Goal: Task Accomplishment & Management: Manage account settings

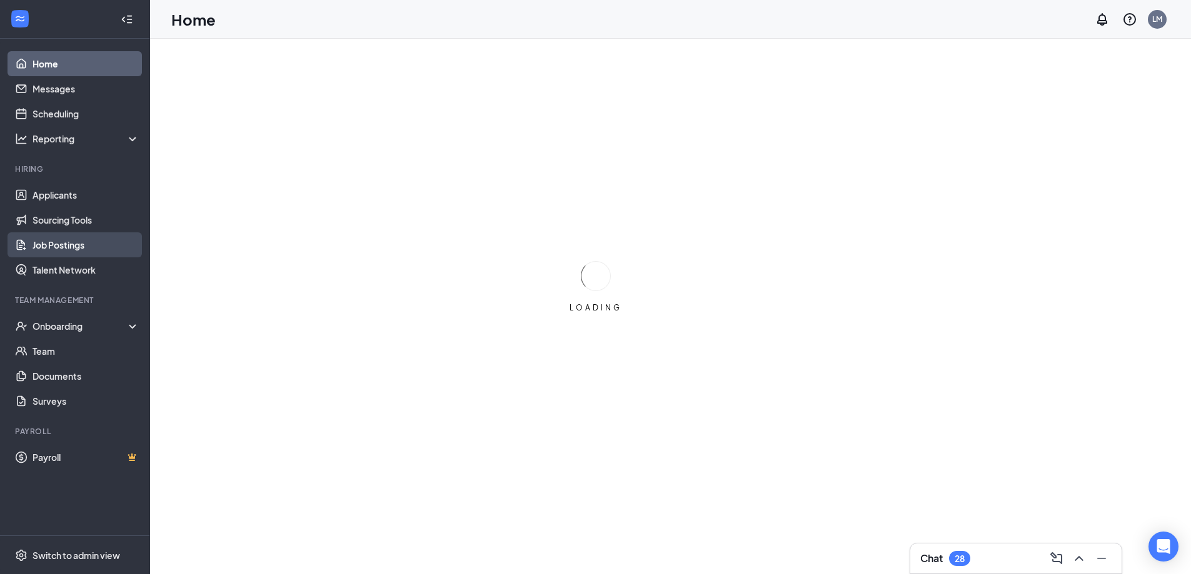
click at [76, 247] on link "Job Postings" at bounding box center [85, 244] width 107 height 25
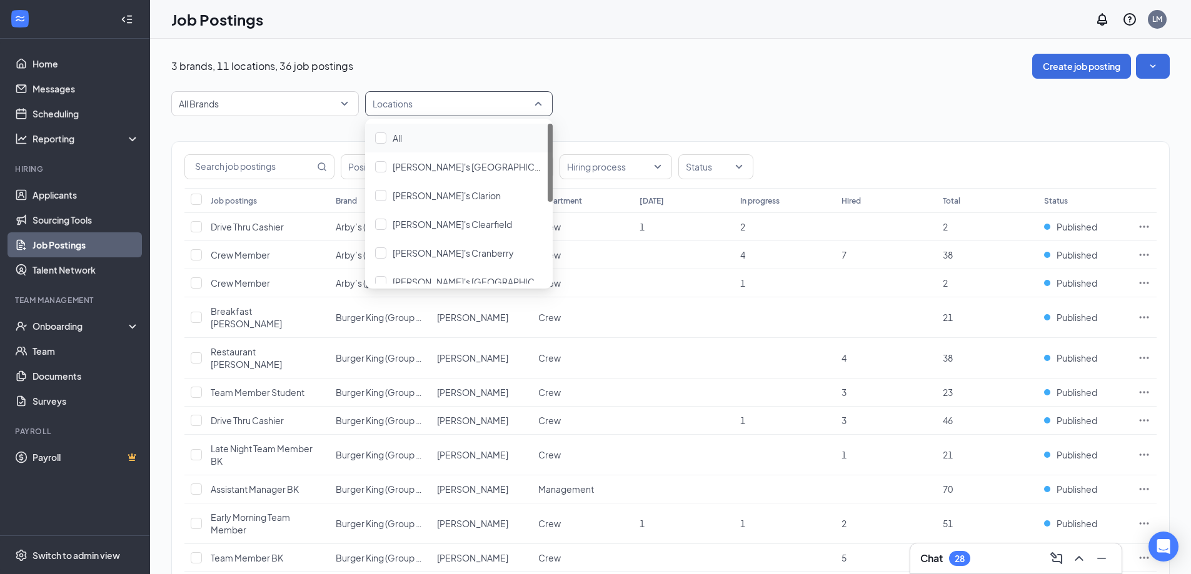
click at [539, 106] on div "Locations" at bounding box center [458, 103] width 187 height 25
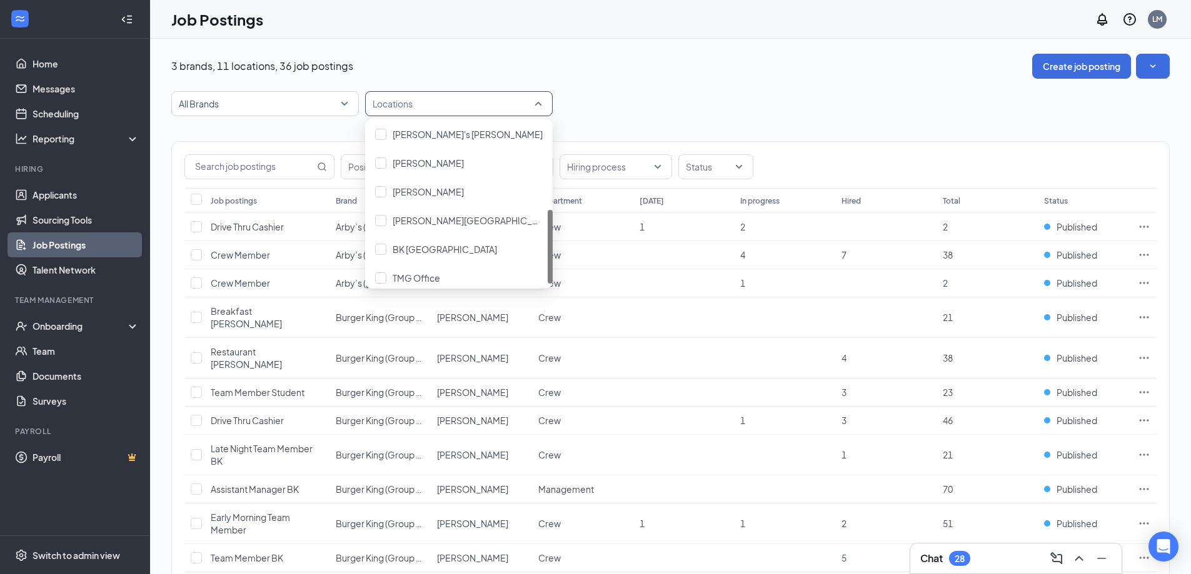
scroll to position [185, 0]
click at [484, 157] on div "[PERSON_NAME]" at bounding box center [458, 154] width 167 height 14
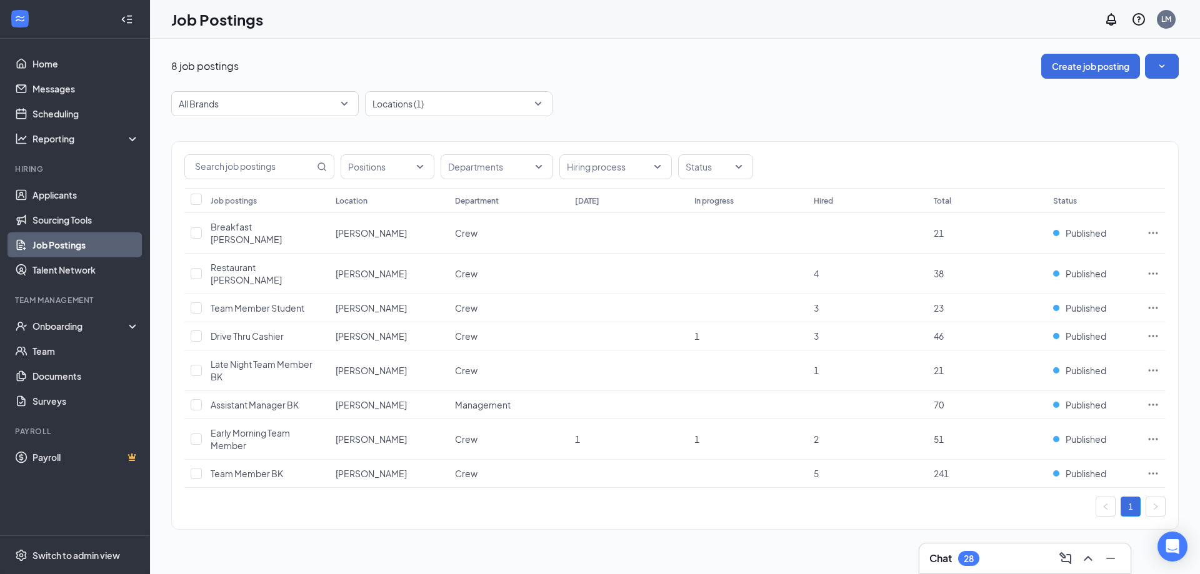
click at [627, 87] on div "8 job postings Create job posting All Brands Locations (1) Positions Department…" at bounding box center [674, 298] width 1007 height 489
click at [1157, 399] on icon "Ellipses" at bounding box center [1153, 405] width 12 height 12
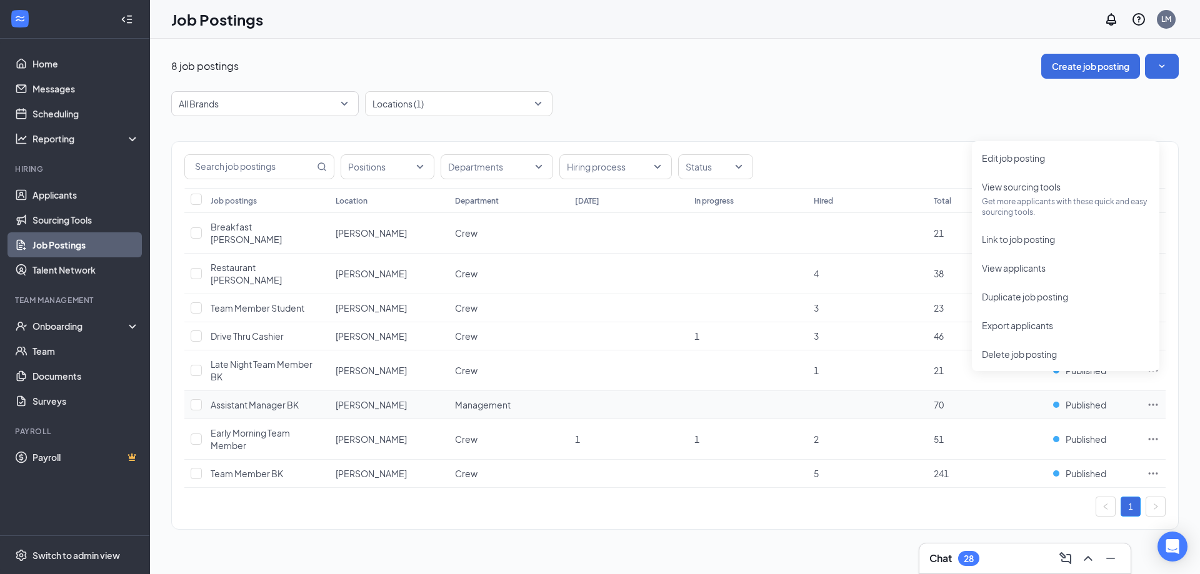
click at [1155, 399] on icon "Ellipses" at bounding box center [1153, 405] width 12 height 12
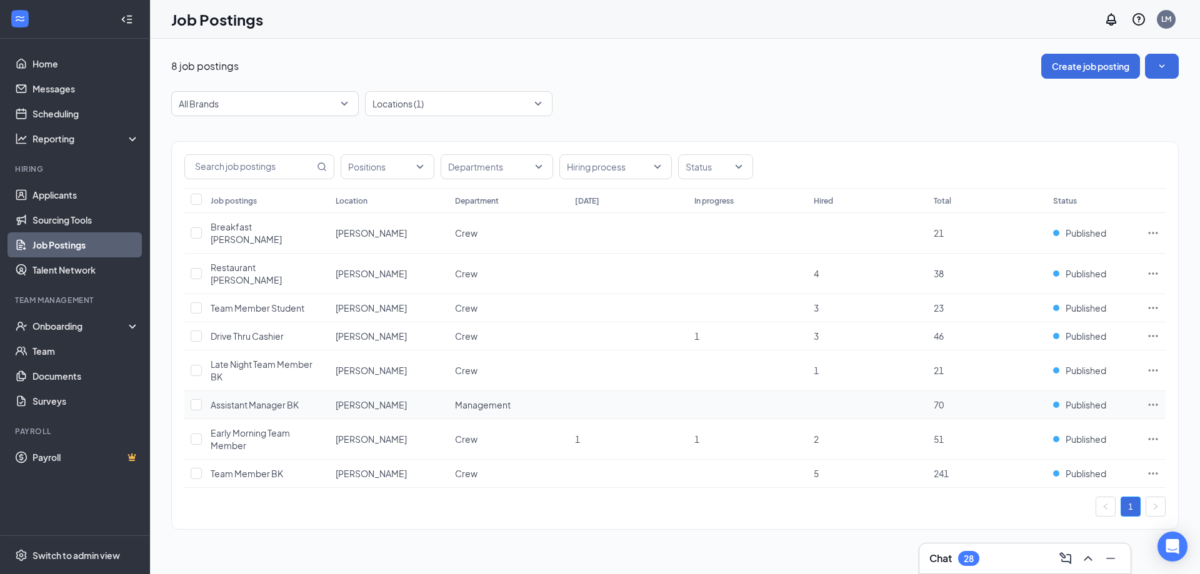
click at [284, 399] on span "Assistant Manager BK" at bounding box center [255, 404] width 88 height 11
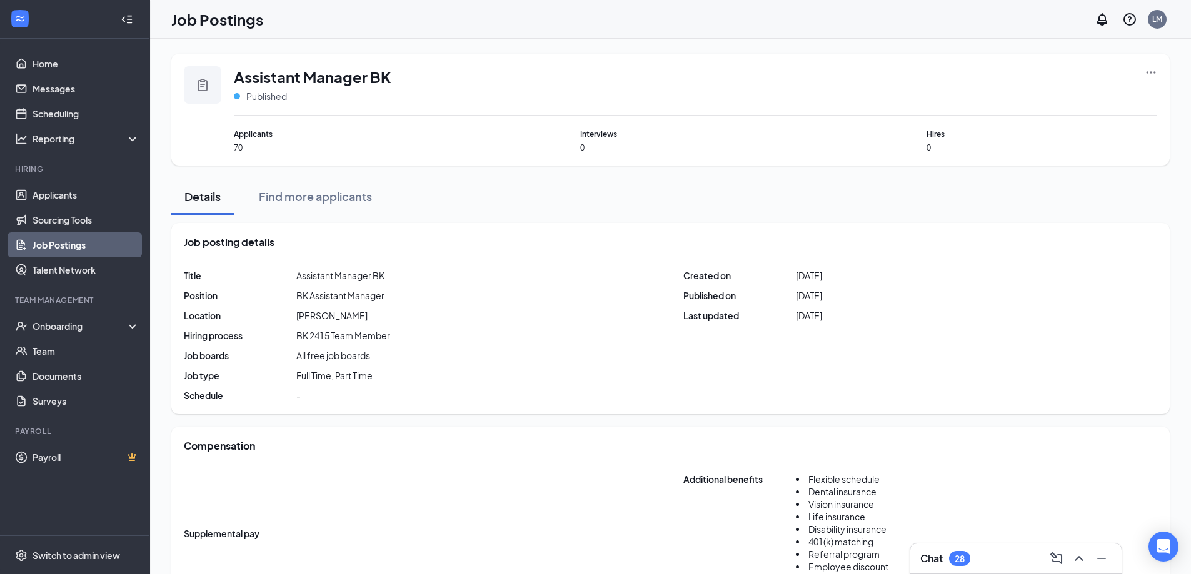
click at [1150, 73] on icon "Ellipses" at bounding box center [1150, 72] width 12 height 12
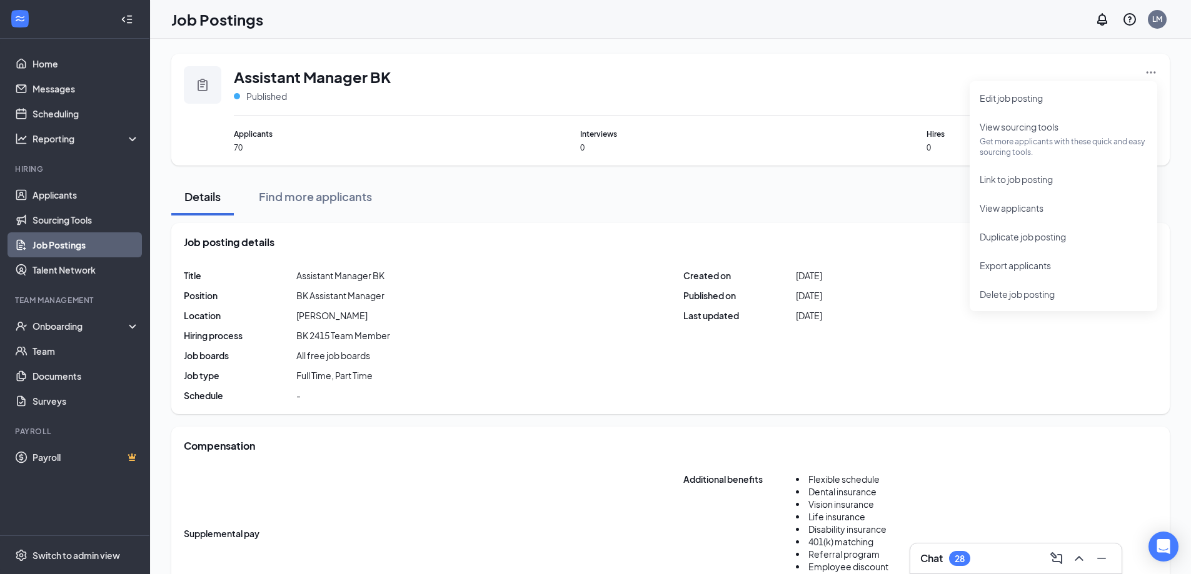
click at [1148, 76] on icon "Ellipses" at bounding box center [1150, 72] width 12 height 12
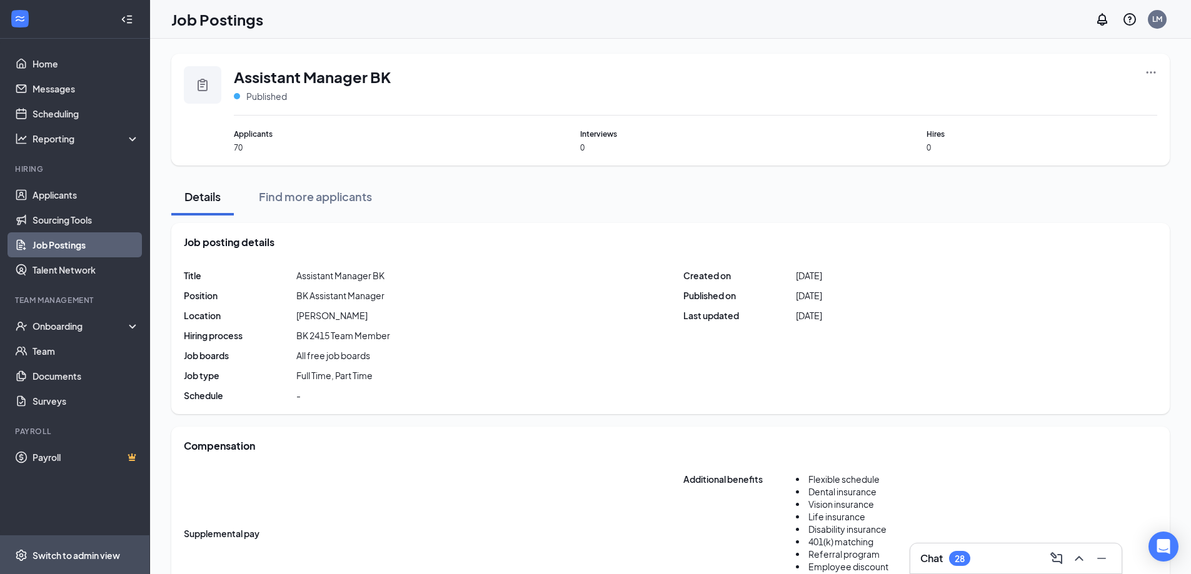
click at [57, 554] on div "Switch to admin view" at bounding box center [75, 555] width 87 height 12
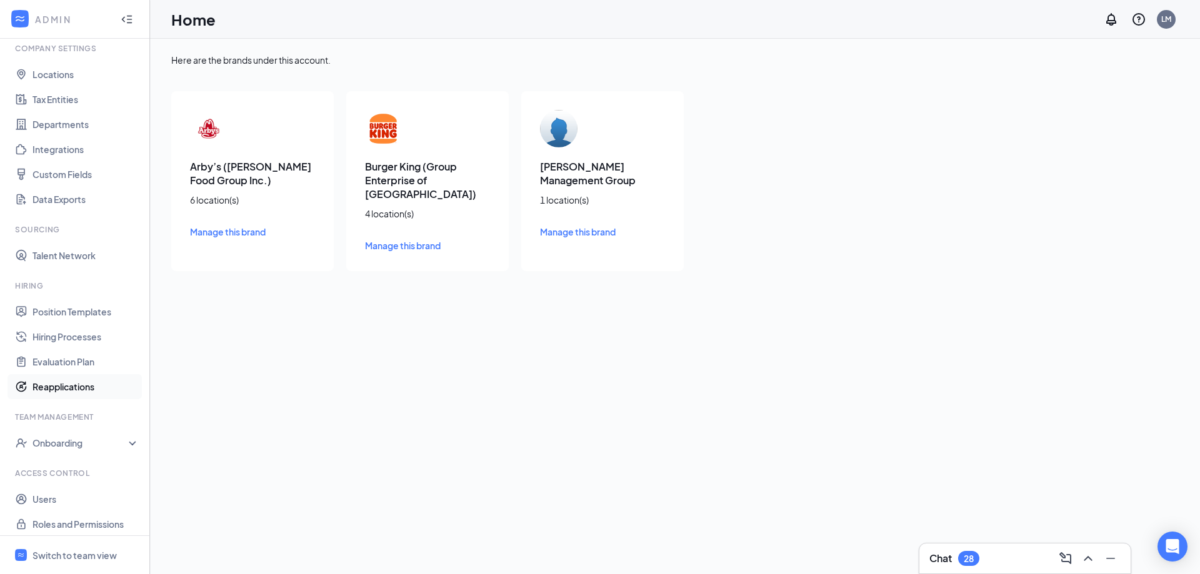
scroll to position [52, 0]
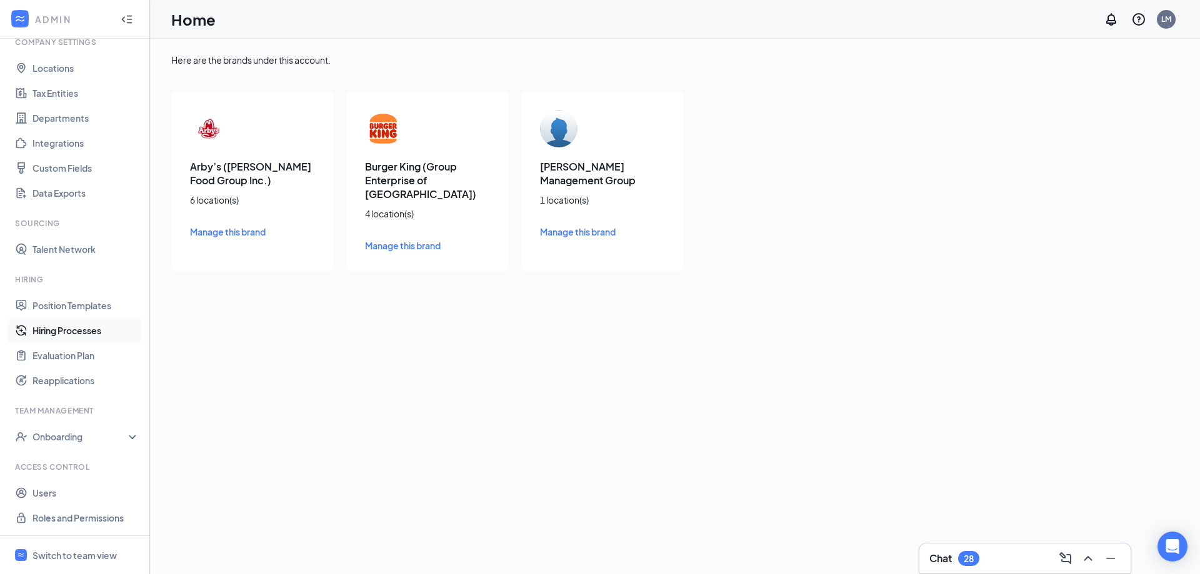
click at [91, 330] on link "Hiring Processes" at bounding box center [85, 330] width 107 height 25
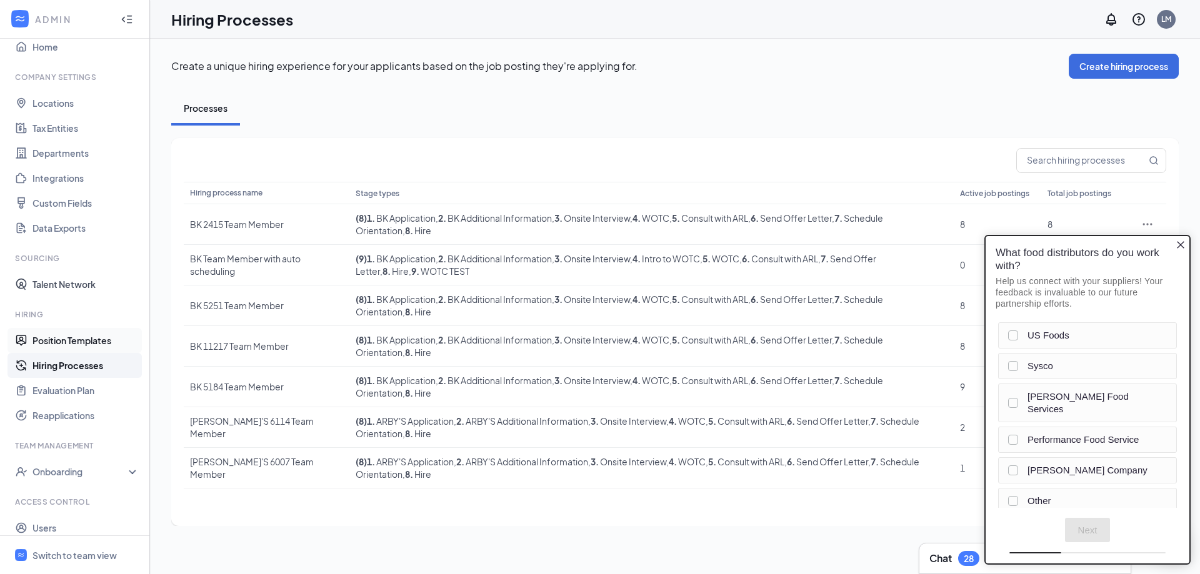
scroll to position [52, 0]
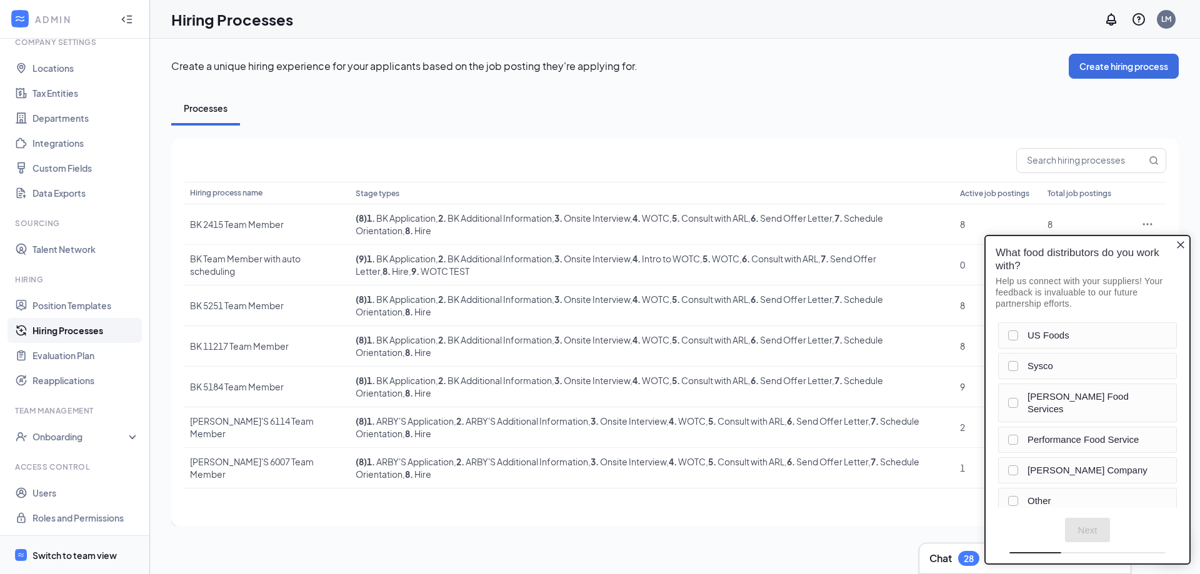
click at [71, 550] on div "Switch to team view" at bounding box center [74, 555] width 84 height 12
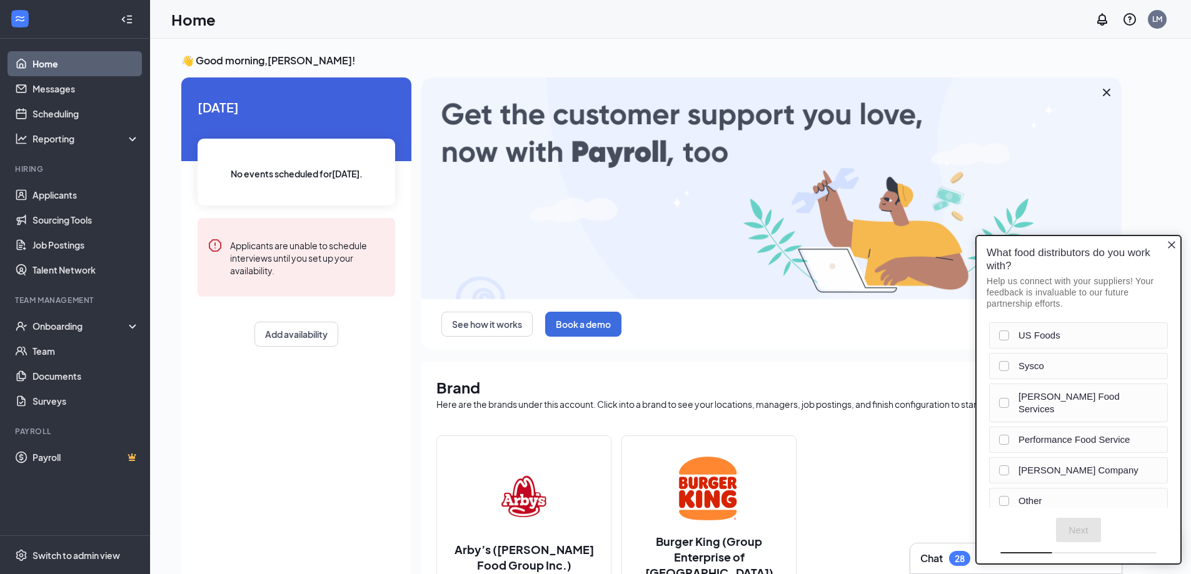
click at [1169, 244] on icon "Close button" at bounding box center [1171, 245] width 10 height 10
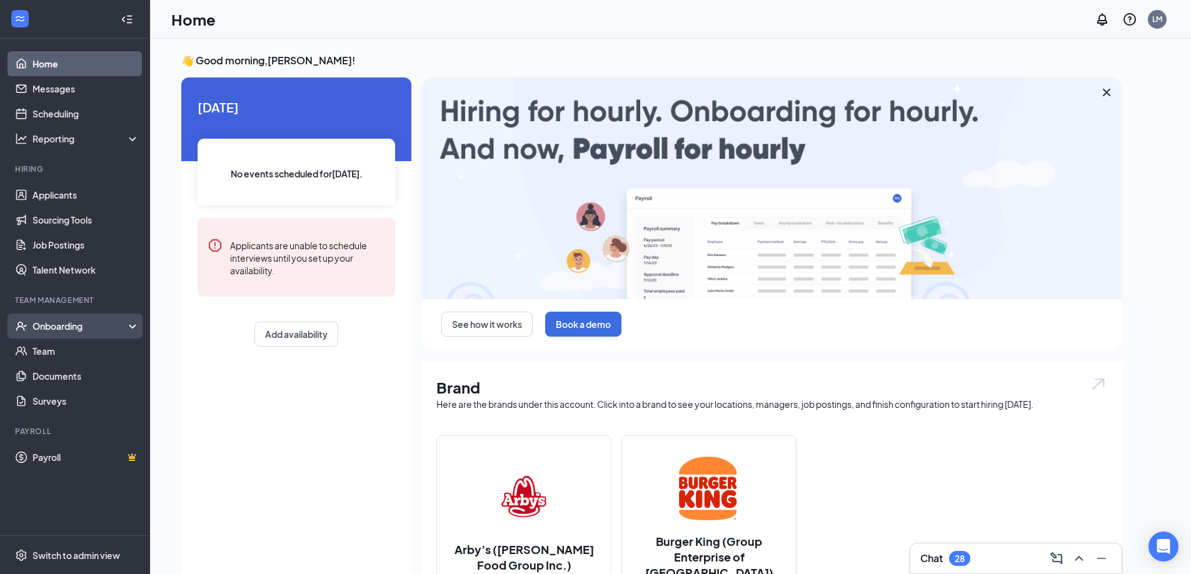
click at [127, 324] on div "Onboarding" at bounding box center [80, 326] width 96 height 12
click at [130, 325] on div "Onboarding" at bounding box center [75, 326] width 150 height 25
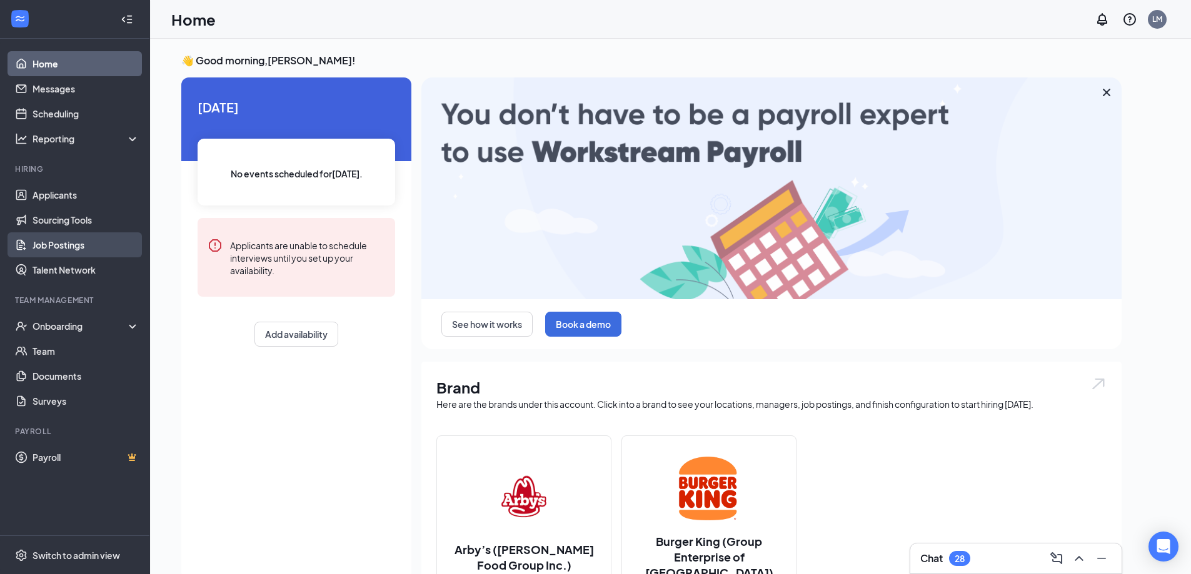
click at [92, 249] on link "Job Postings" at bounding box center [85, 244] width 107 height 25
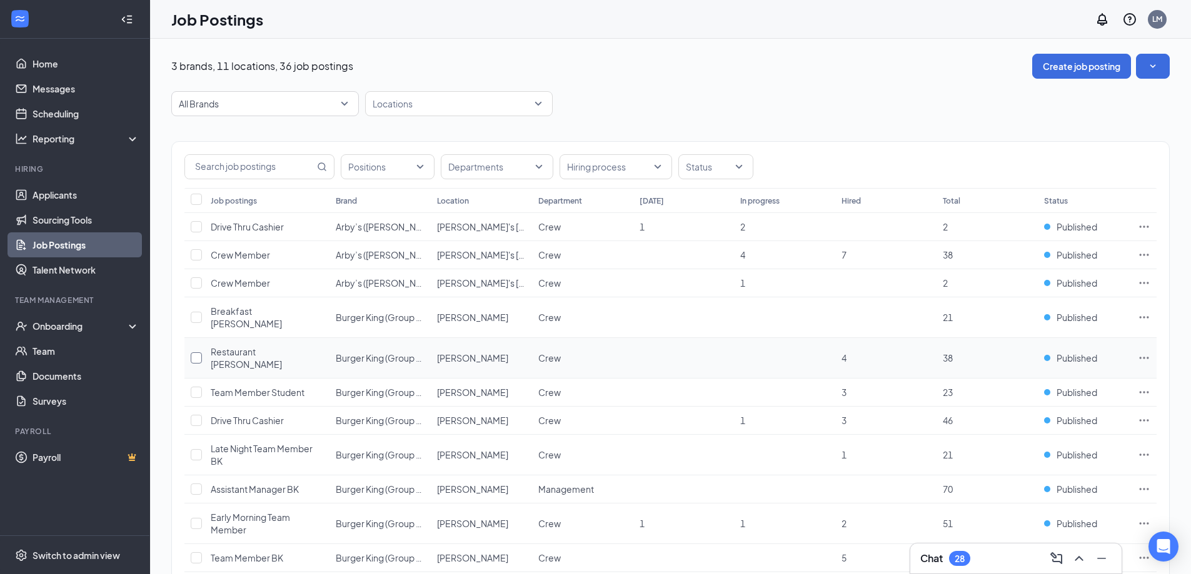
click at [197, 352] on input "checkbox" at bounding box center [196, 357] width 11 height 11
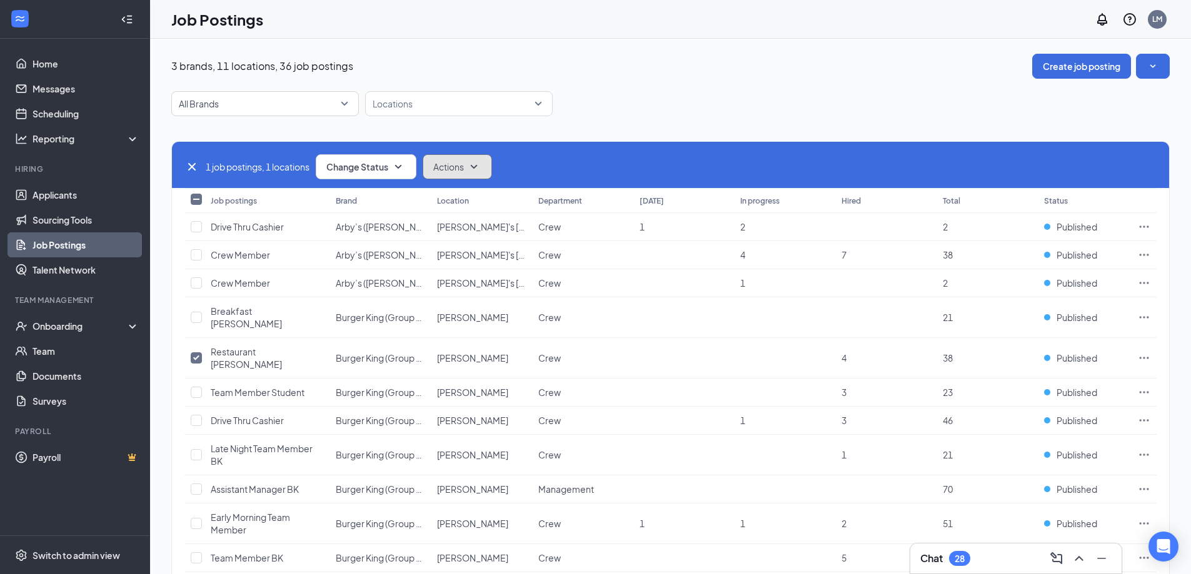
click at [476, 169] on icon "SmallChevronDown" at bounding box center [473, 166] width 15 height 15
click at [713, 116] on div "All Brands Locations" at bounding box center [670, 103] width 998 height 25
click at [192, 170] on icon "Cross" at bounding box center [191, 166] width 15 height 15
checkbox input "false"
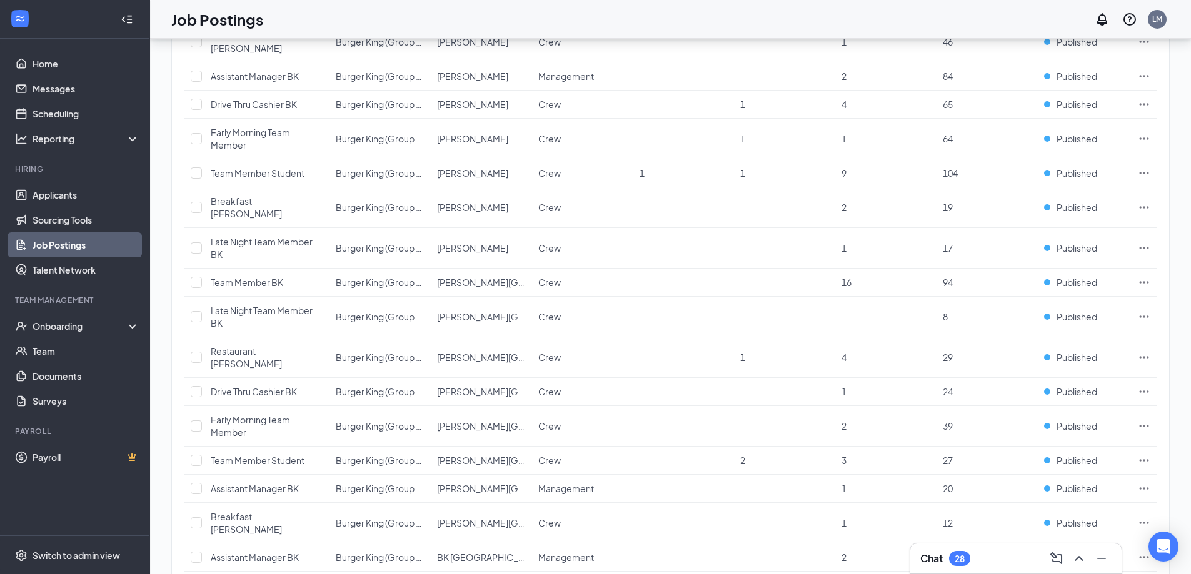
scroll to position [750, 0]
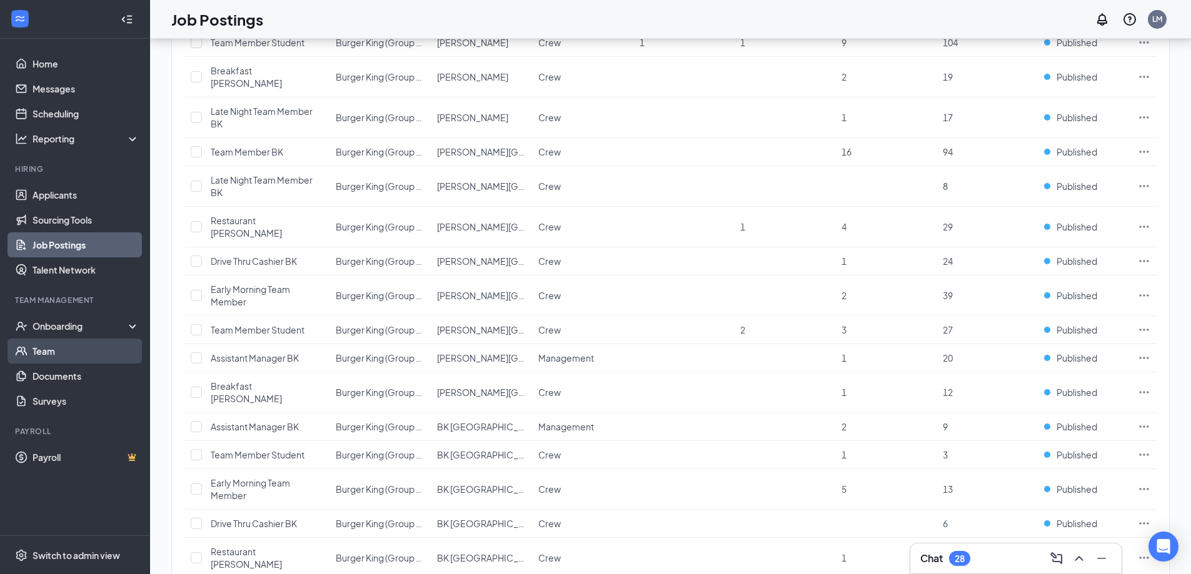
click at [64, 358] on link "Team" at bounding box center [85, 351] width 107 height 25
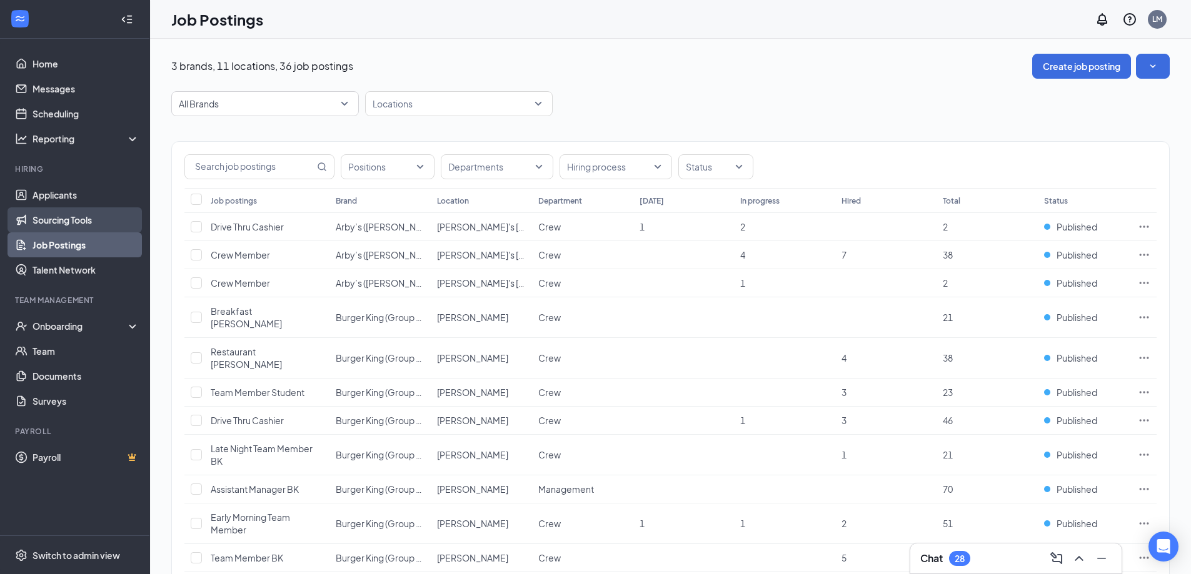
click at [98, 214] on link "Sourcing Tools" at bounding box center [85, 219] width 107 height 25
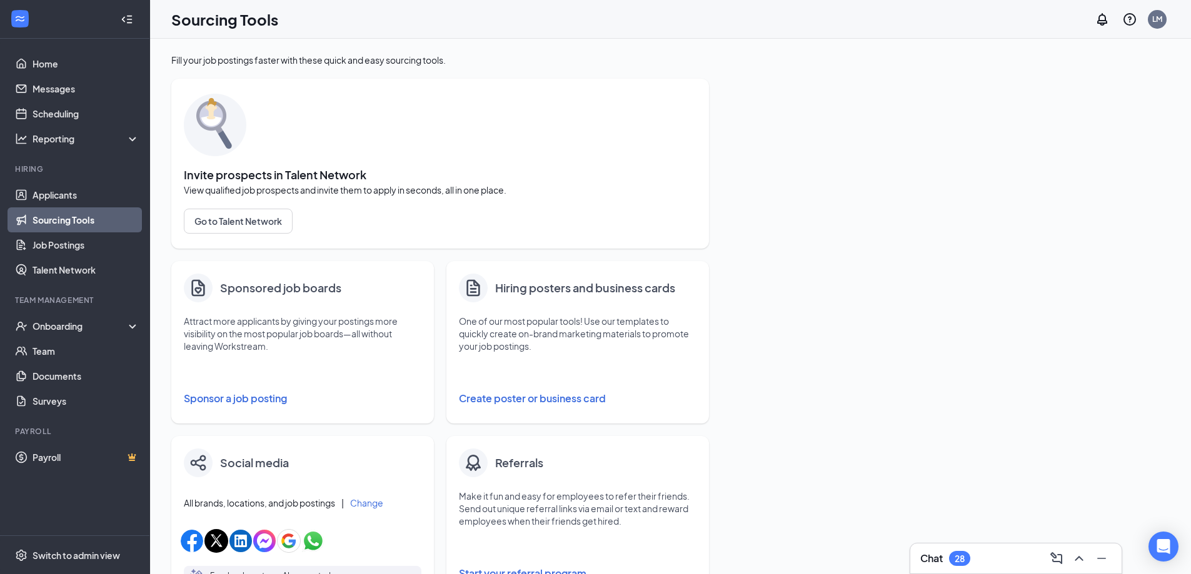
click at [245, 397] on button "Sponsor a job posting" at bounding box center [302, 398] width 237 height 25
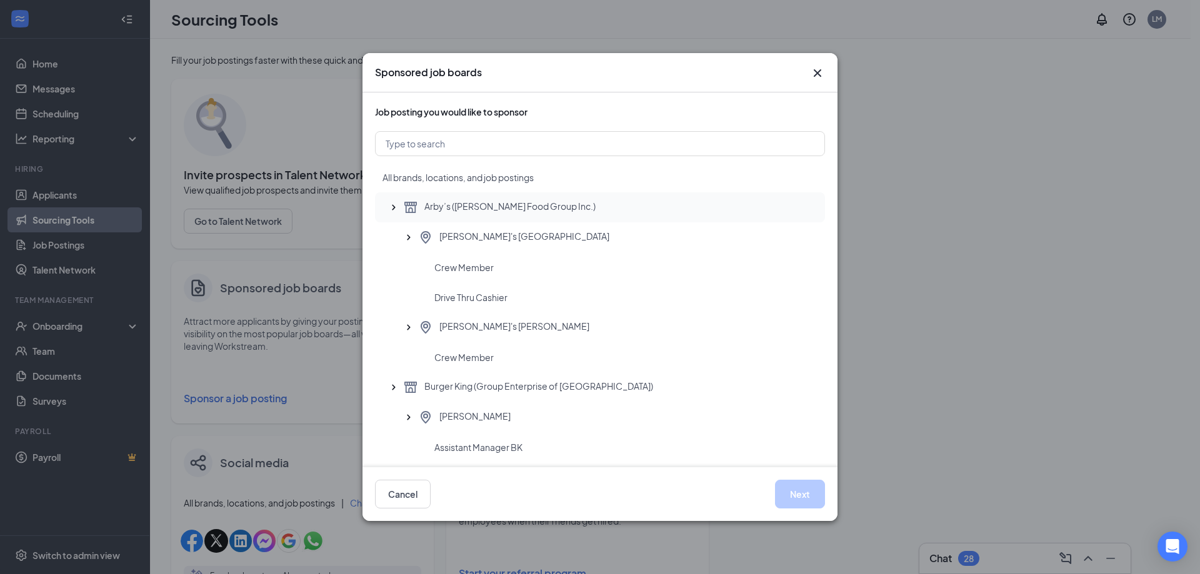
click at [388, 208] on icon "SmallChevronUp" at bounding box center [393, 207] width 12 height 12
click at [480, 301] on span "Assistant Manager BK" at bounding box center [478, 297] width 88 height 12
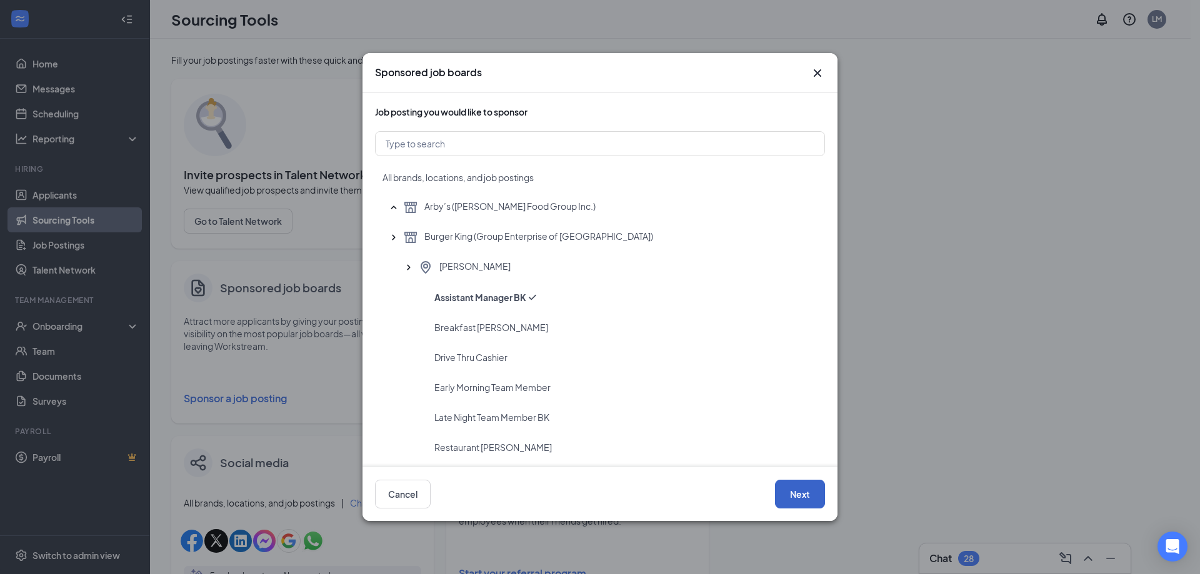
click at [792, 491] on button "Next" at bounding box center [800, 494] width 50 height 29
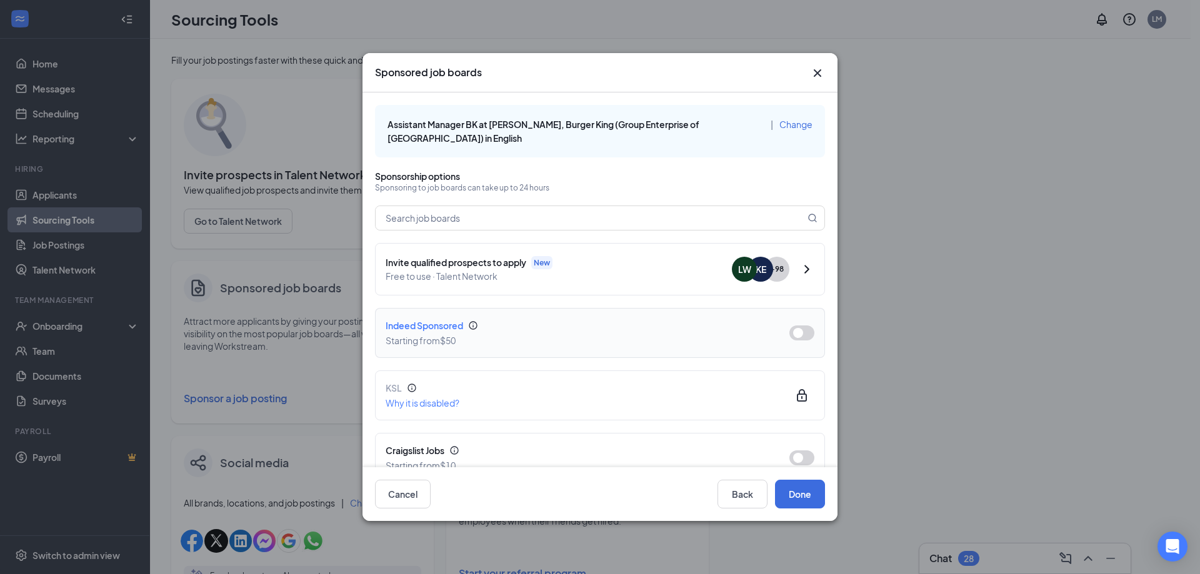
click at [751, 331] on div "Indeed Sponsored" at bounding box center [578, 326] width 384 height 14
click at [791, 336] on button "button" at bounding box center [801, 333] width 25 height 15
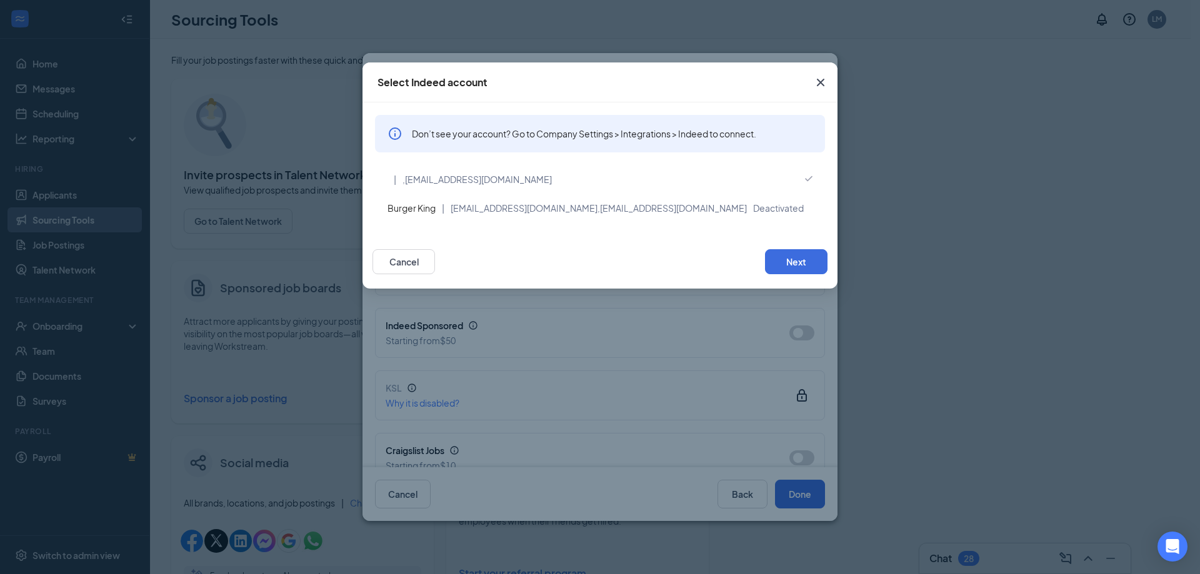
click at [506, 176] on span "lcm15829@outlook.com" at bounding box center [478, 179] width 147 height 11
click at [803, 268] on button "Next" at bounding box center [796, 261] width 62 height 25
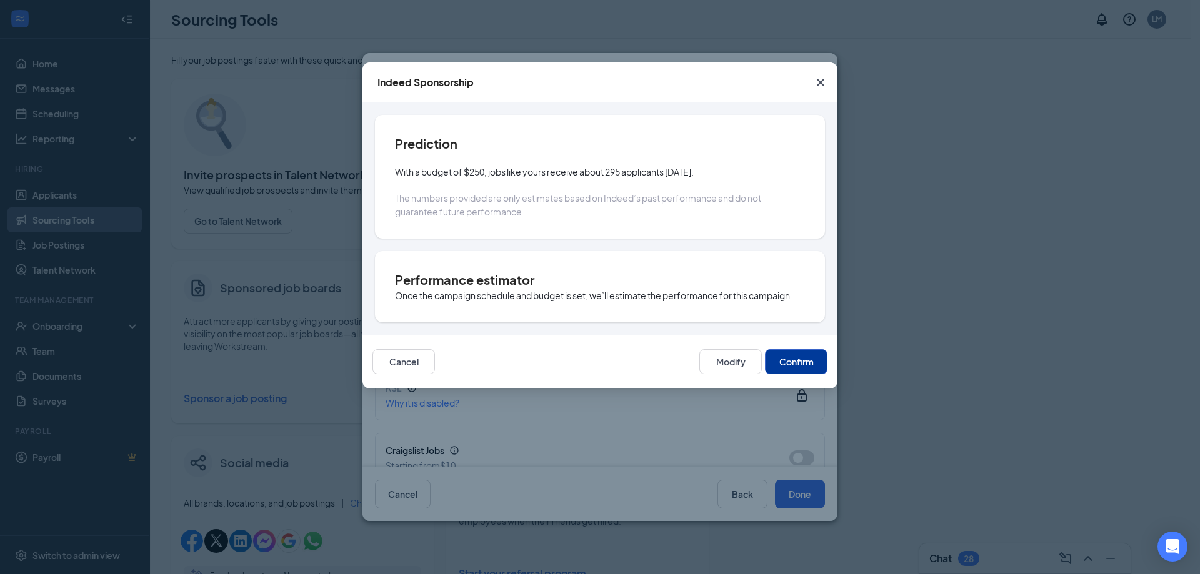
click at [804, 360] on button "Confirm" at bounding box center [796, 361] width 62 height 25
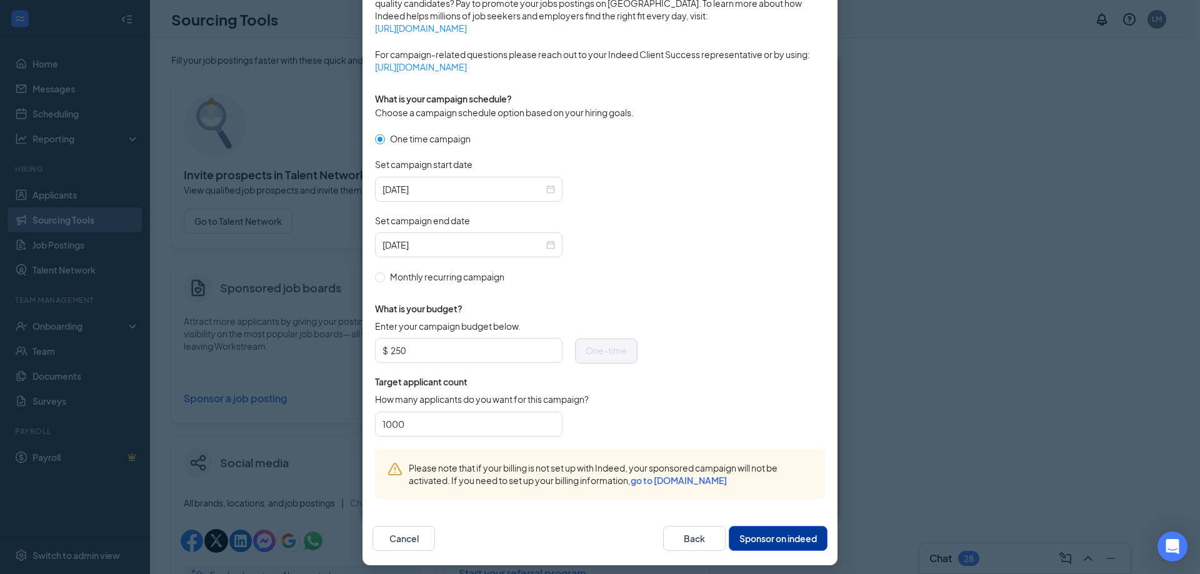
scroll to position [301, 0]
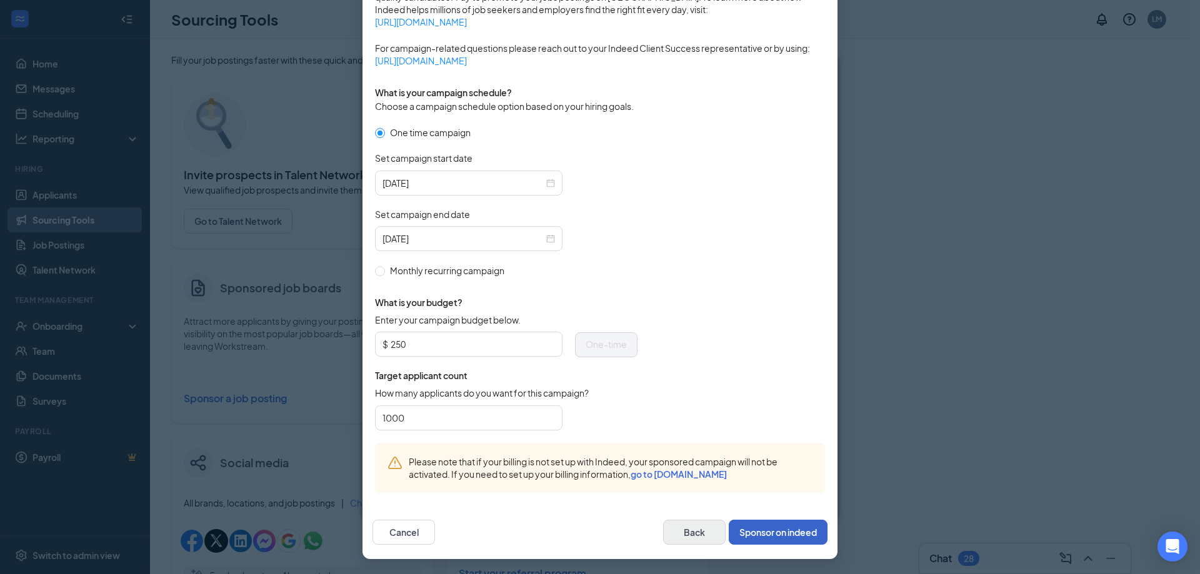
click at [751, 530] on button "Sponsor on indeed" at bounding box center [778, 532] width 99 height 25
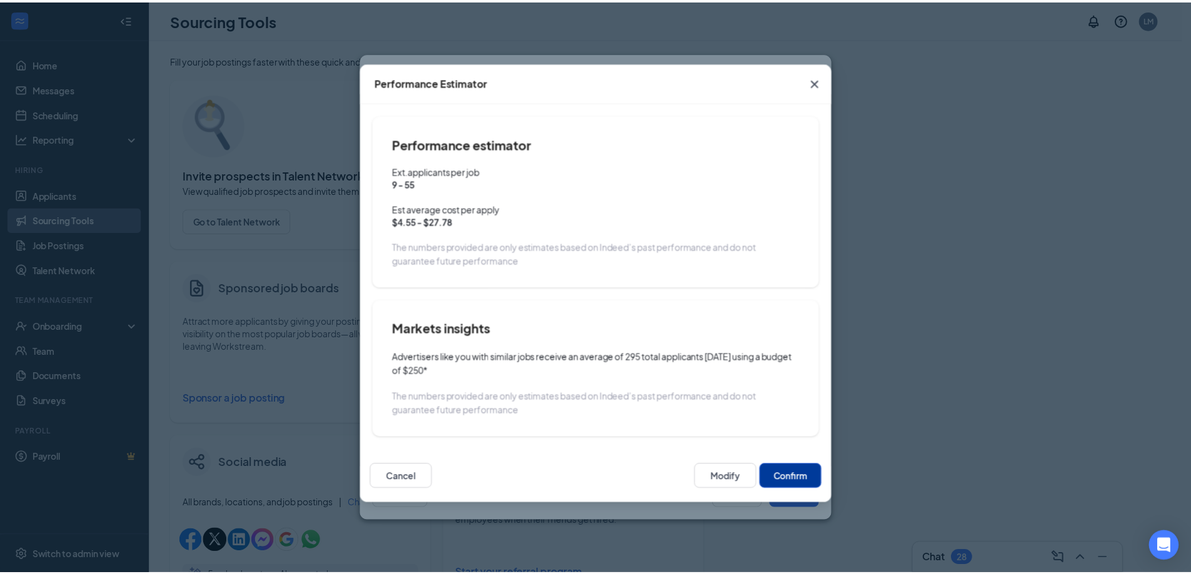
scroll to position [238, 0]
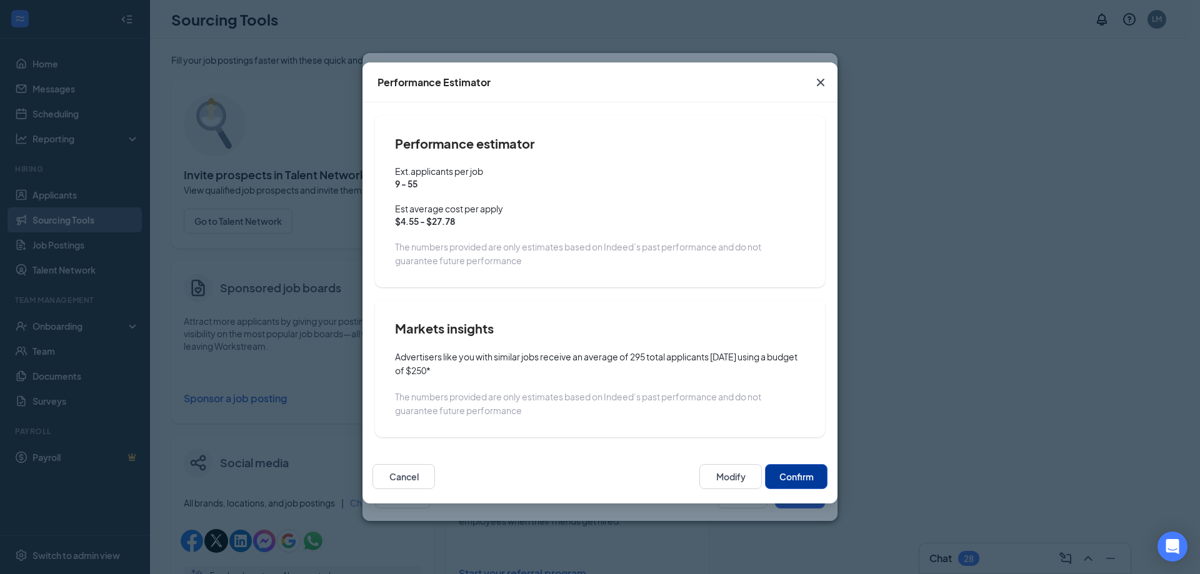
click at [791, 477] on button "Confirm" at bounding box center [796, 476] width 62 height 25
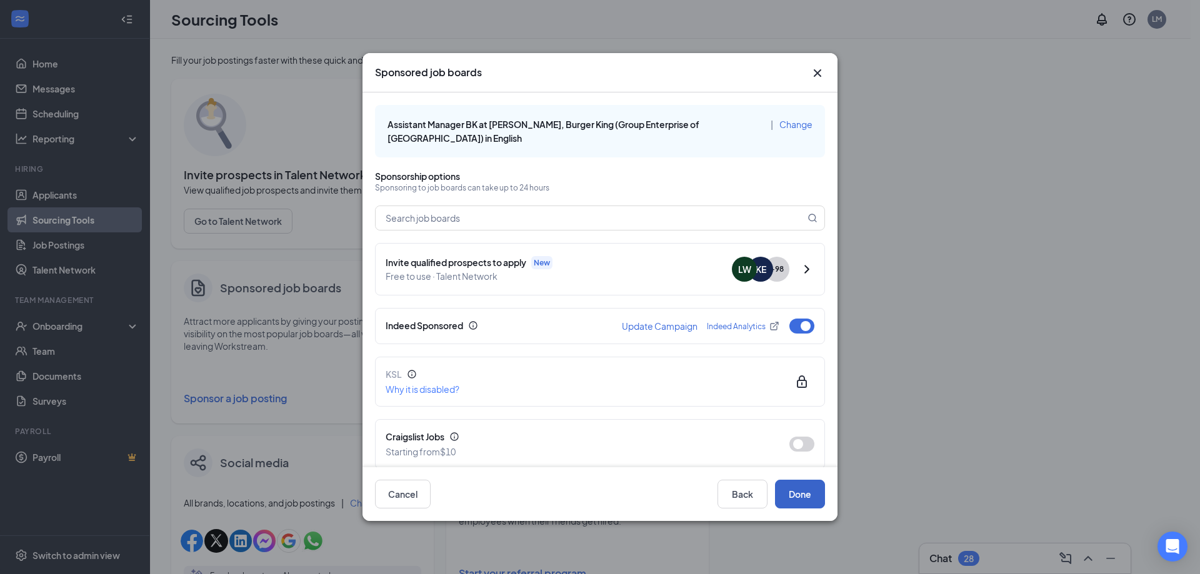
click at [792, 499] on button "Done" at bounding box center [800, 494] width 50 height 29
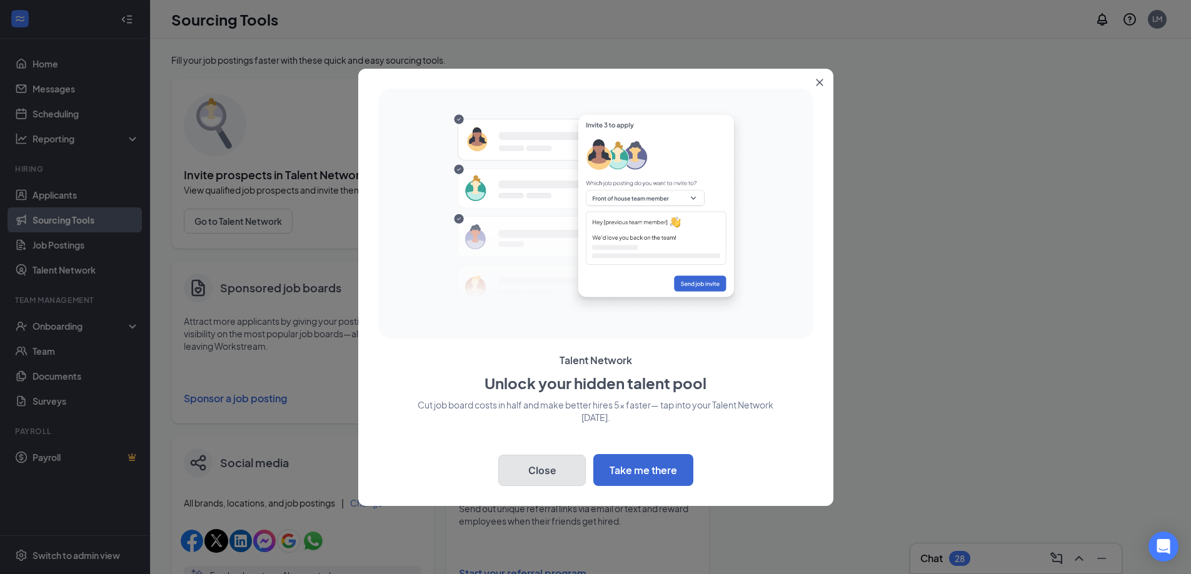
click at [559, 472] on button "Close" at bounding box center [541, 470] width 87 height 31
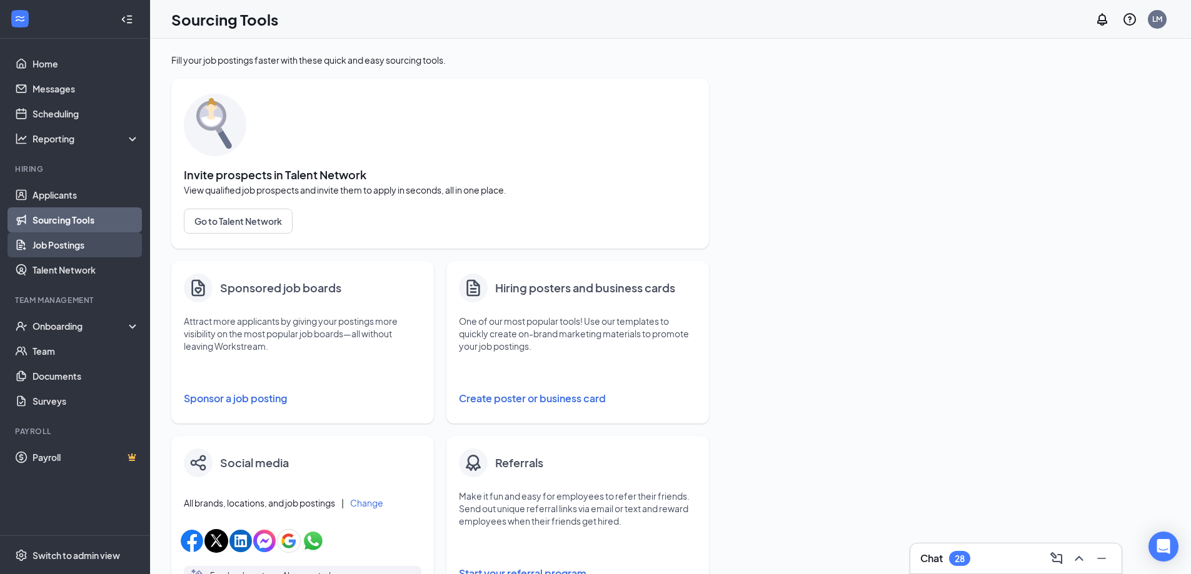
click at [99, 244] on link "Job Postings" at bounding box center [85, 244] width 107 height 25
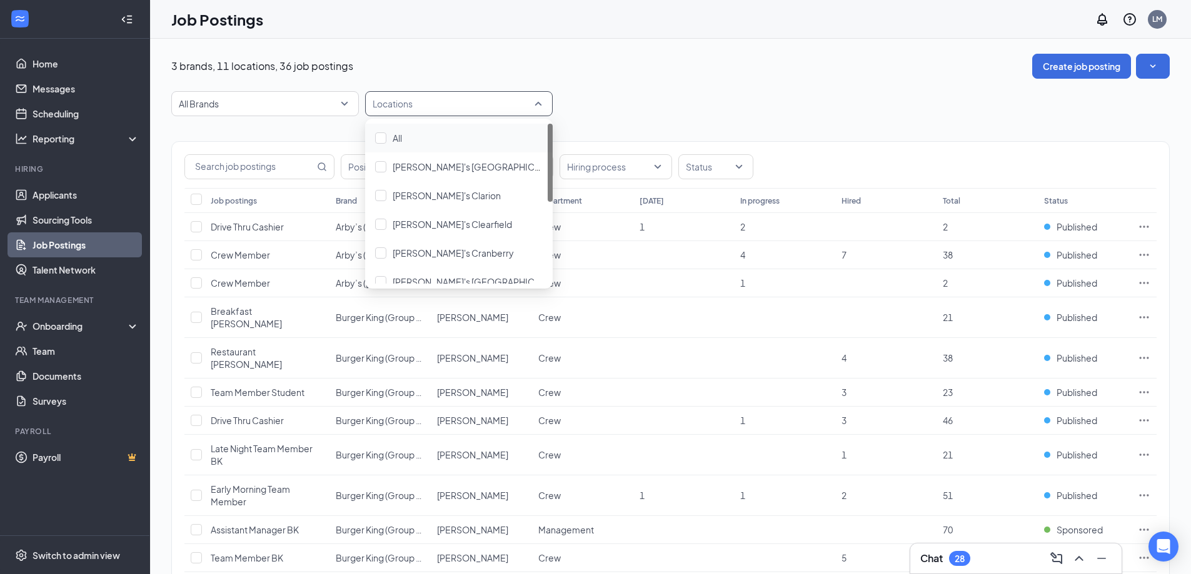
click at [416, 107] on div at bounding box center [452, 104] width 169 height 20
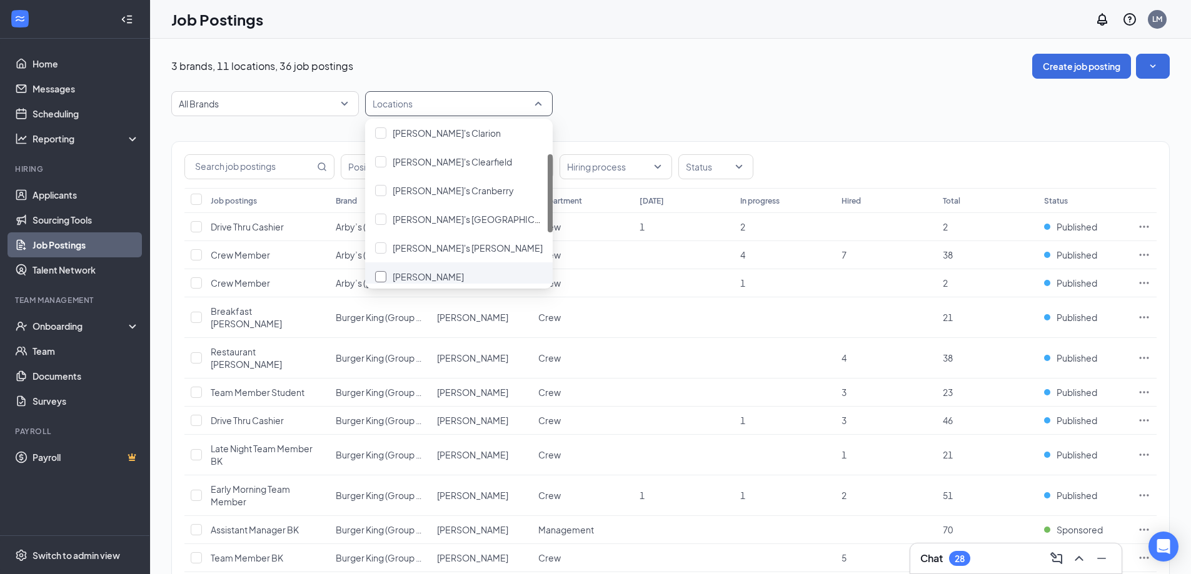
click at [459, 272] on div "[PERSON_NAME]" at bounding box center [458, 277] width 167 height 14
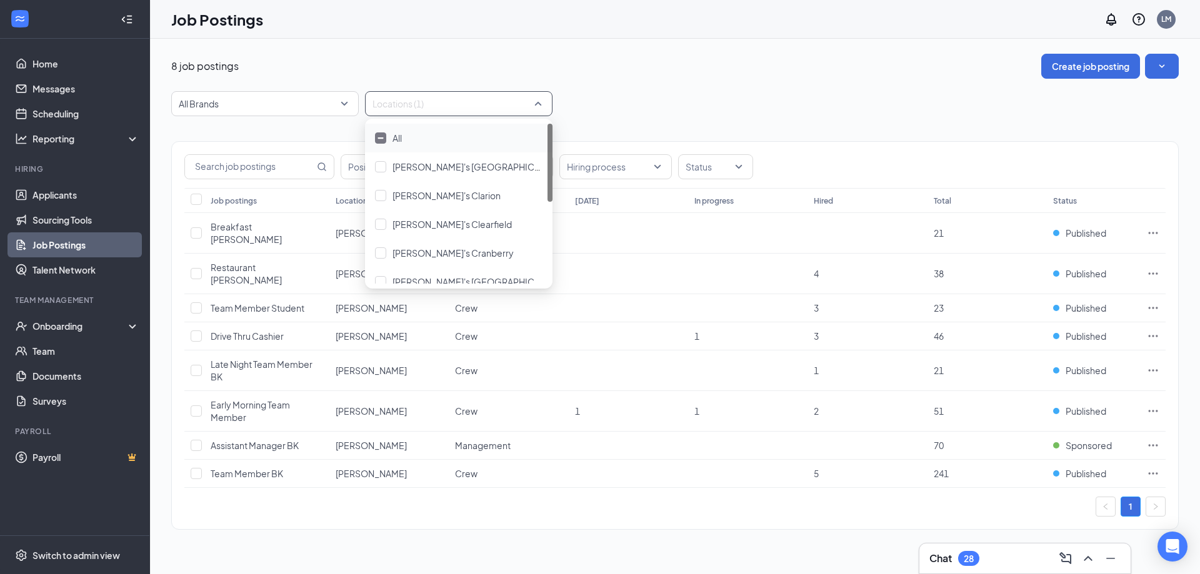
click at [609, 94] on div "All Brands Locations (1)" at bounding box center [674, 103] width 1007 height 25
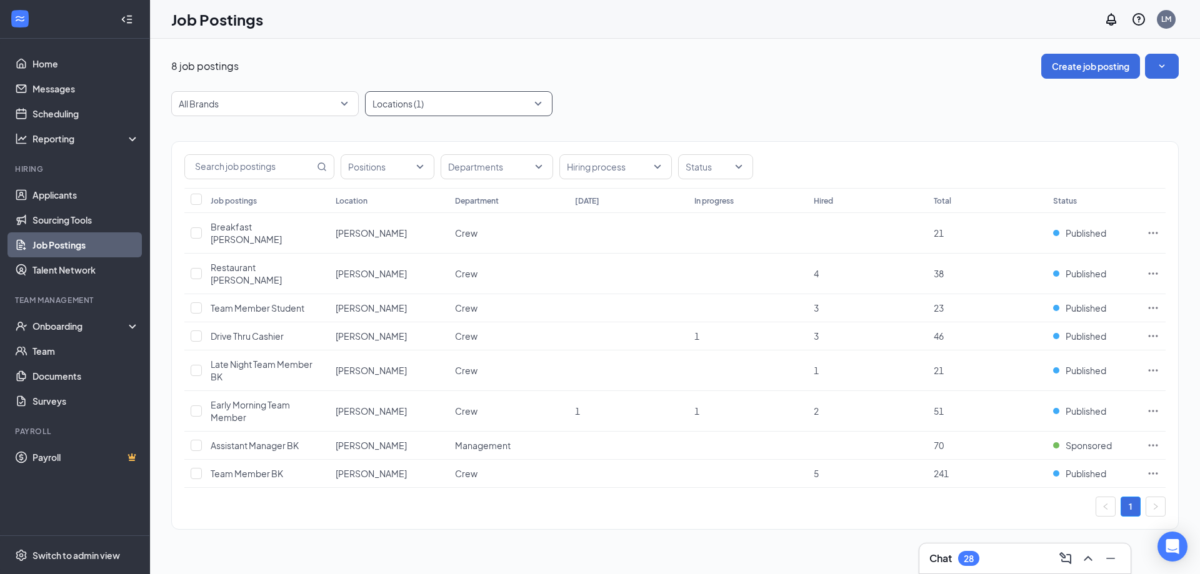
click at [533, 107] on div at bounding box center [452, 104] width 169 height 20
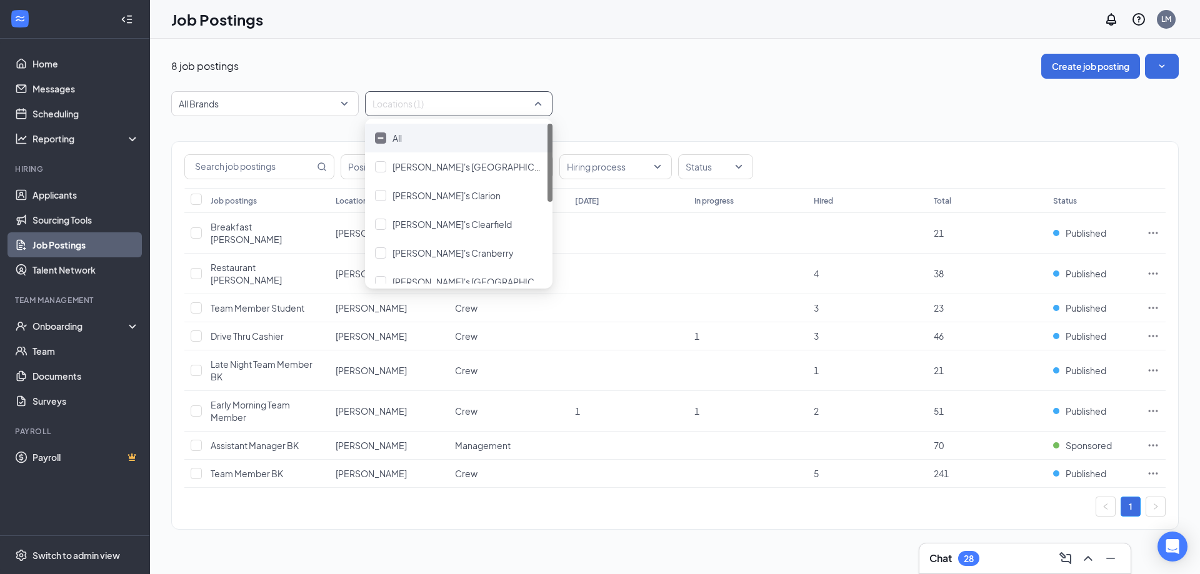
click at [377, 140] on div at bounding box center [380, 137] width 11 height 11
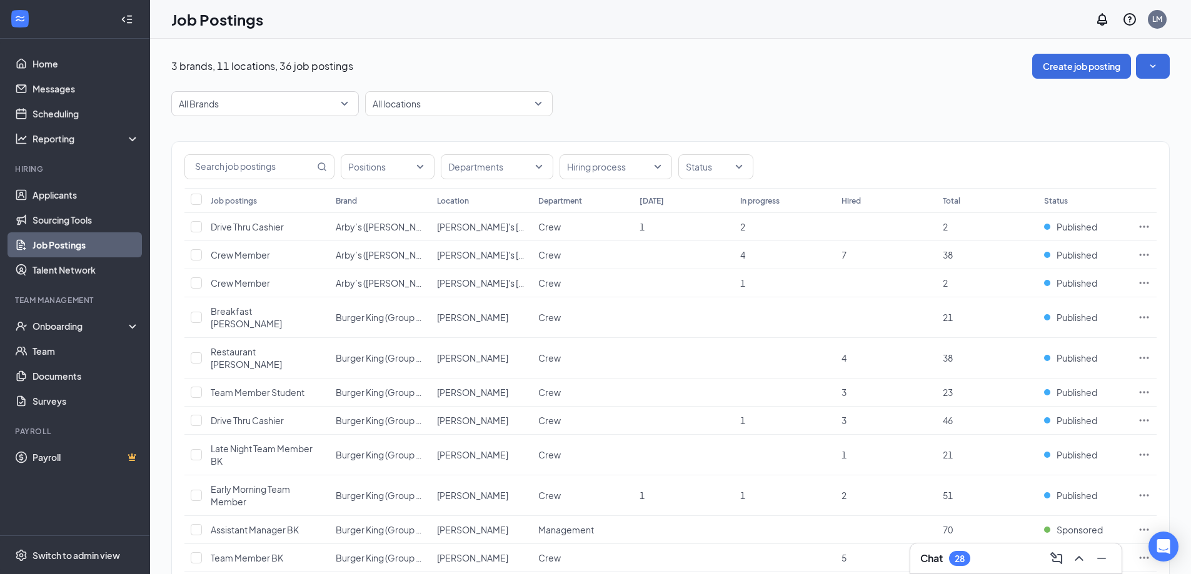
click at [581, 67] on div "3 brands, 11 locations, 36 job postings Create job posting" at bounding box center [670, 66] width 998 height 25
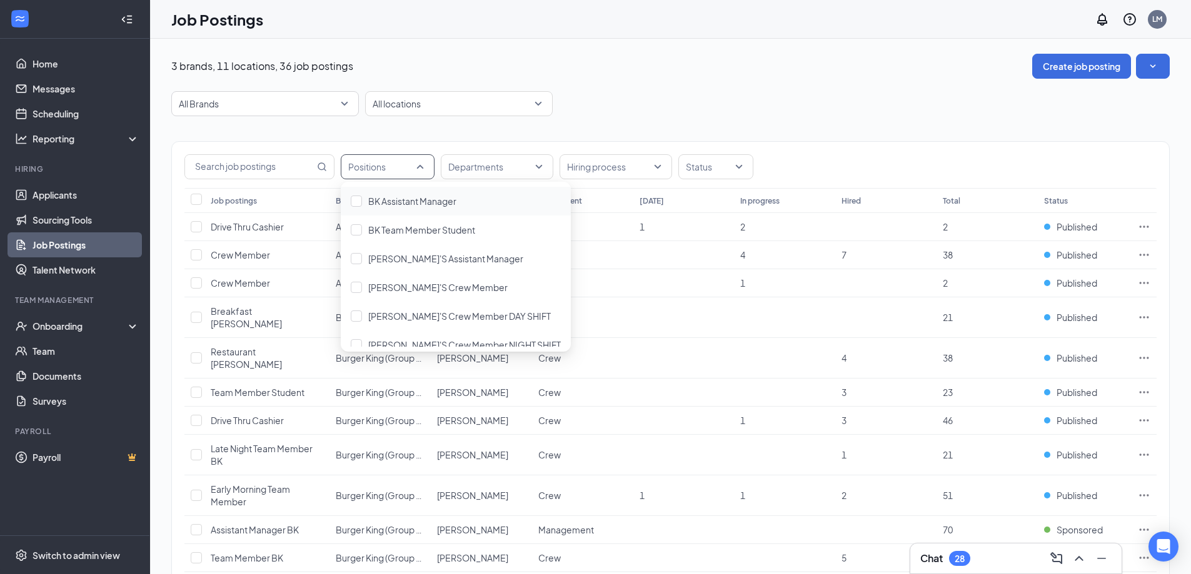
click at [422, 171] on div "Positions" at bounding box center [388, 166] width 94 height 25
click at [426, 231] on span "BK Team Member Student" at bounding box center [421, 229] width 107 height 11
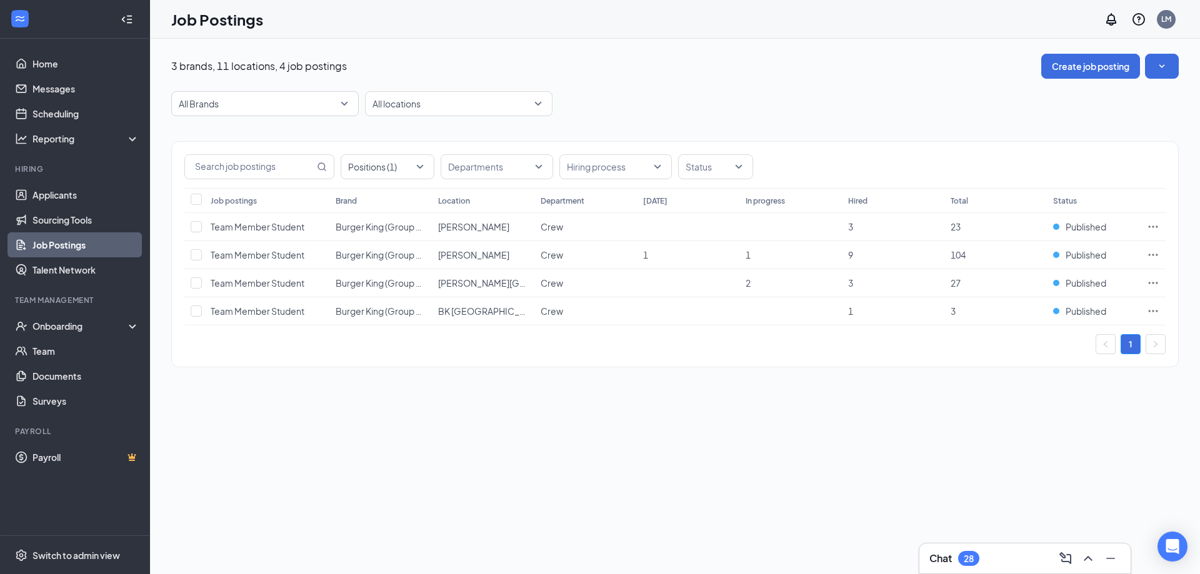
click at [871, 162] on div "Positions (1) Departments Hiring process Status" at bounding box center [674, 166] width 981 height 25
click at [421, 166] on div "Positions (1)" at bounding box center [388, 166] width 94 height 25
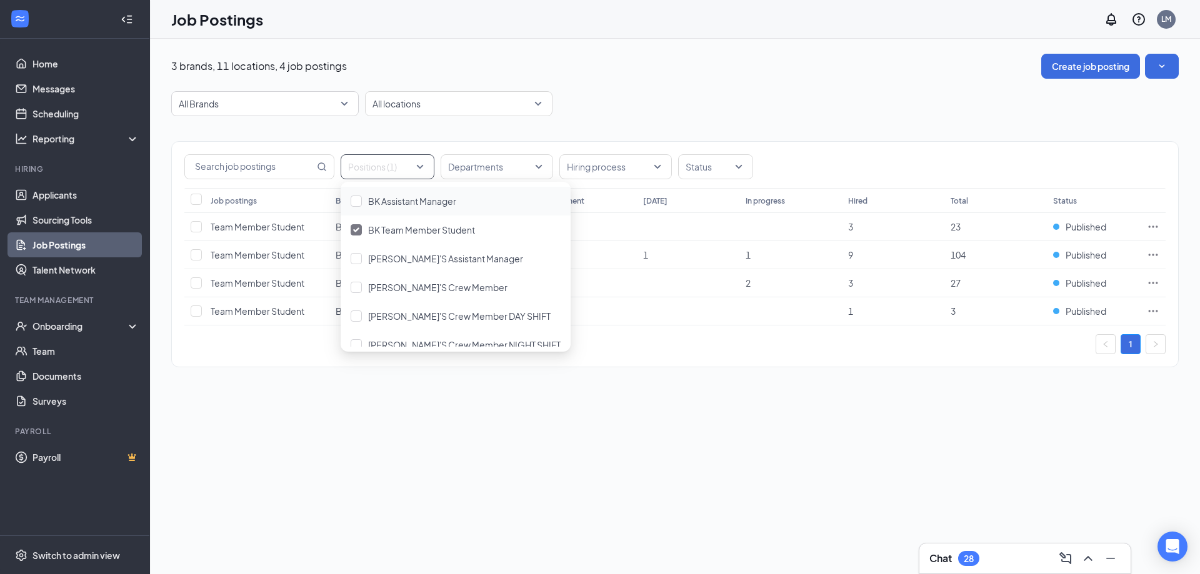
click at [607, 97] on div "All Brands All locations" at bounding box center [674, 103] width 1007 height 25
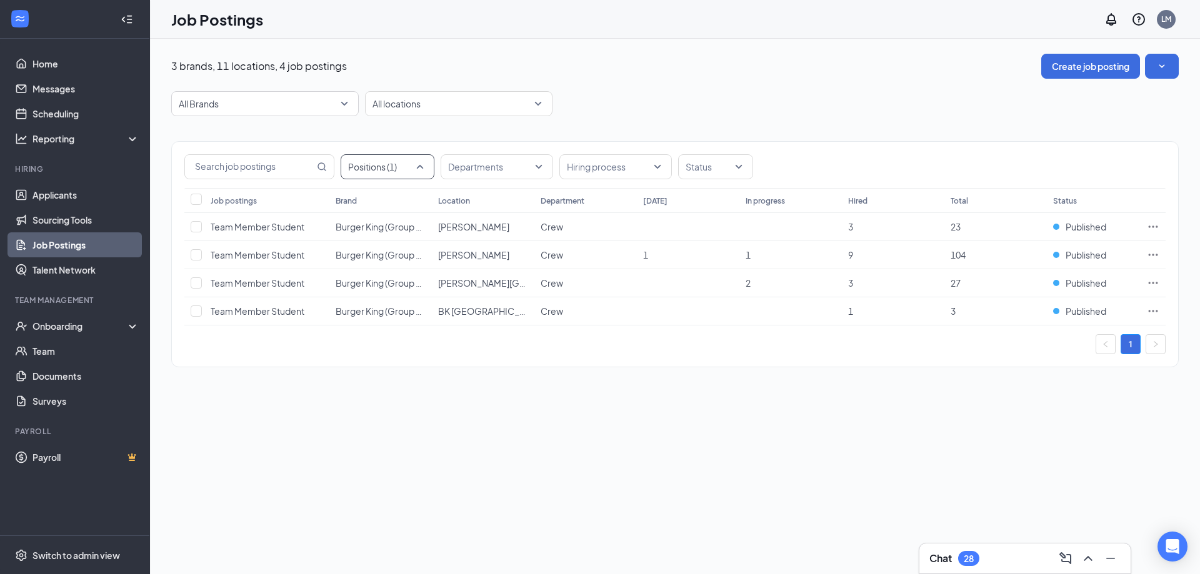
click at [424, 171] on div "Positions (1)" at bounding box center [388, 166] width 94 height 25
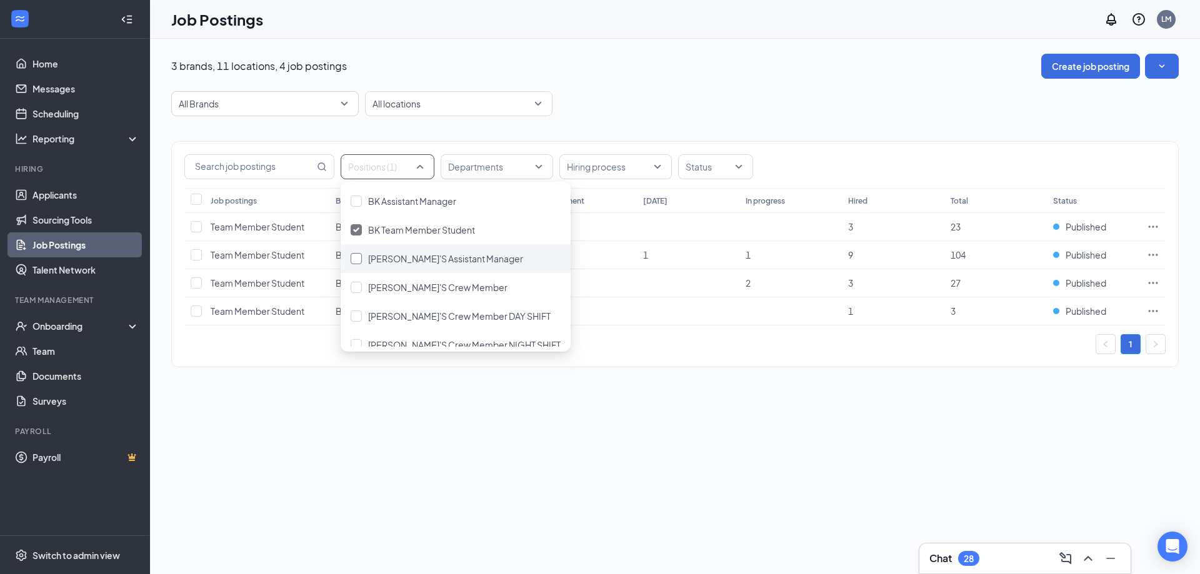
click at [439, 262] on span "ARBY'S Assistant Manager" at bounding box center [445, 258] width 155 height 11
click at [354, 227] on img at bounding box center [356, 229] width 6 height 5
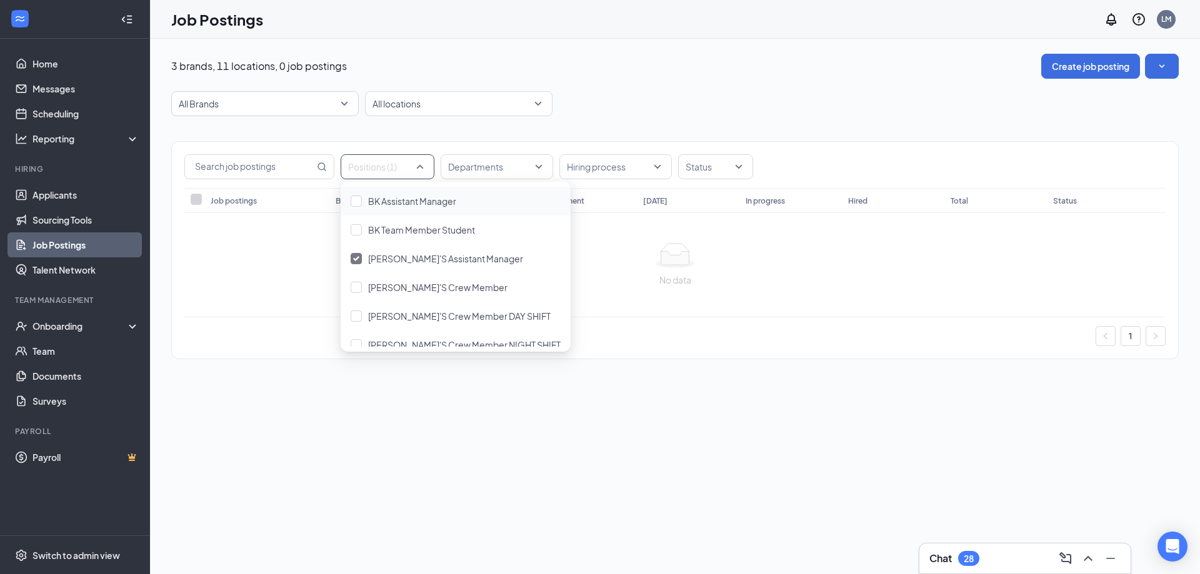
click at [695, 99] on div "All Brands All locations" at bounding box center [674, 103] width 1007 height 25
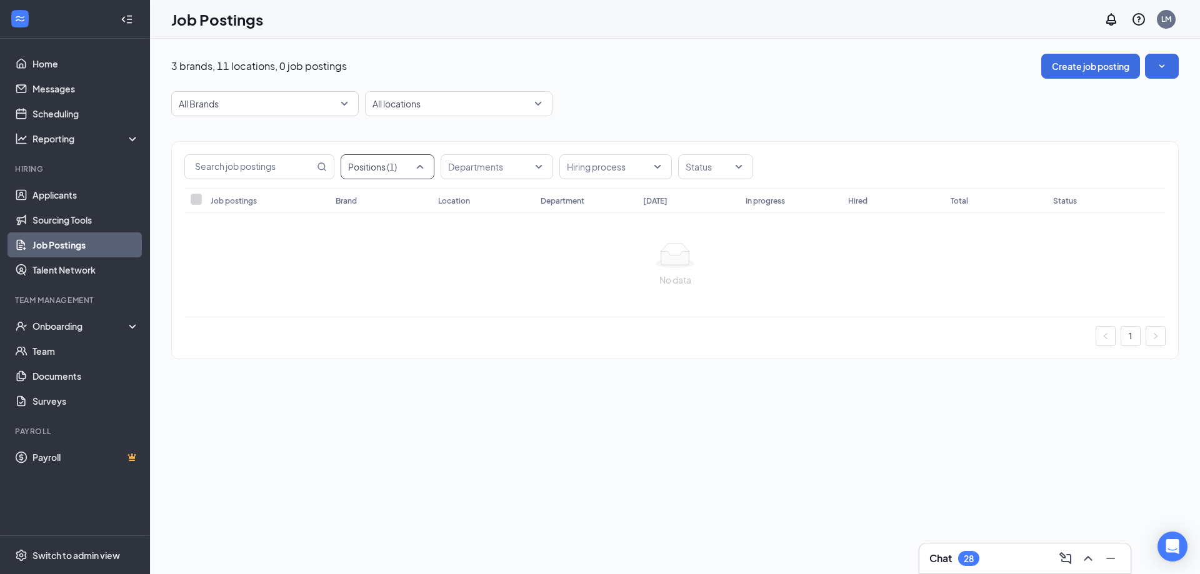
click at [421, 169] on div "Positions (1)" at bounding box center [388, 166] width 94 height 25
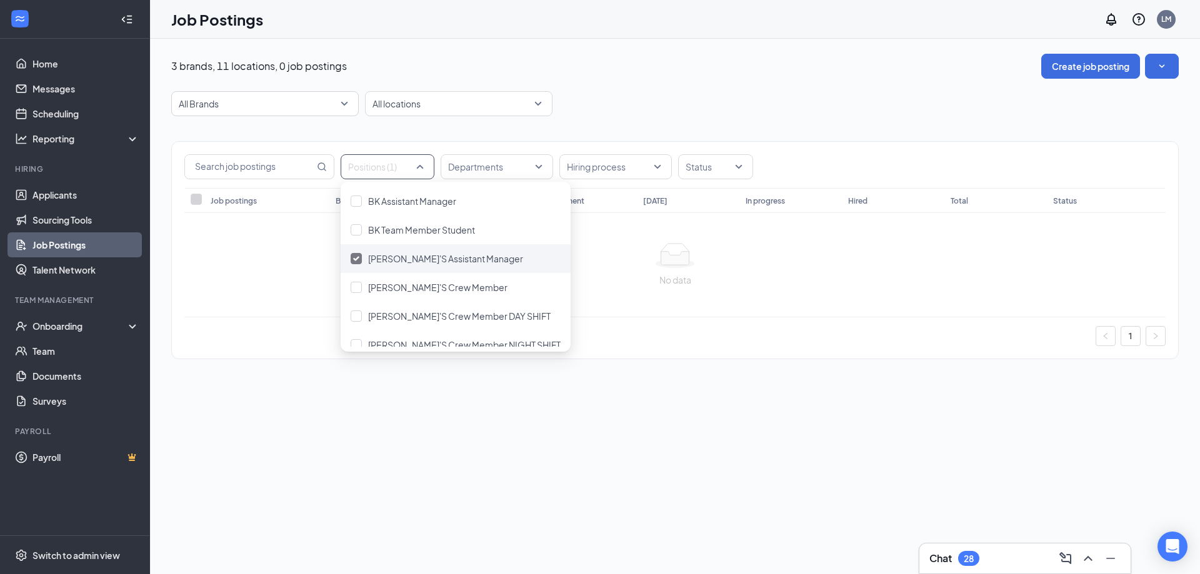
click at [357, 256] on div at bounding box center [356, 258] width 11 height 11
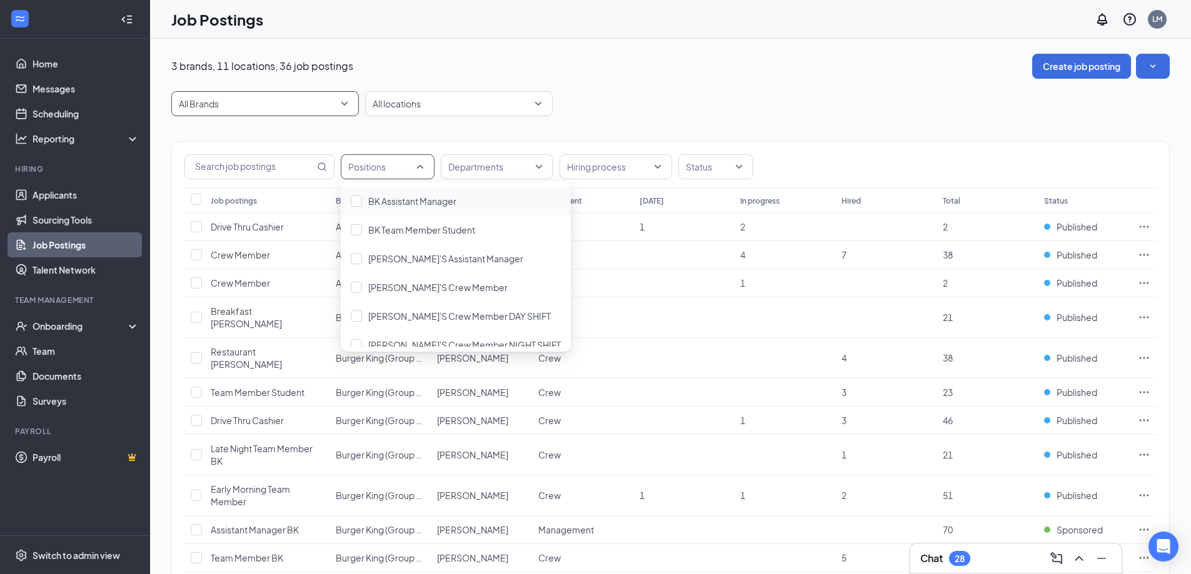
click at [336, 107] on span "All Brands" at bounding box center [259, 103] width 161 height 12
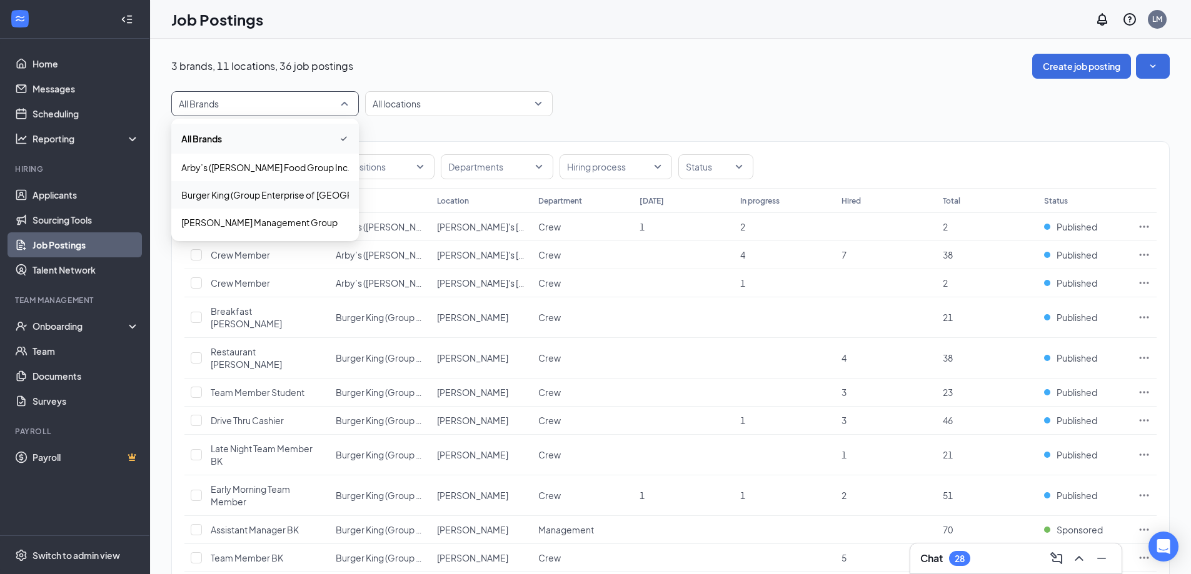
click at [311, 197] on p "Burger King (Group Enterprise of [GEOGRAPHIC_DATA])" at bounding box center [295, 195] width 229 height 12
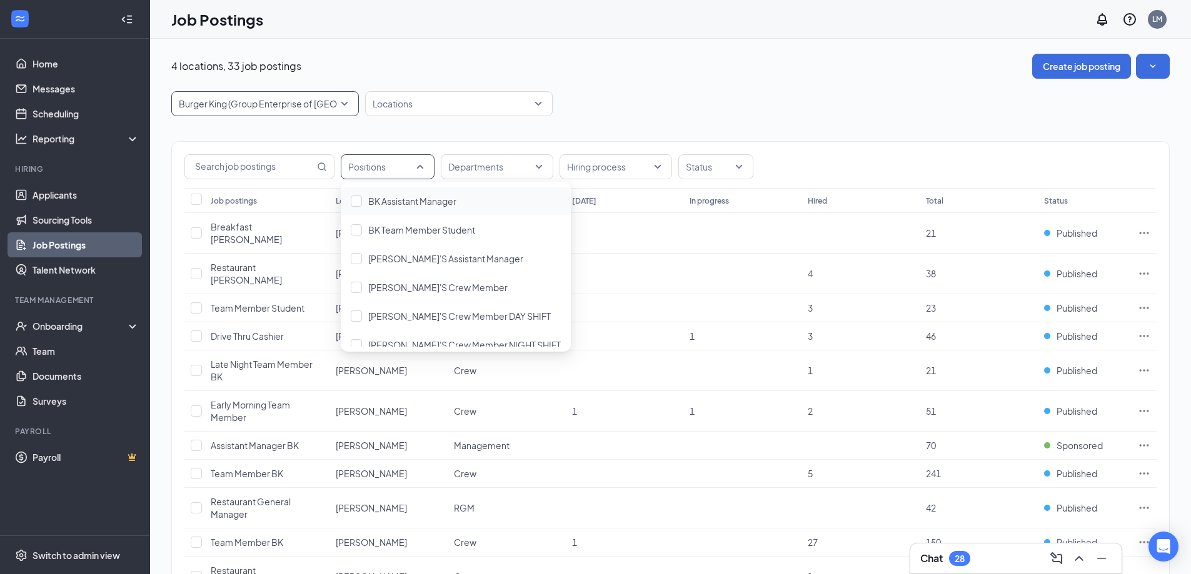
click at [425, 171] on div "Positions" at bounding box center [388, 166] width 94 height 25
click at [360, 199] on div at bounding box center [356, 201] width 11 height 11
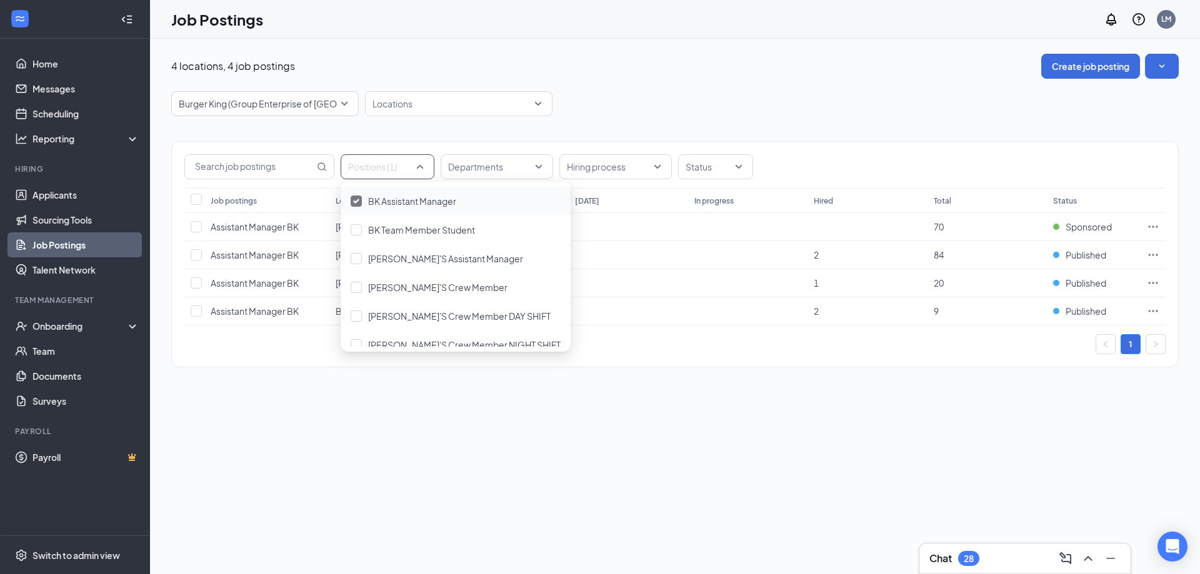
click at [641, 122] on div "Positions (1) Departments Hiring process Status Job postings Location Departmen…" at bounding box center [674, 248] width 1007 height 264
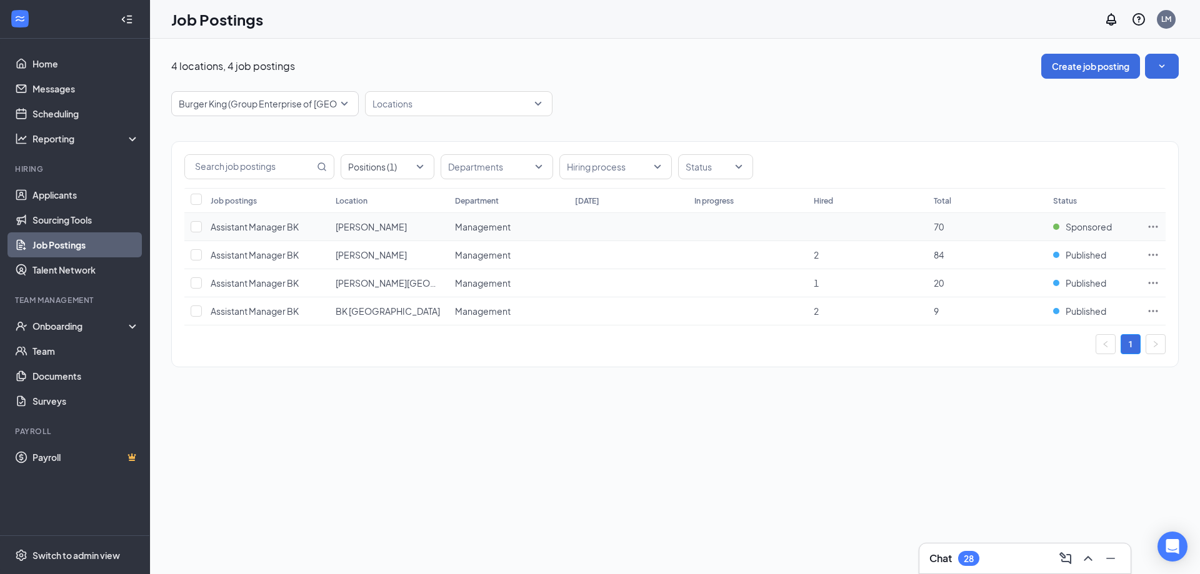
click at [1151, 225] on icon "Ellipses" at bounding box center [1153, 227] width 12 height 12
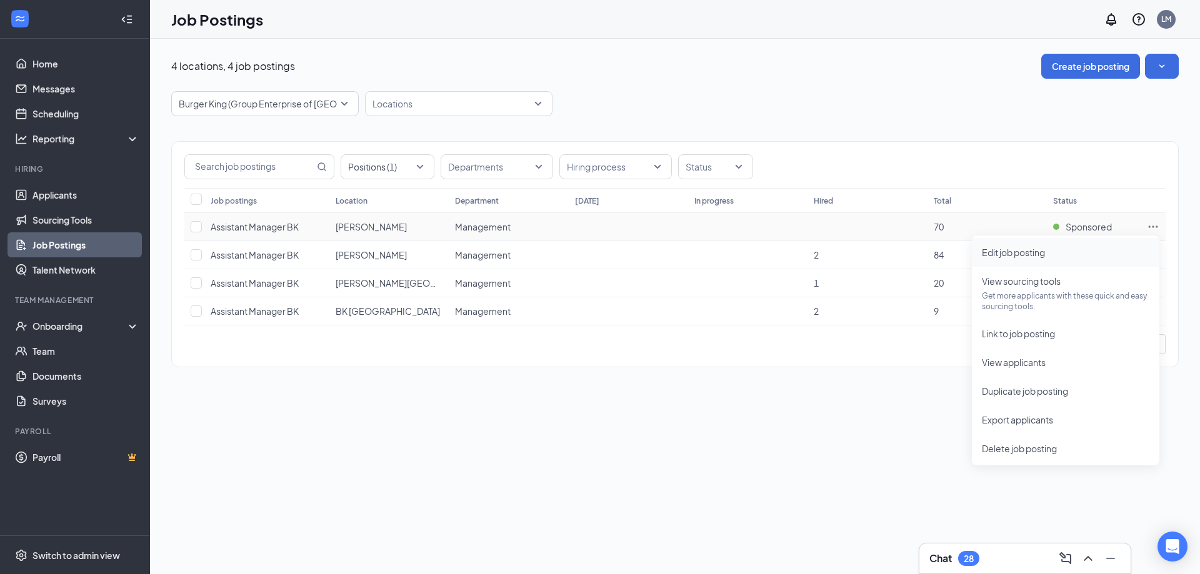
click at [1027, 246] on span "Edit job posting" at bounding box center [1065, 253] width 167 height 14
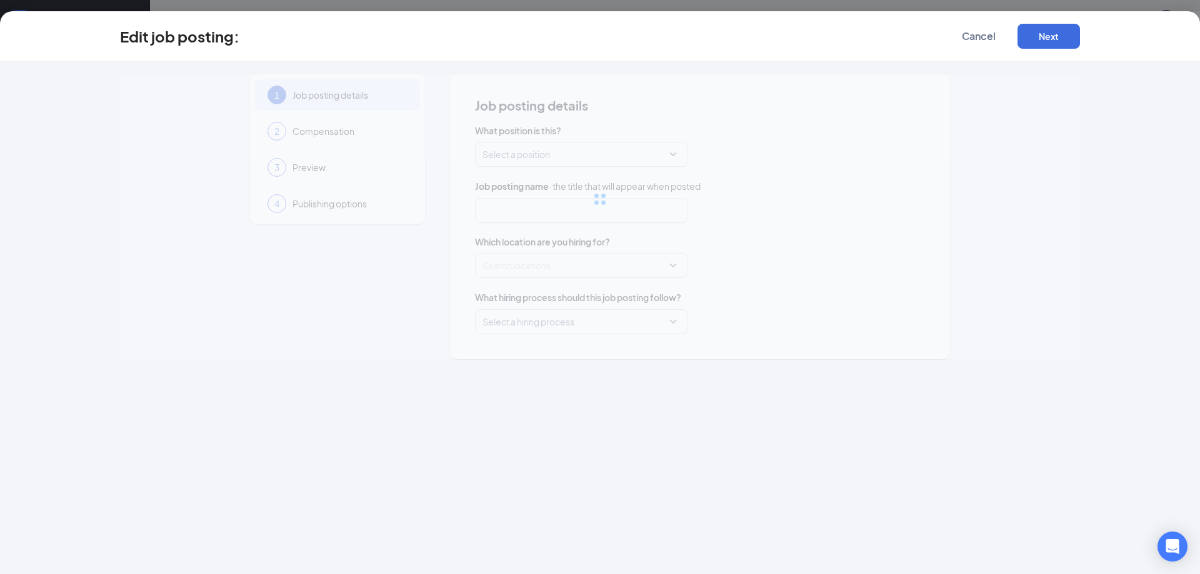
type input "Assistant Manager BK"
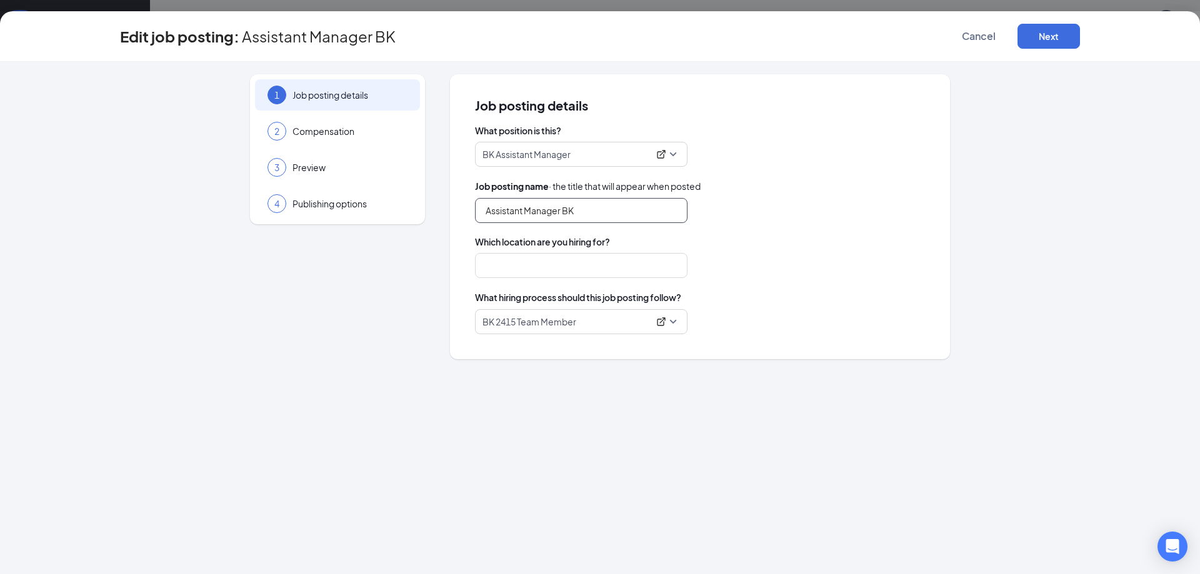
click at [597, 207] on input "Assistant Manager BK" at bounding box center [581, 210] width 212 height 25
type input "[PERSON_NAME]"
type input "Assistant Manager"
click at [796, 187] on div "Job posting name · the title that will appear when posted" at bounding box center [700, 186] width 450 height 14
click at [1030, 41] on button "Next" at bounding box center [1048, 36] width 62 height 25
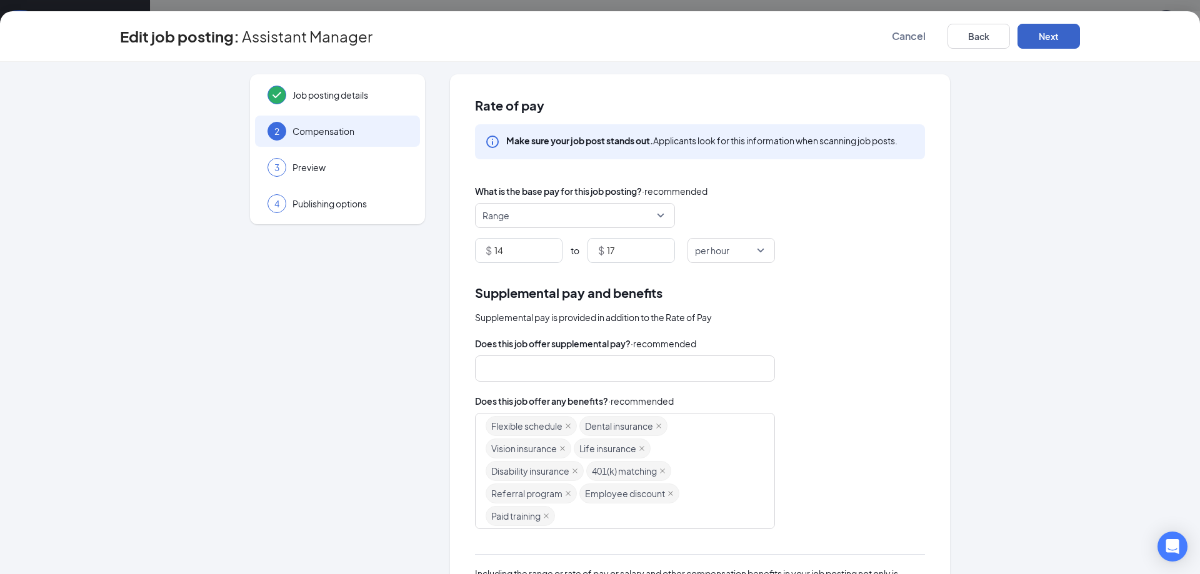
click at [1031, 41] on button "Next" at bounding box center [1048, 36] width 62 height 25
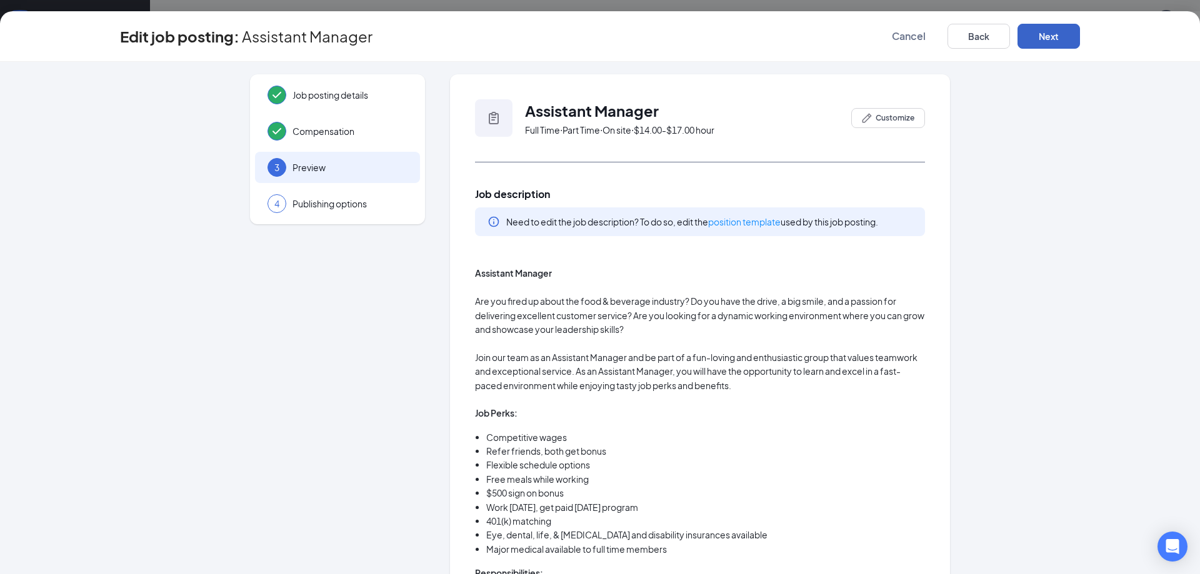
click at [1031, 41] on button "Next" at bounding box center [1048, 36] width 62 height 25
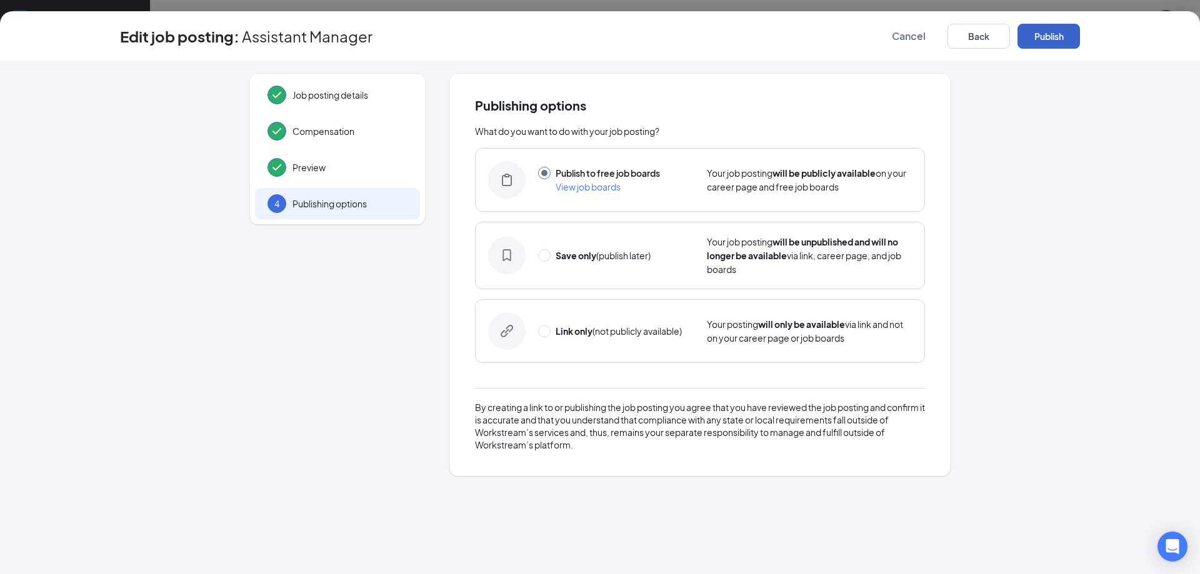
click at [1031, 41] on button "Publish" at bounding box center [1048, 36] width 62 height 25
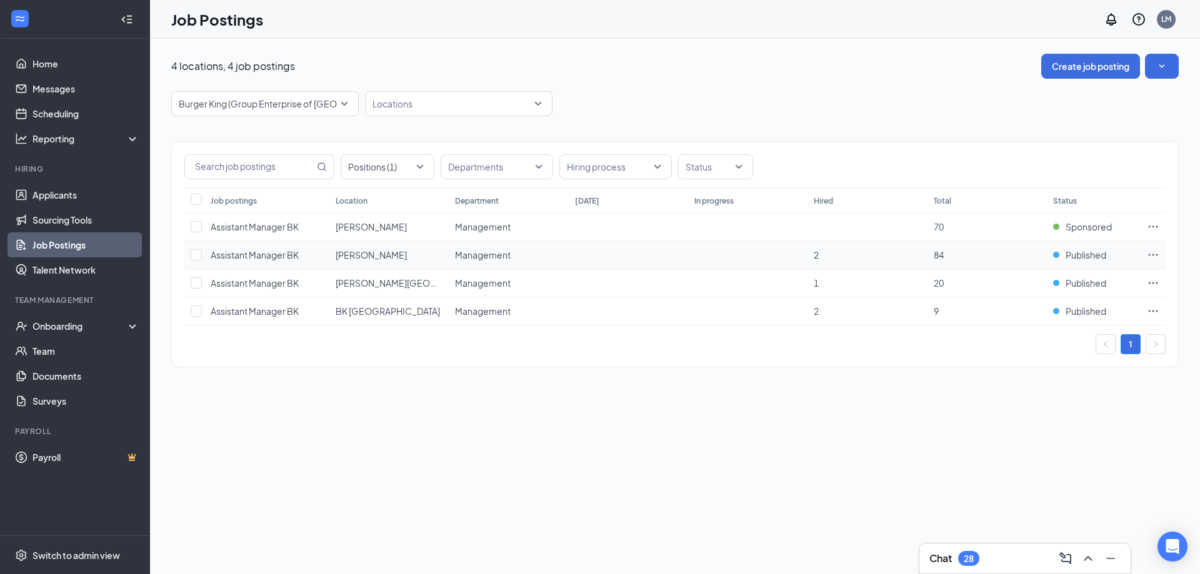
click at [1152, 252] on icon "Ellipses" at bounding box center [1153, 255] width 12 height 12
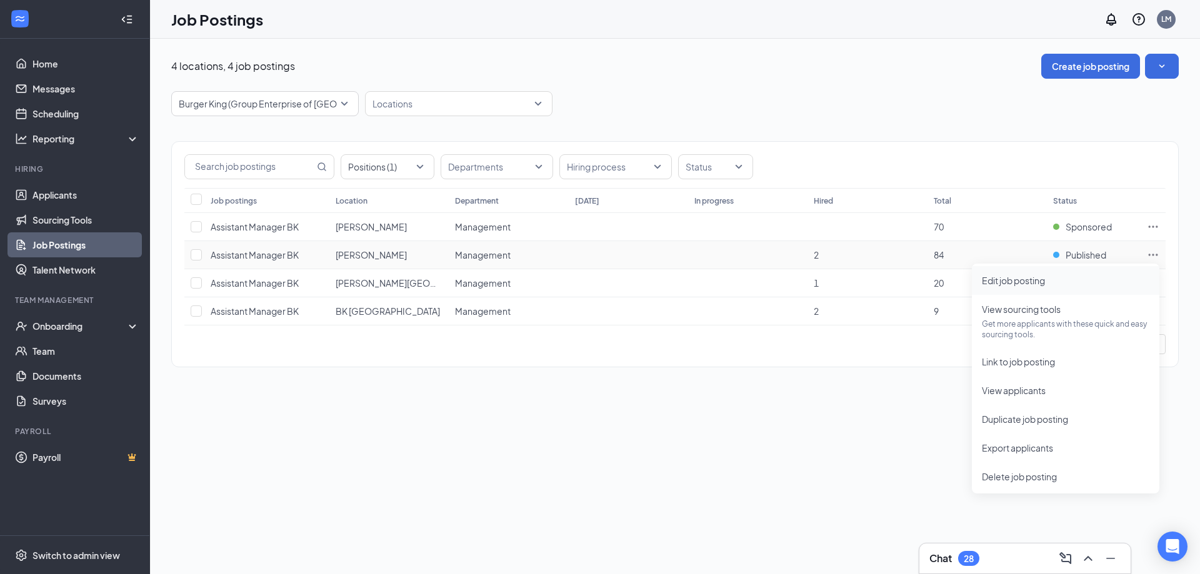
click at [1057, 282] on span "Edit job posting" at bounding box center [1065, 281] width 167 height 14
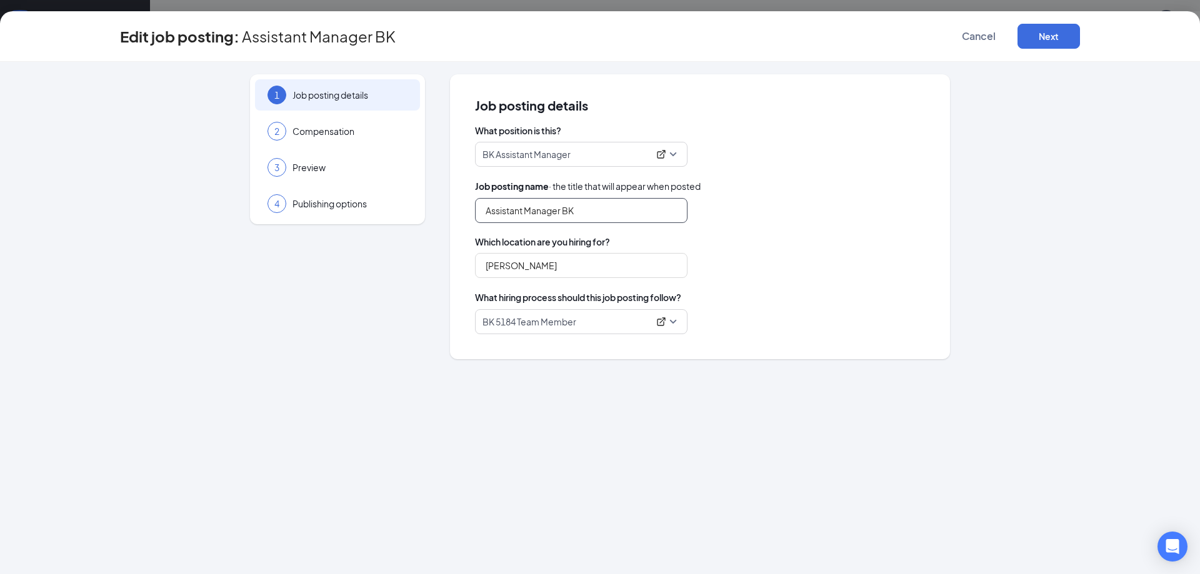
click at [616, 214] on input "Assistant Manager BK" at bounding box center [581, 210] width 212 height 25
type input "Assistant Manager"
click at [1037, 41] on button "Next" at bounding box center [1048, 36] width 62 height 25
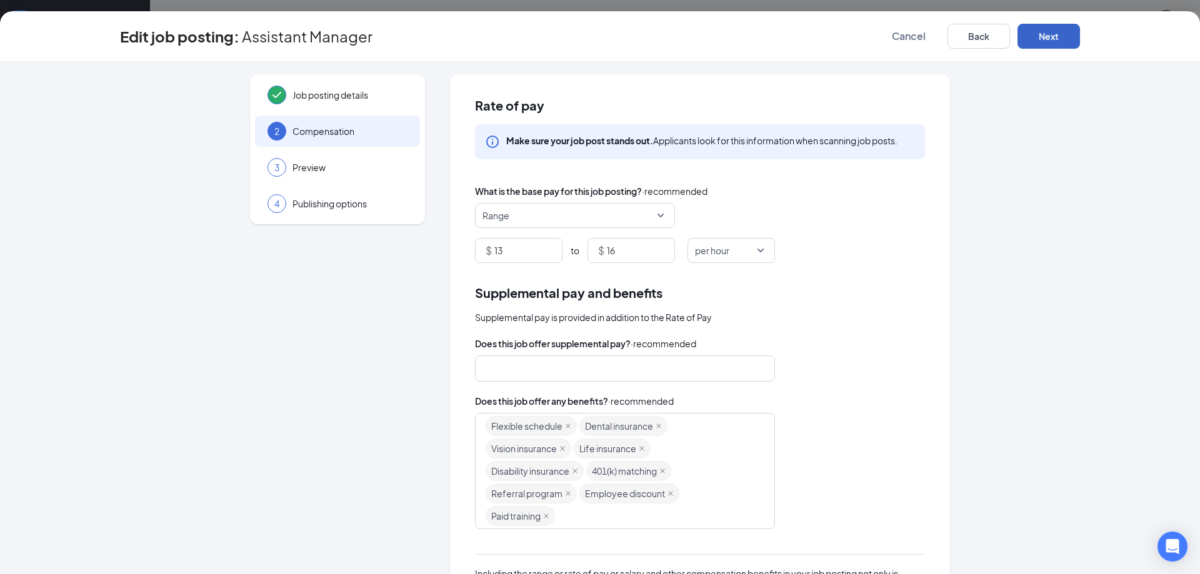
click at [1037, 41] on button "Next" at bounding box center [1048, 36] width 62 height 25
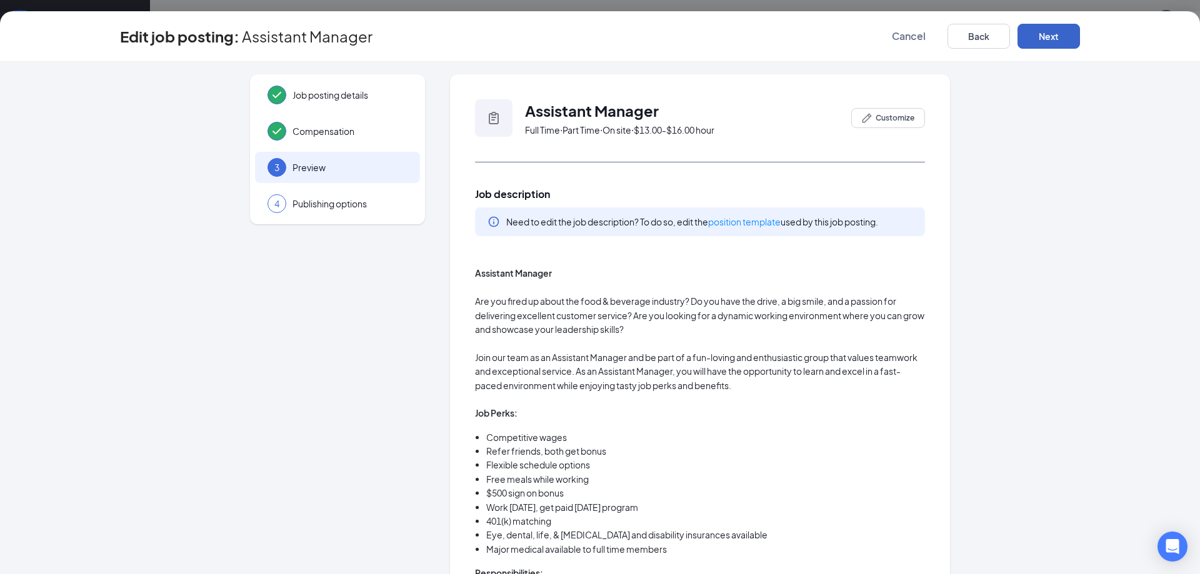
click at [1041, 41] on button "Next" at bounding box center [1048, 36] width 62 height 25
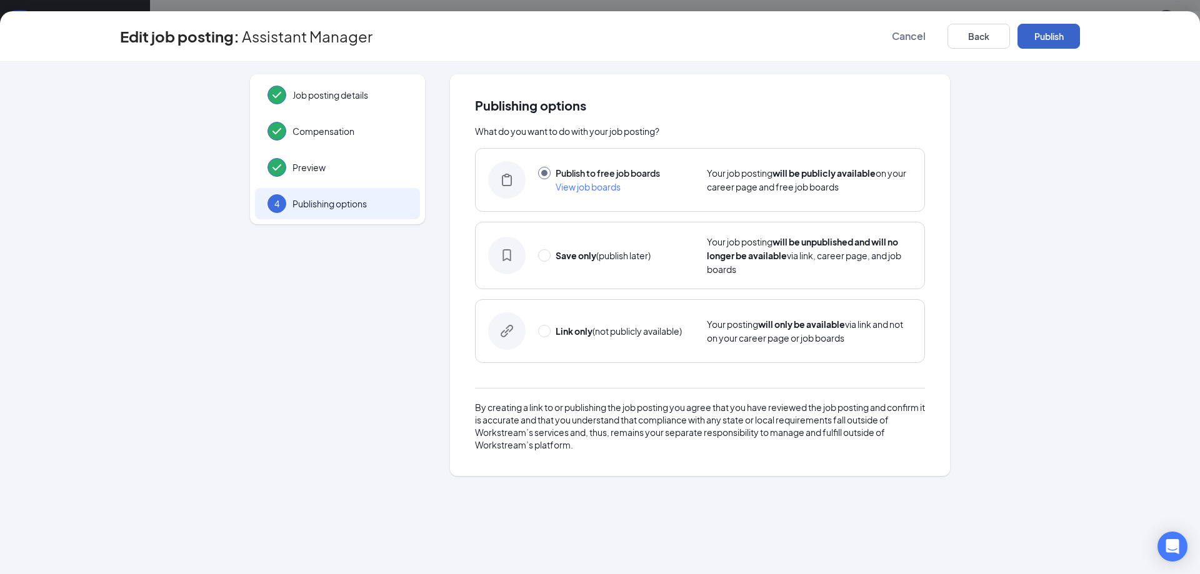
click at [1045, 41] on button "Publish" at bounding box center [1048, 36] width 62 height 25
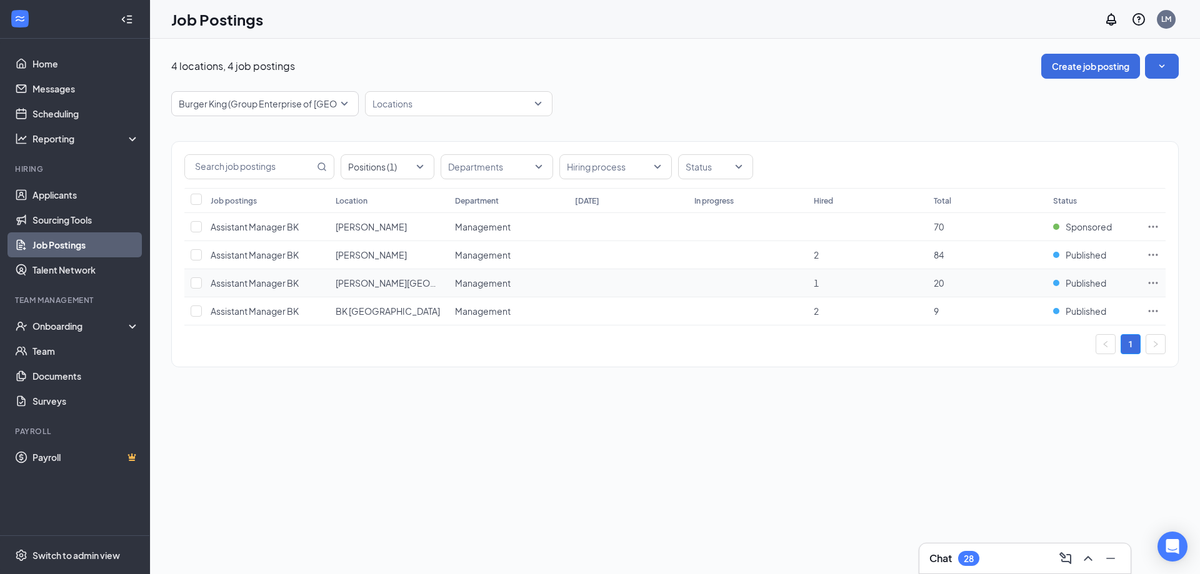
click at [1154, 281] on icon "Ellipses" at bounding box center [1153, 283] width 12 height 12
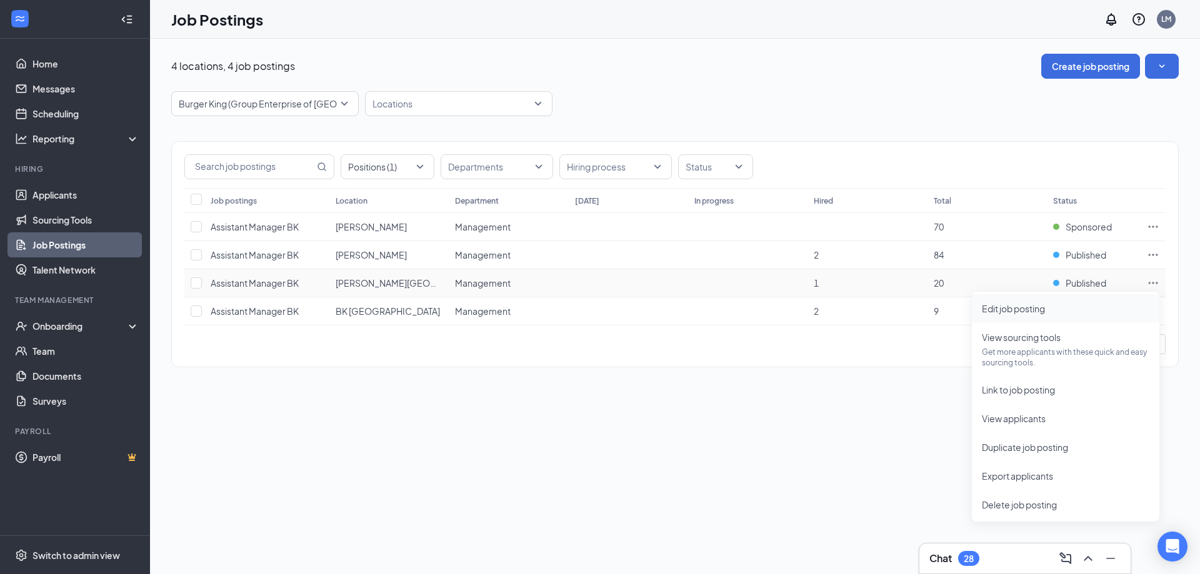
click at [1042, 312] on span "Edit job posting" at bounding box center [1013, 308] width 63 height 11
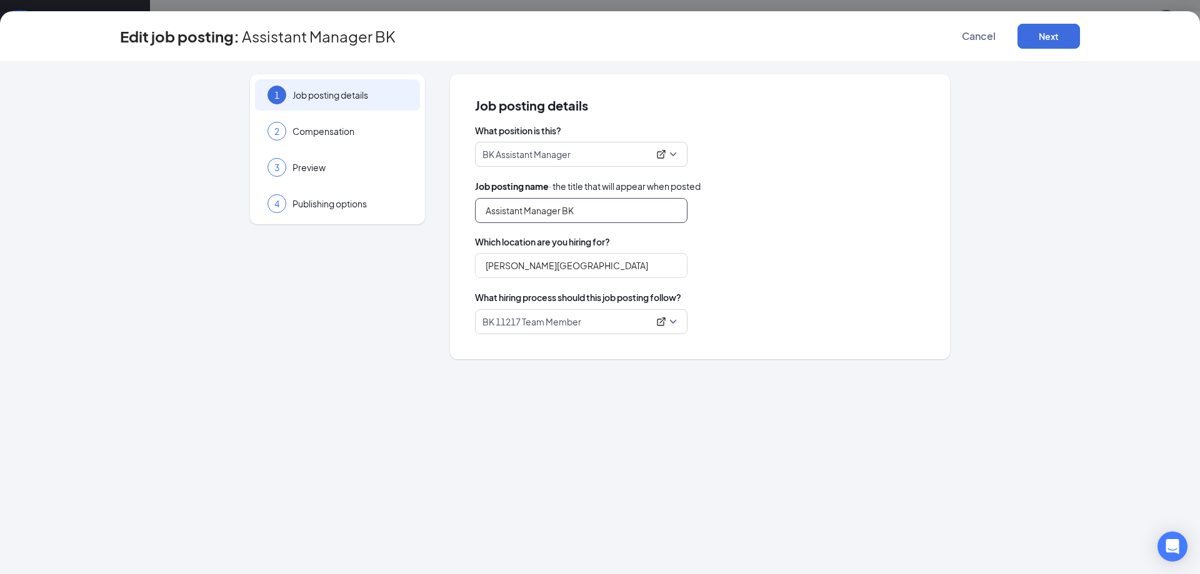
click at [609, 206] on input "Assistant Manager BK" at bounding box center [581, 210] width 212 height 25
type input "Assistant Manager"
drag, startPoint x: 1022, startPoint y: 181, endPoint x: 1049, endPoint y: 99, distance: 85.6
click at [1033, 166] on div "1 Job posting details 2 Compensation 3 Preview 4 Publishing options Job posting…" at bounding box center [600, 216] width 960 height 285
click at [1029, 30] on button "Next" at bounding box center [1048, 36] width 62 height 25
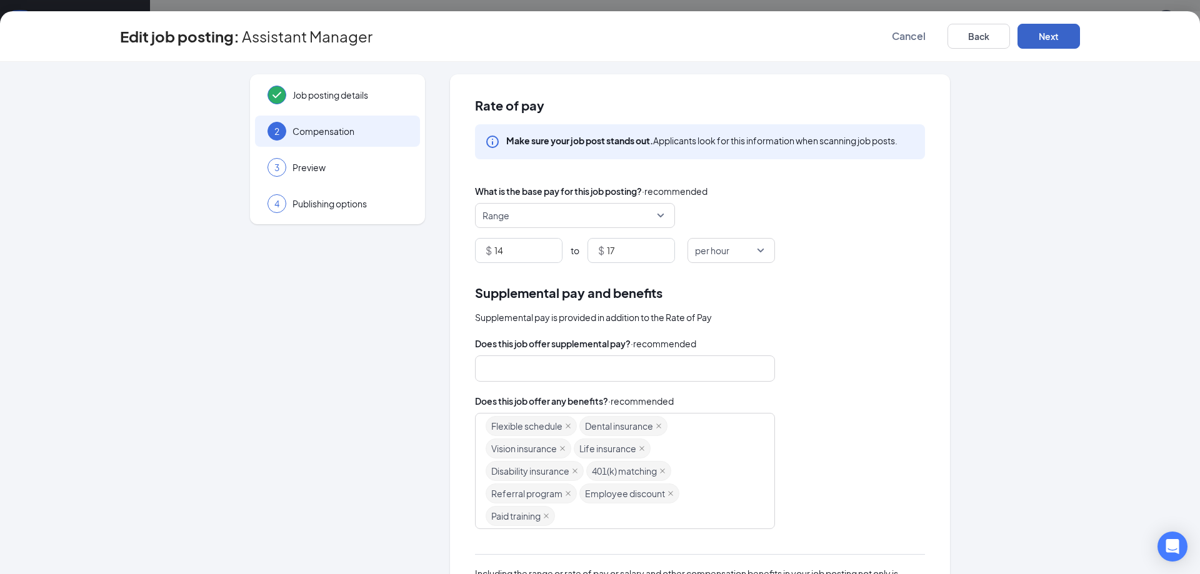
click at [1044, 38] on button "Next" at bounding box center [1048, 36] width 62 height 25
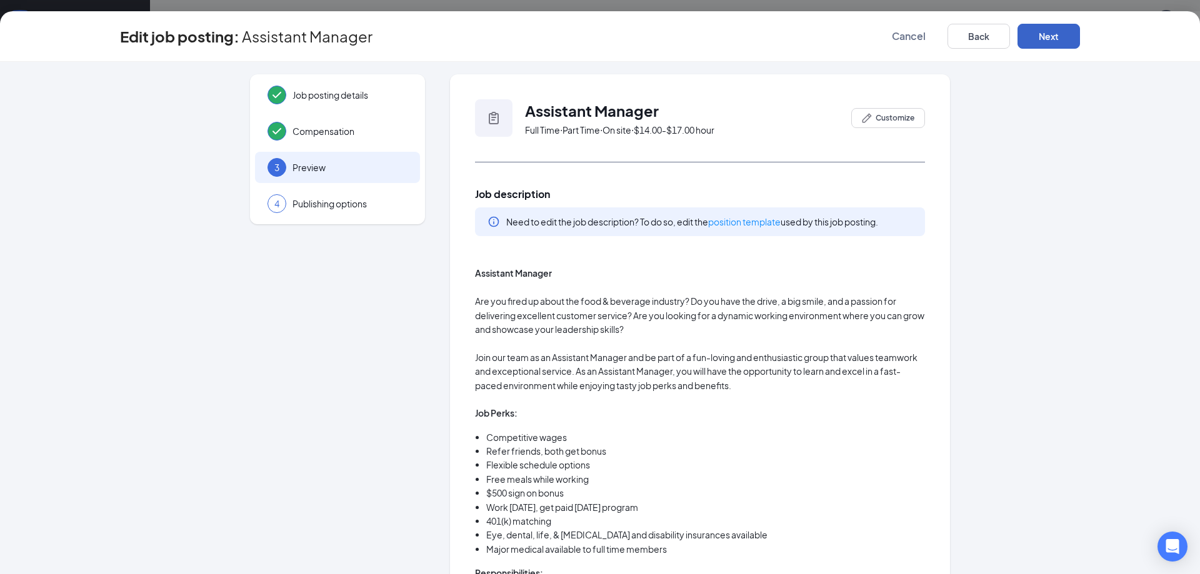
click at [1044, 38] on button "Next" at bounding box center [1048, 36] width 62 height 25
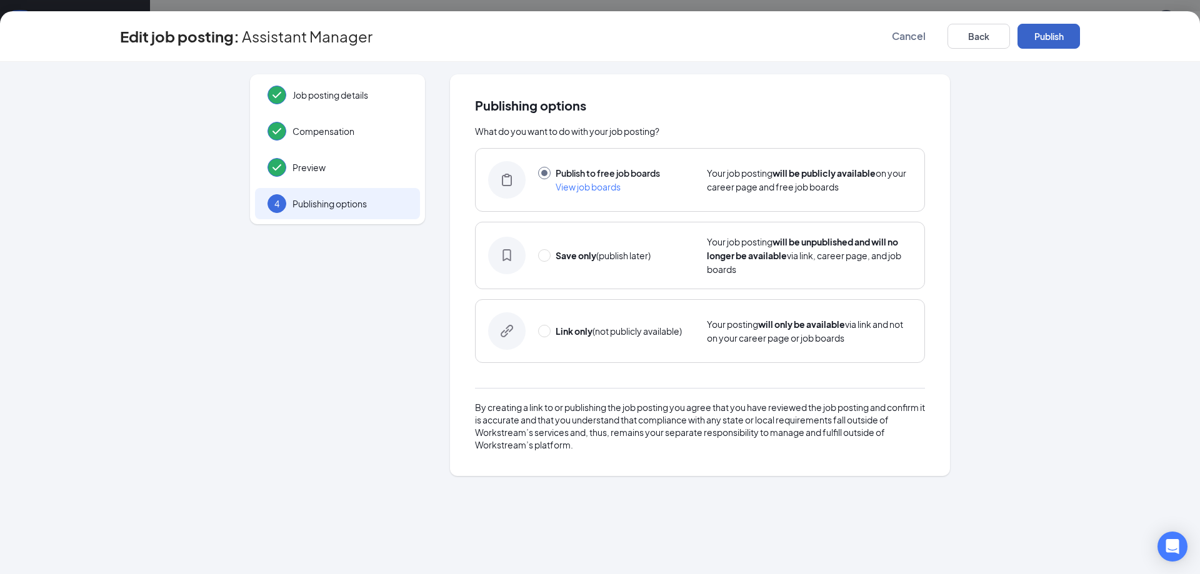
click at [1036, 34] on button "Publish" at bounding box center [1048, 36] width 62 height 25
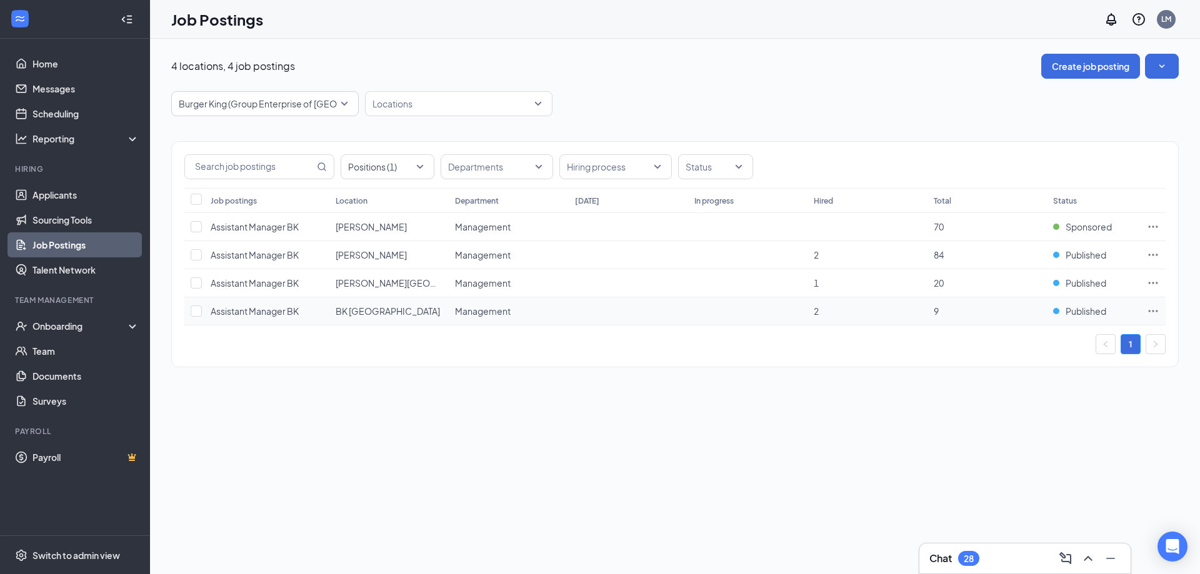
click at [1154, 306] on icon "Ellipses" at bounding box center [1153, 311] width 12 height 12
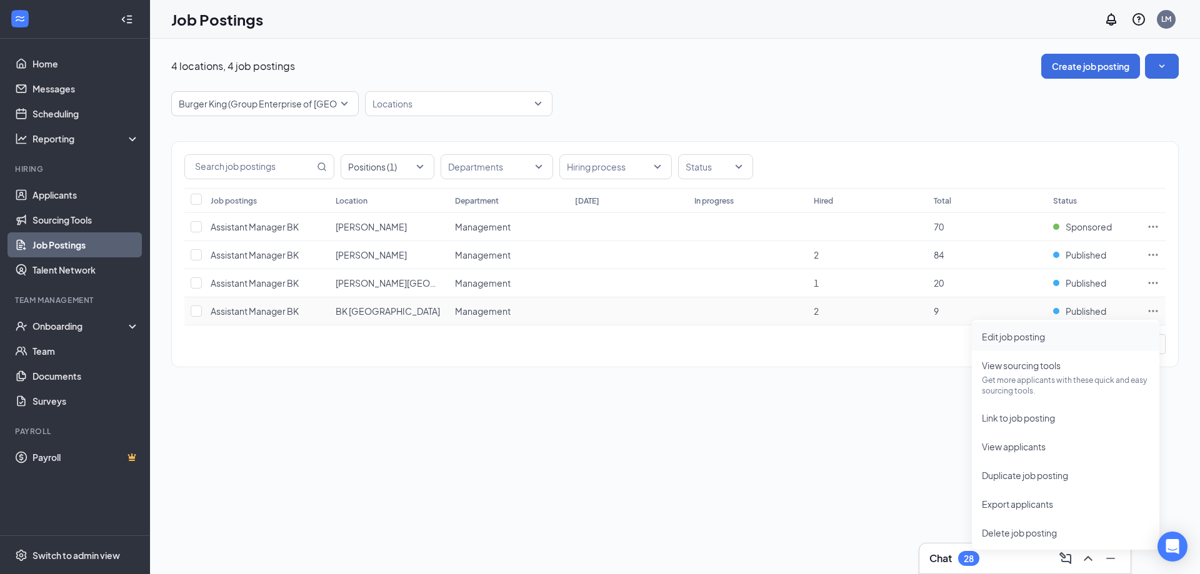
click at [1044, 332] on span "Edit job posting" at bounding box center [1013, 336] width 63 height 11
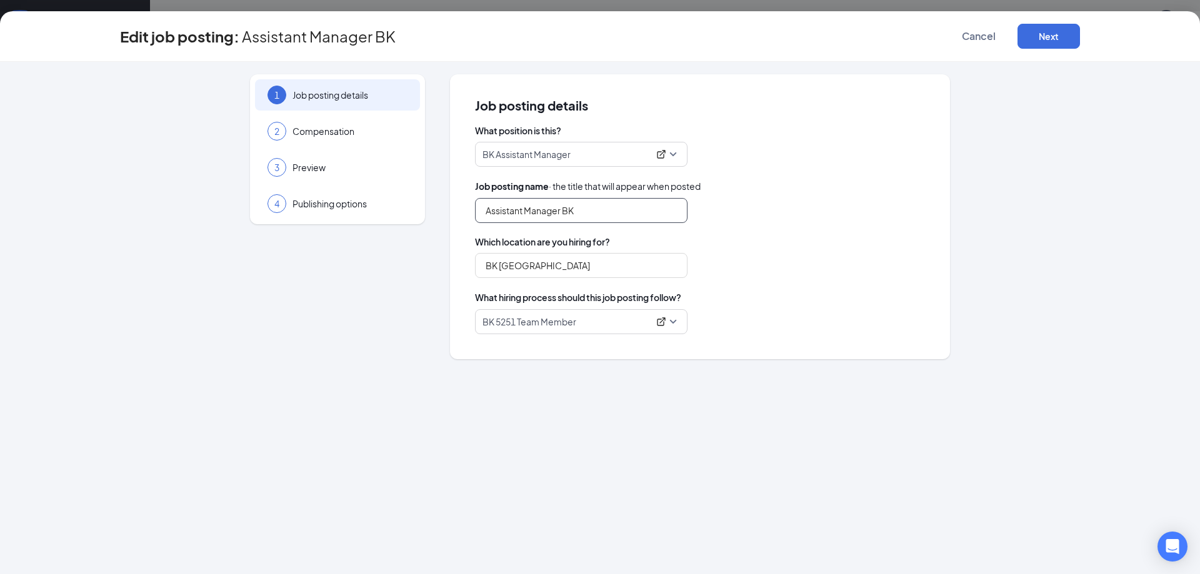
click at [593, 204] on input "Assistant Manager BK" at bounding box center [581, 210] width 212 height 25
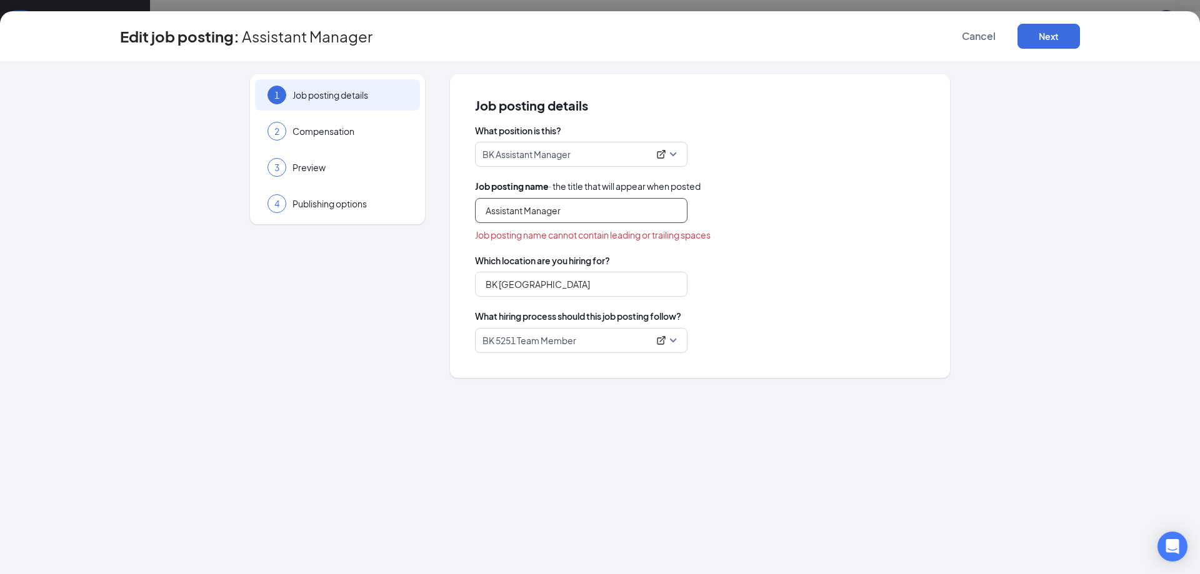
type input "Assistant Manager"
click at [823, 207] on div "Assistant Manager" at bounding box center [700, 210] width 450 height 25
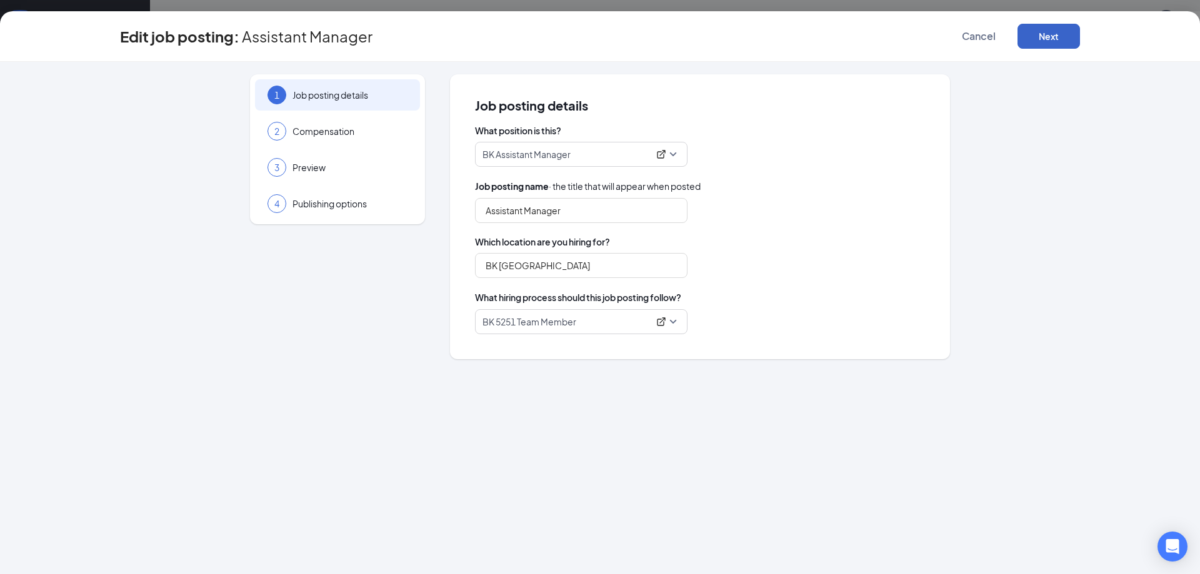
click at [1046, 36] on button "Next" at bounding box center [1048, 36] width 62 height 25
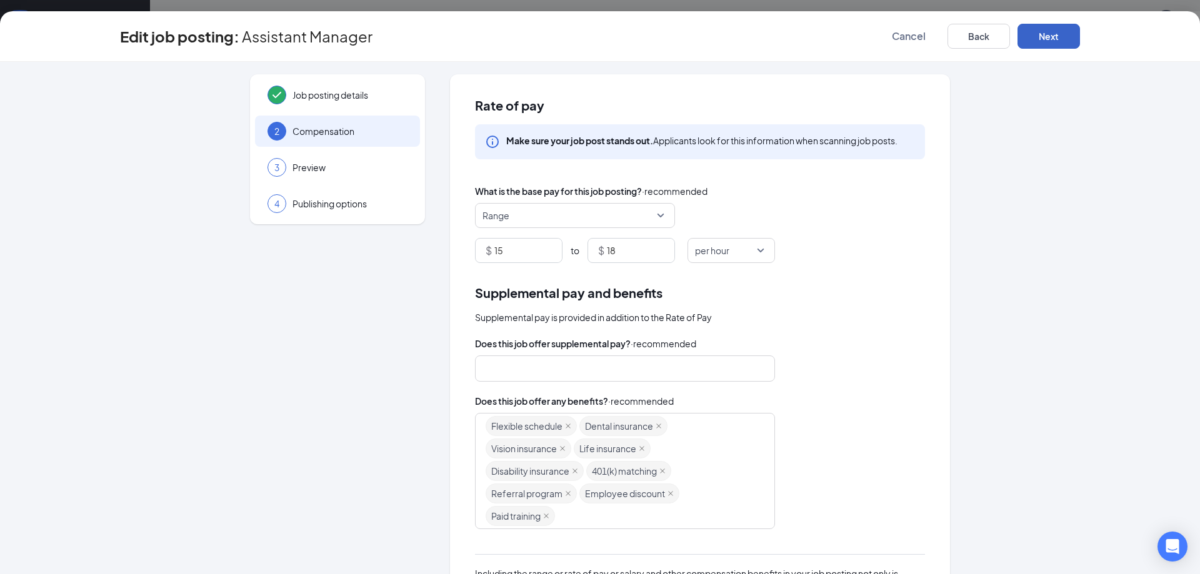
click at [1046, 36] on button "Next" at bounding box center [1048, 36] width 62 height 25
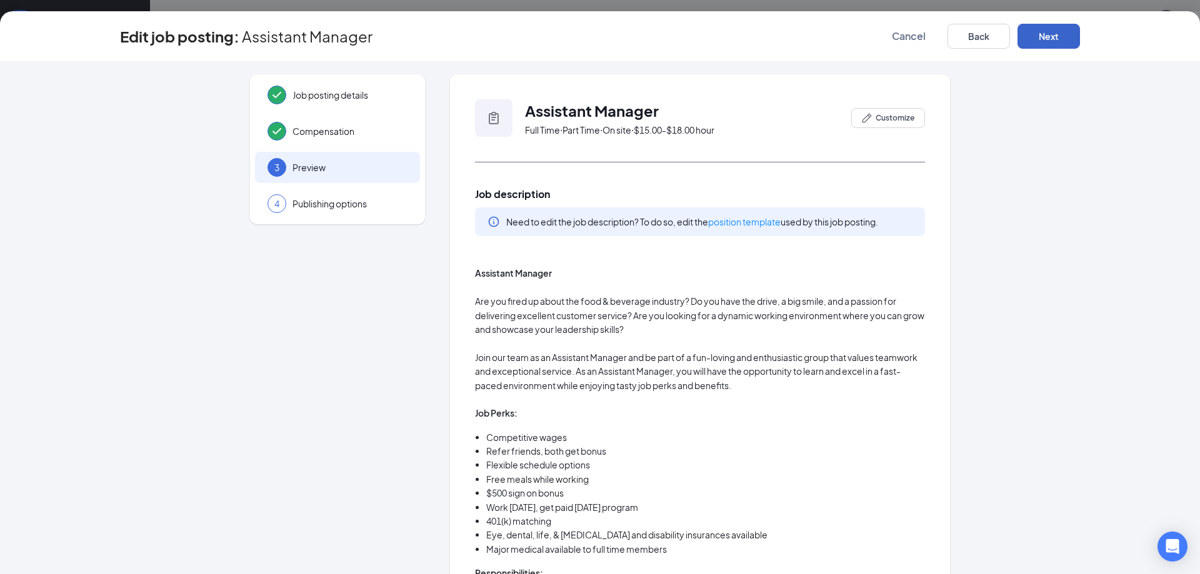
click at [1046, 36] on button "Next" at bounding box center [1048, 36] width 62 height 25
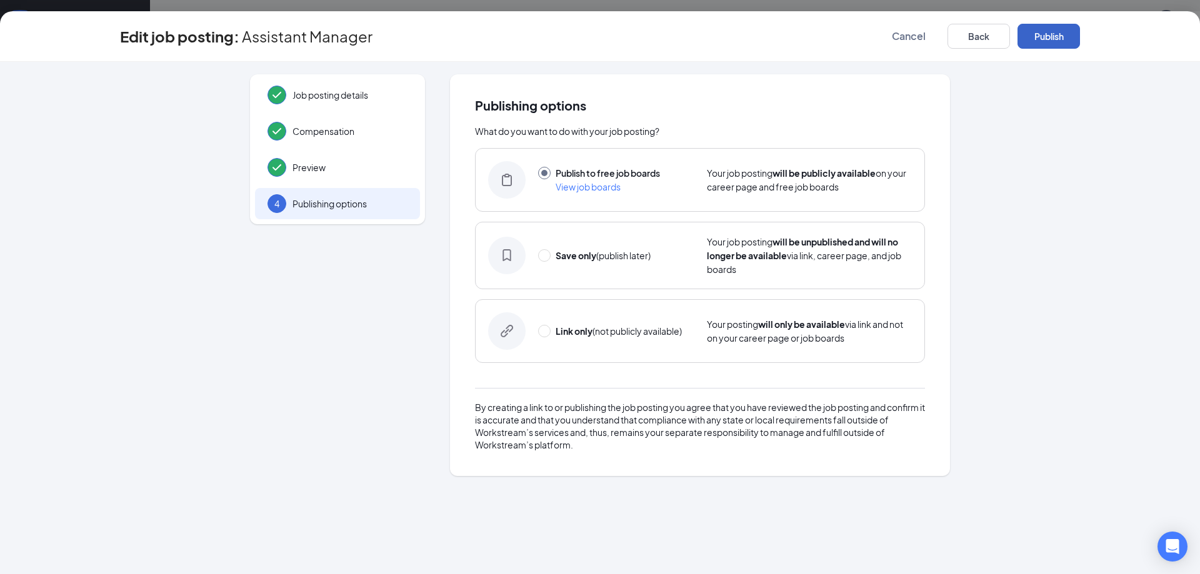
click at [1046, 36] on button "Publish" at bounding box center [1048, 36] width 62 height 25
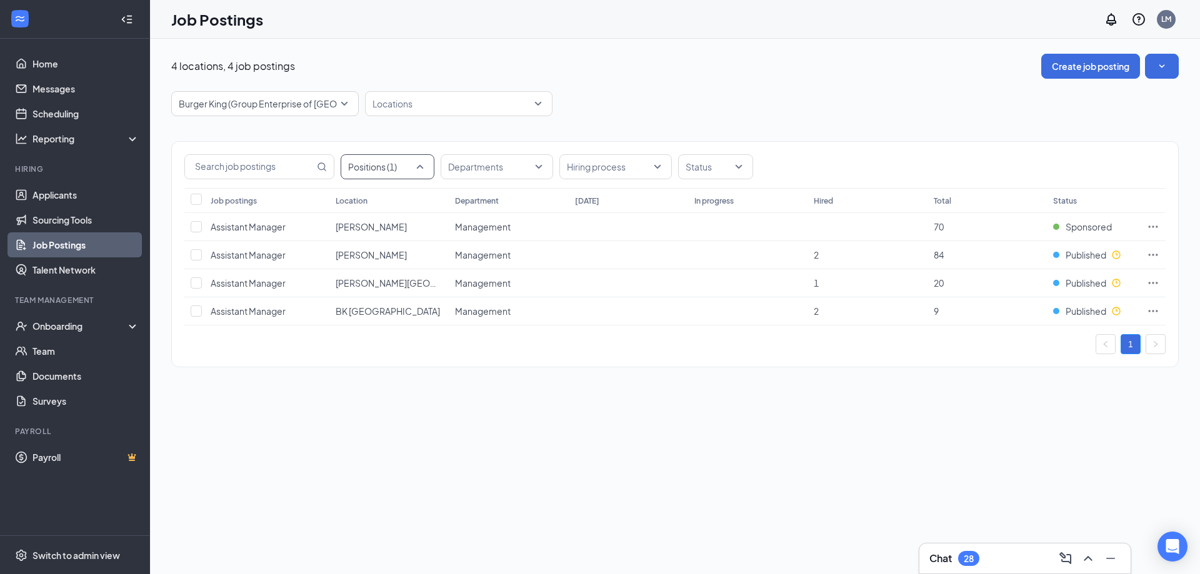
click at [422, 165] on div "Positions (1)" at bounding box center [388, 166] width 94 height 25
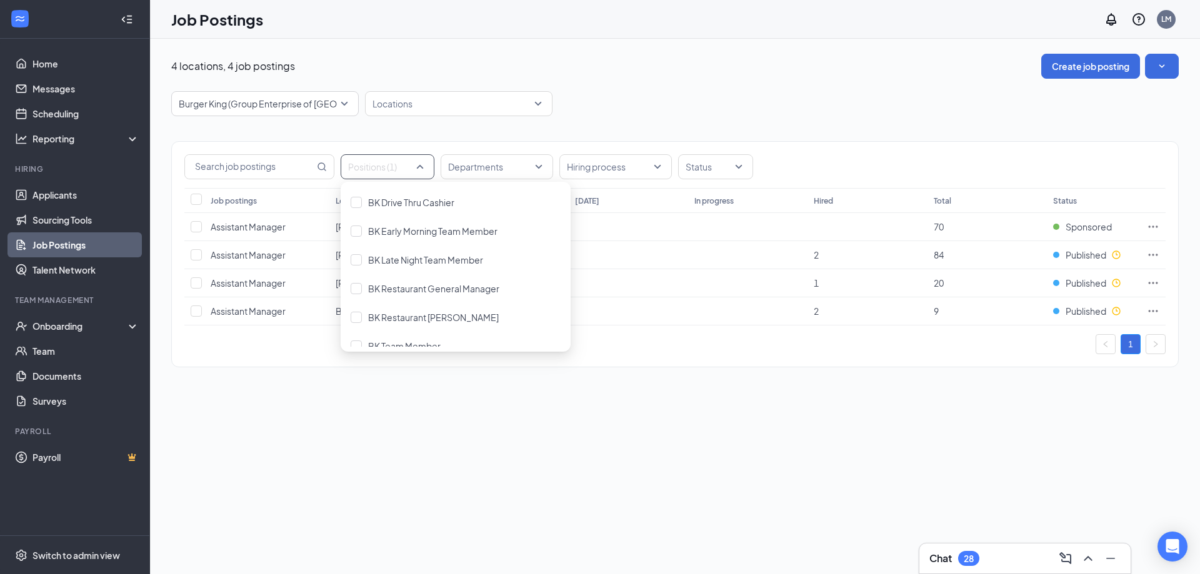
scroll to position [437, 0]
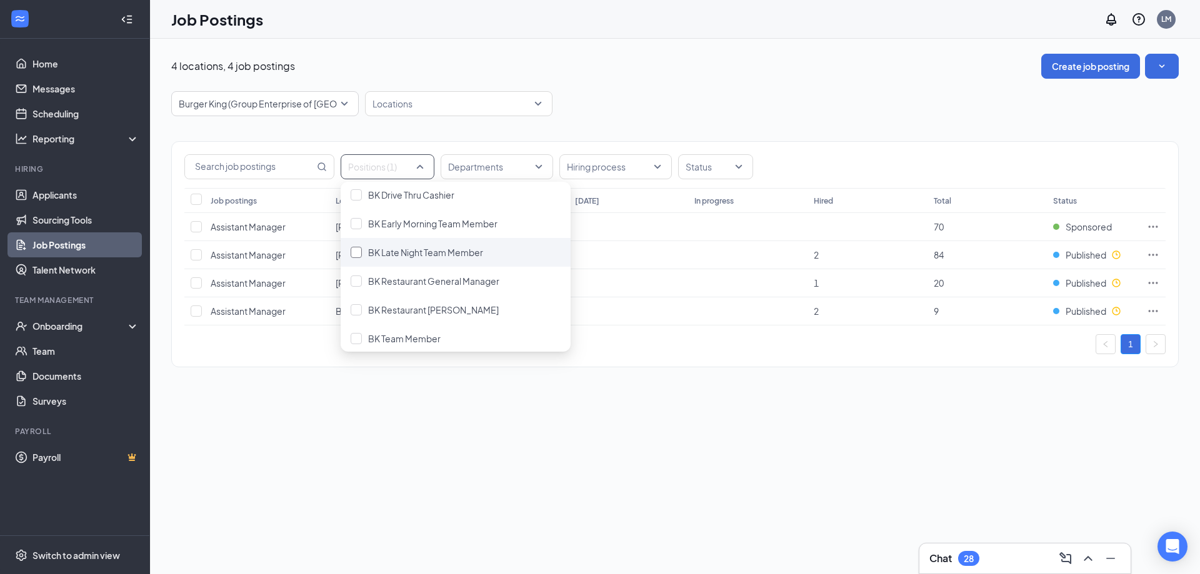
click at [357, 254] on div at bounding box center [356, 252] width 11 height 11
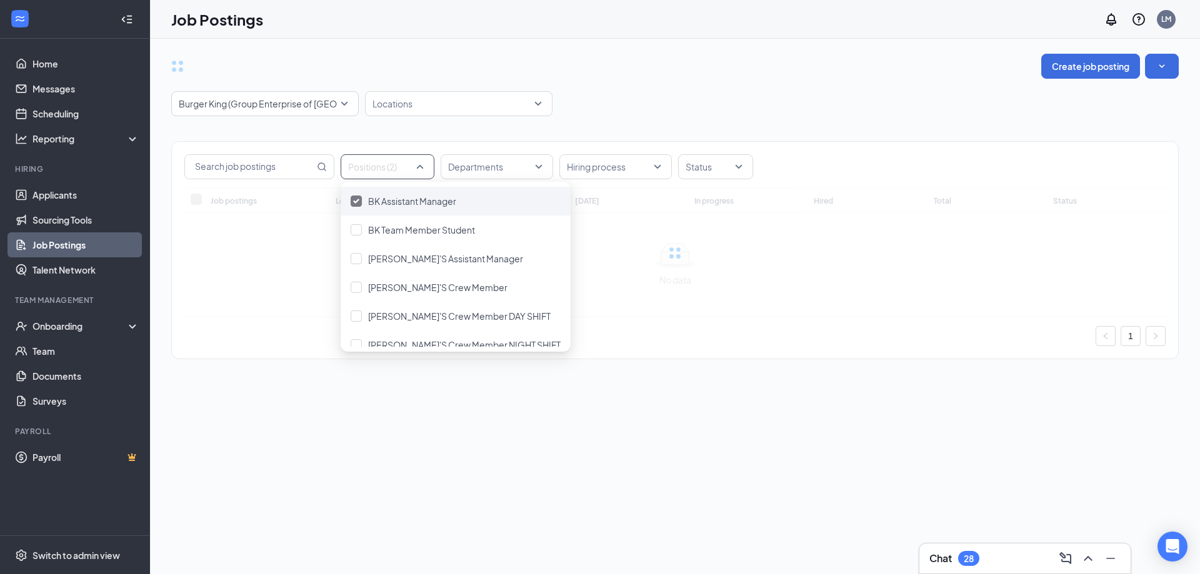
click at [357, 204] on div at bounding box center [356, 201] width 11 height 11
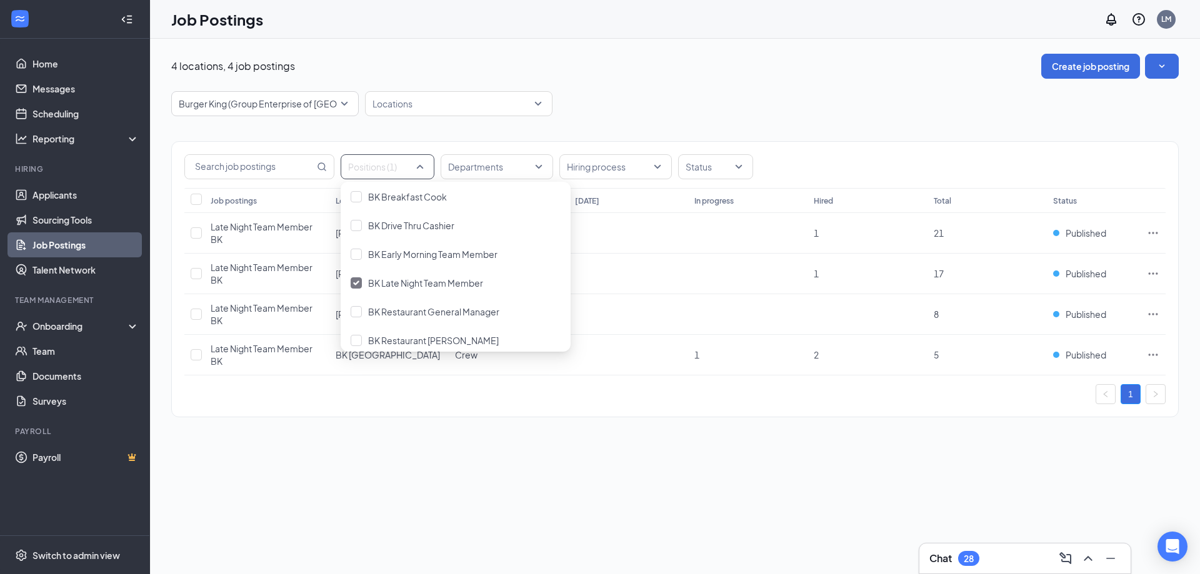
scroll to position [444, 0]
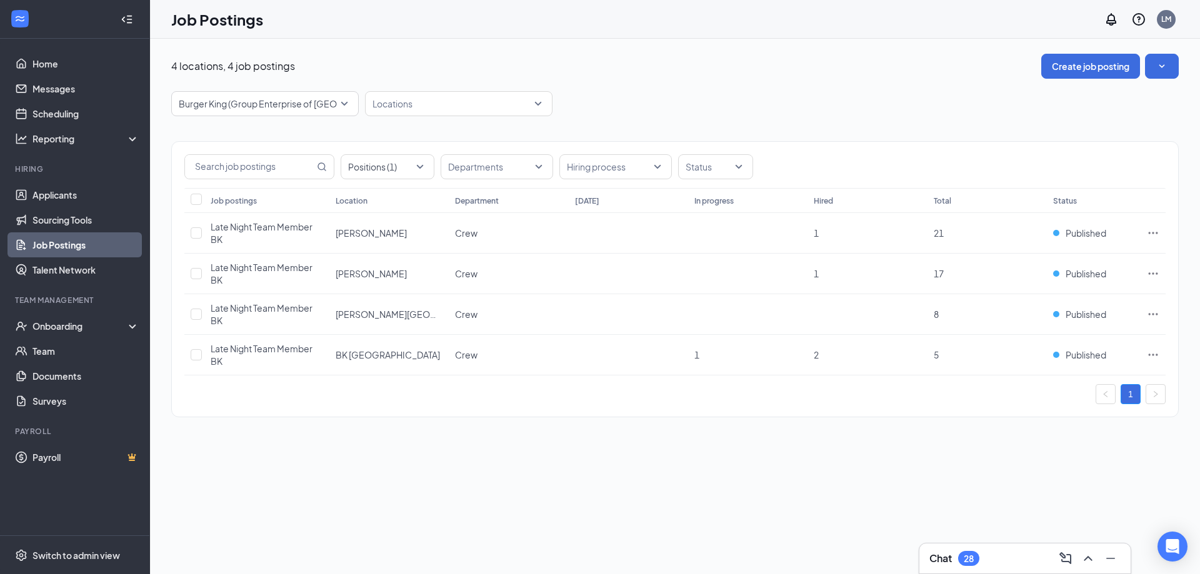
click at [641, 89] on div "4 locations, 4 job postings Create job posting Burger King (Group Enterprise of…" at bounding box center [674, 242] width 1007 height 376
click at [1152, 231] on icon "Ellipses" at bounding box center [1153, 233] width 12 height 12
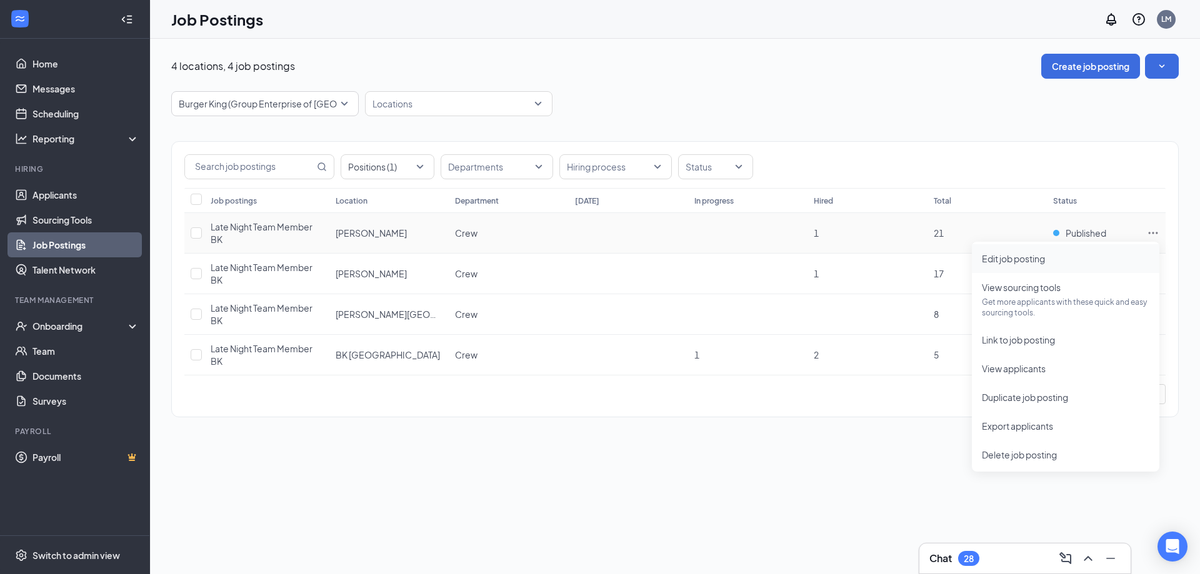
click at [1074, 252] on span "Edit job posting" at bounding box center [1065, 259] width 167 height 14
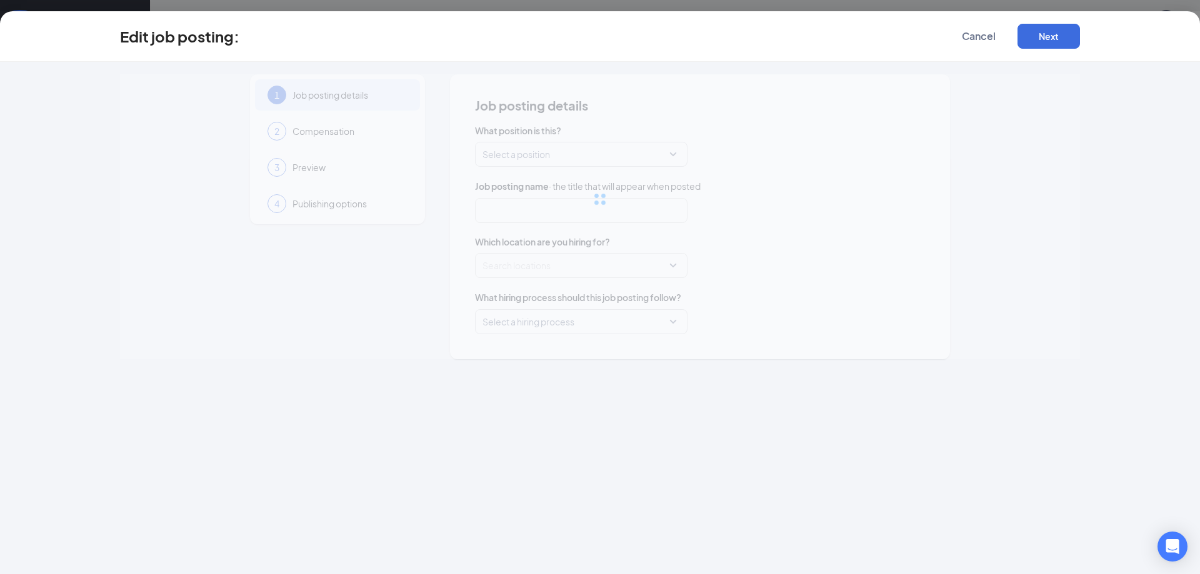
type input "Late Night Team Member BK"
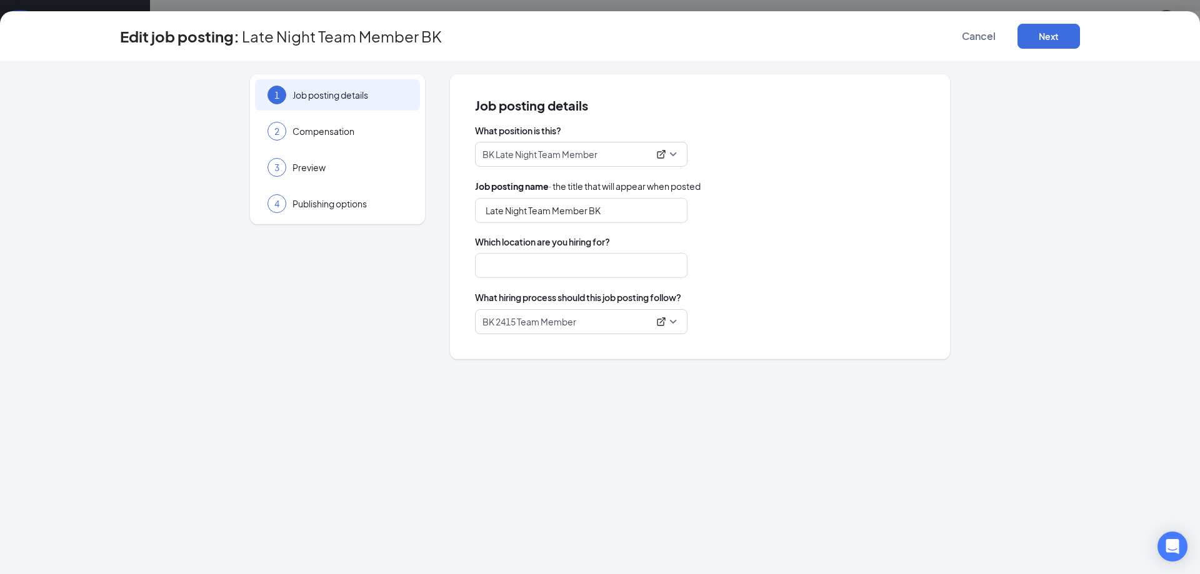
type input "[PERSON_NAME]"
click at [622, 213] on input "Late Night Team Member BK" at bounding box center [581, 210] width 212 height 25
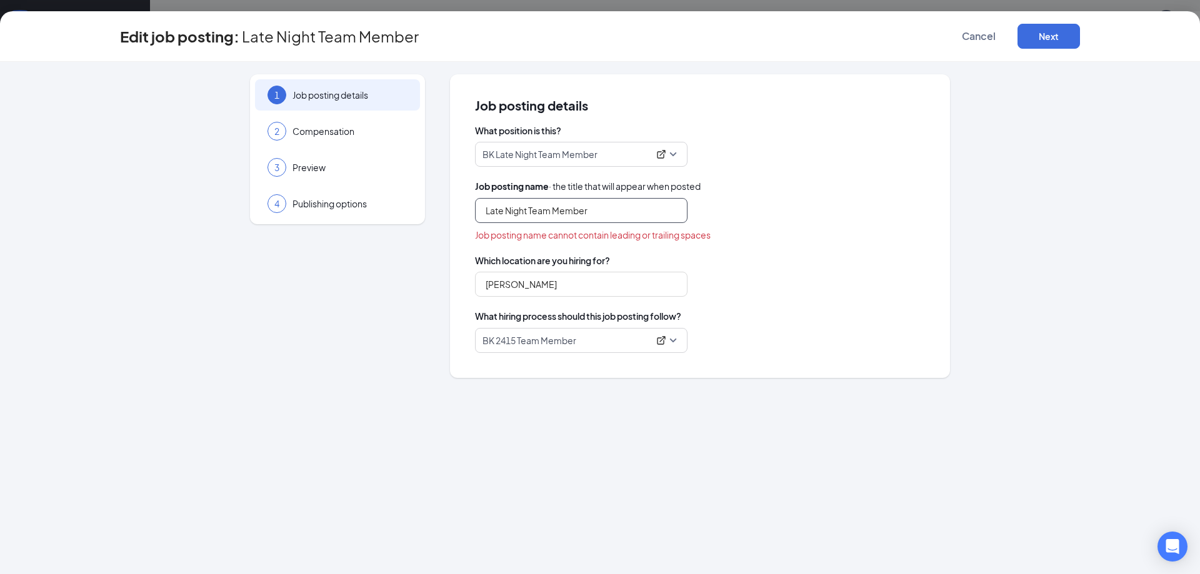
type input "Late Night Team Member"
click at [878, 142] on div "BK Late Night Team Member" at bounding box center [700, 154] width 450 height 25
click at [1039, 32] on button "Next" at bounding box center [1048, 36] width 62 height 25
click at [1022, 92] on div "1 Job posting details 2 Compensation 3 Preview 4 Publishing options Job posting…" at bounding box center [600, 226] width 960 height 304
click at [611, 214] on input "Late Night Team Member" at bounding box center [581, 210] width 212 height 25
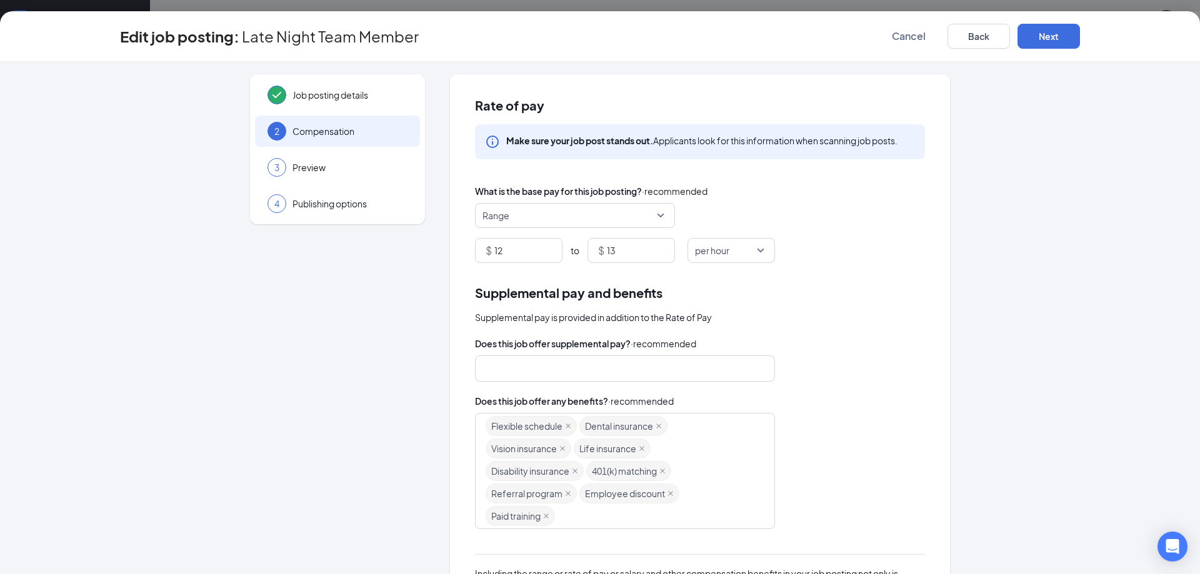
click at [812, 187] on div "What is the base pay for this job posting? · recommended" at bounding box center [700, 191] width 450 height 14
click at [1035, 38] on button "Next" at bounding box center [1048, 36] width 62 height 25
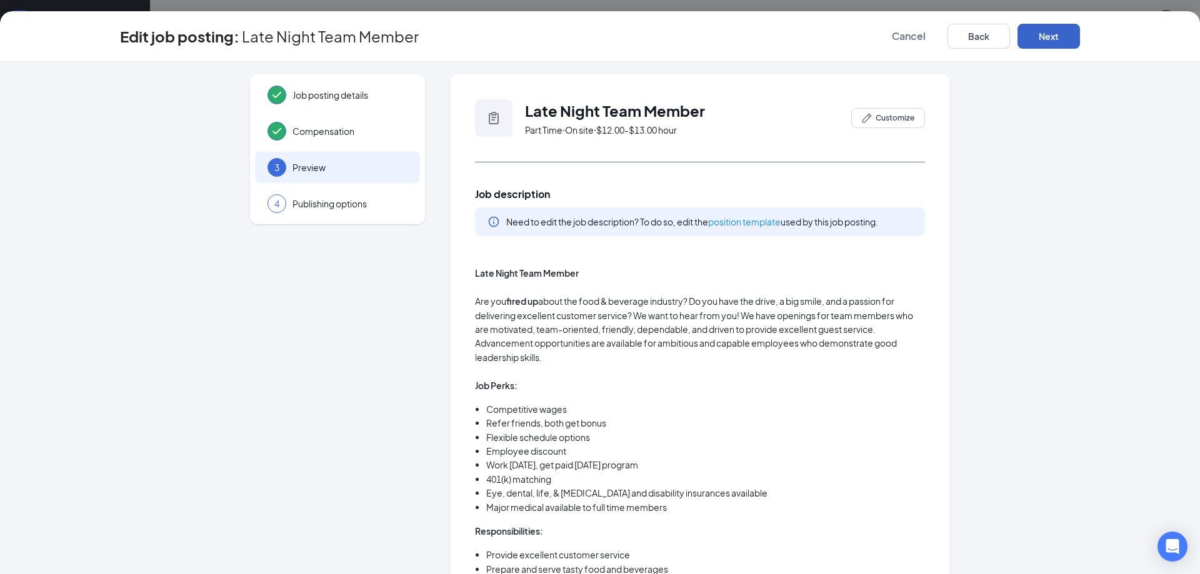
click at [1035, 38] on button "Next" at bounding box center [1048, 36] width 62 height 25
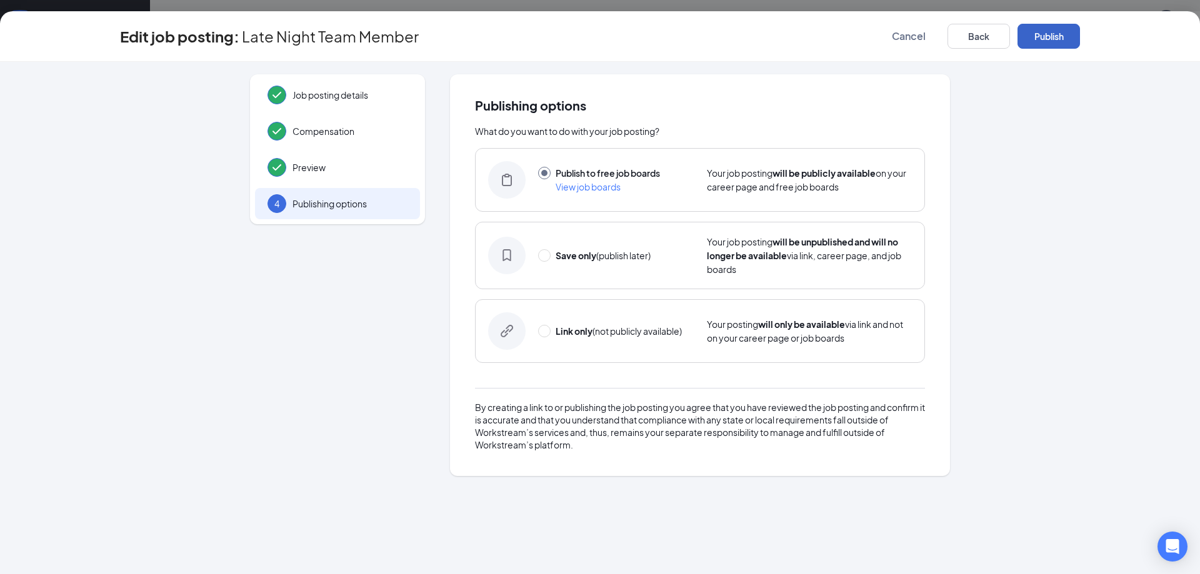
click at [1035, 38] on button "Publish" at bounding box center [1048, 36] width 62 height 25
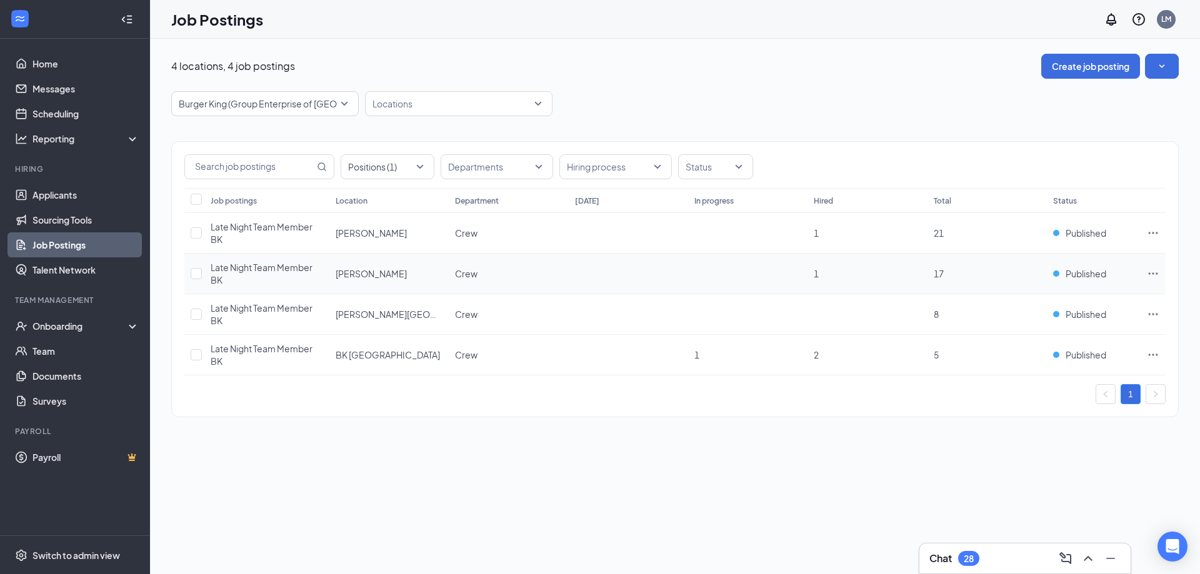
click at [1152, 274] on icon "Ellipses" at bounding box center [1153, 273] width 9 height 2
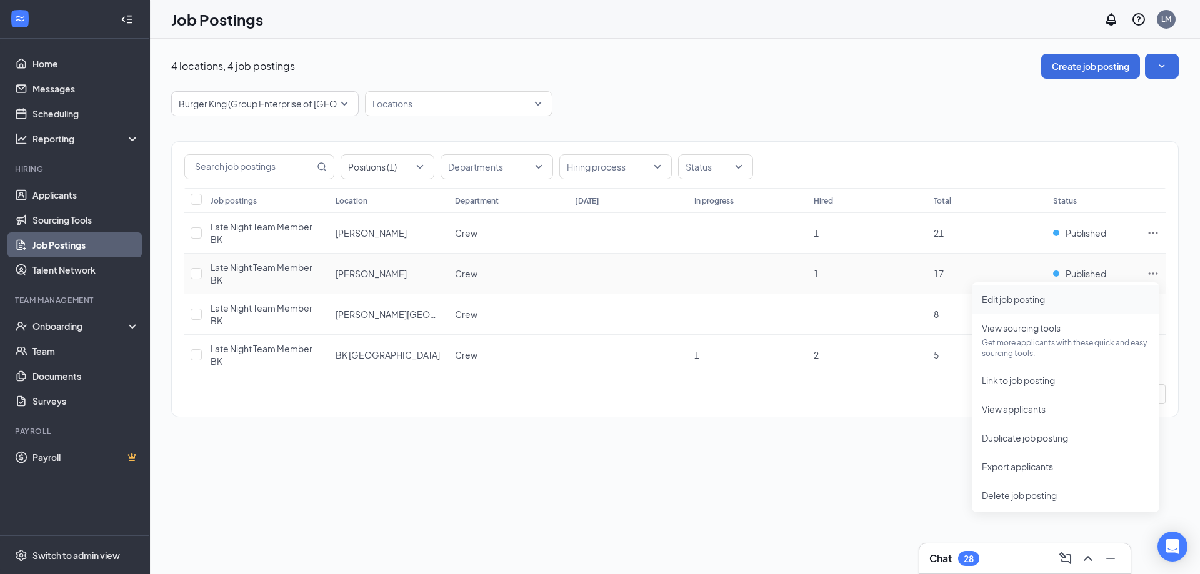
click at [1065, 291] on li "Edit job posting" at bounding box center [1065, 299] width 187 height 29
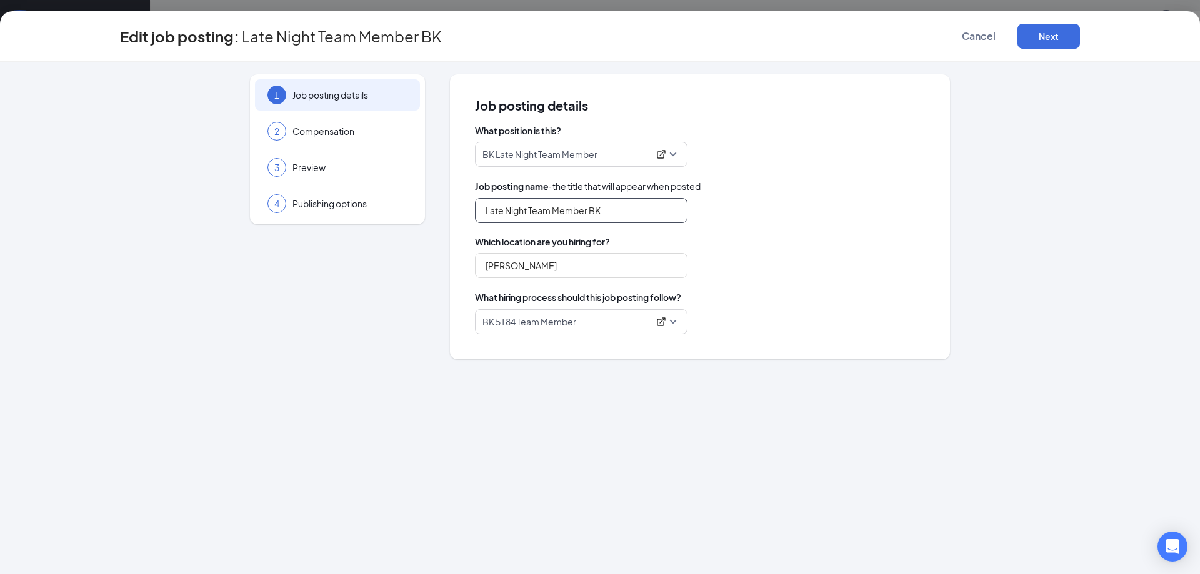
click at [641, 214] on input "Late Night Team Member BK" at bounding box center [581, 210] width 212 height 25
type input "Late Night Team Member"
click at [1046, 34] on button "Next" at bounding box center [1048, 36] width 62 height 25
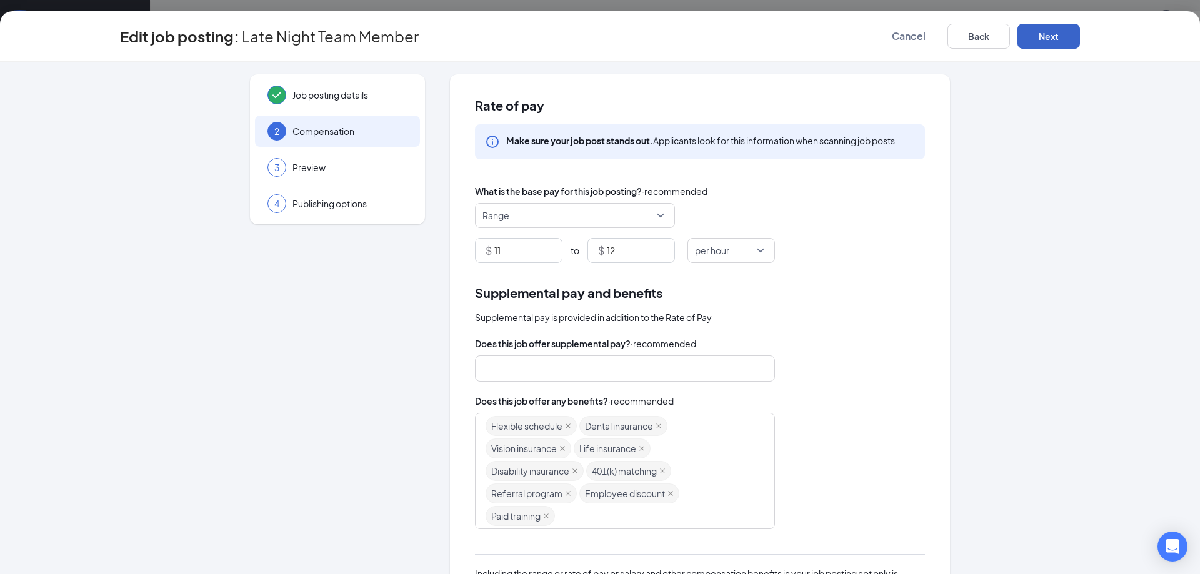
click at [1046, 29] on button "Next" at bounding box center [1048, 36] width 62 height 25
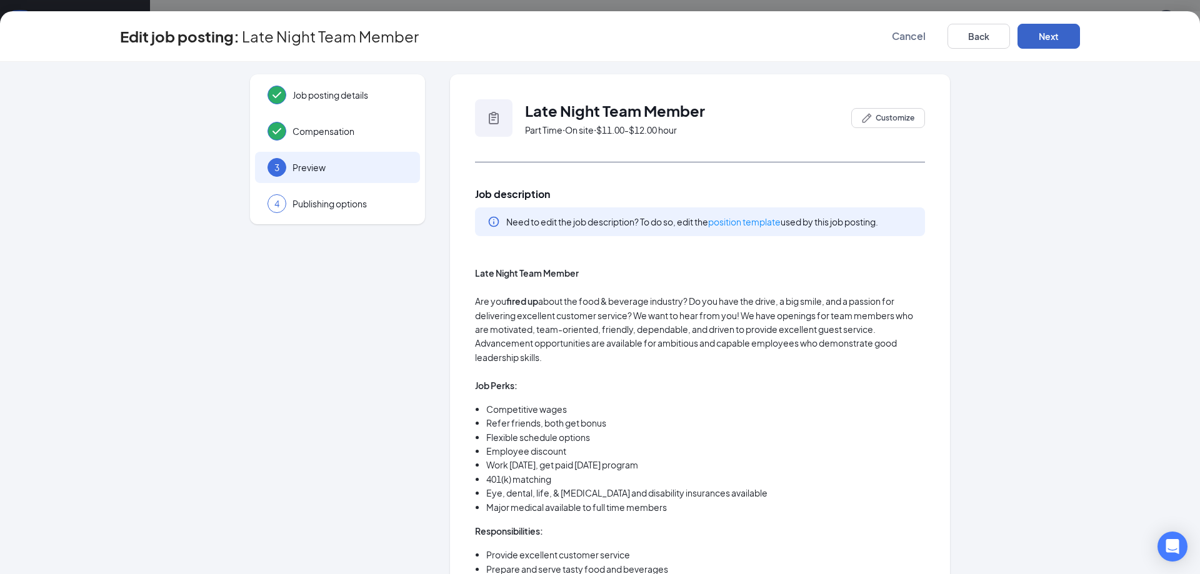
click at [1046, 29] on button "Next" at bounding box center [1048, 36] width 62 height 25
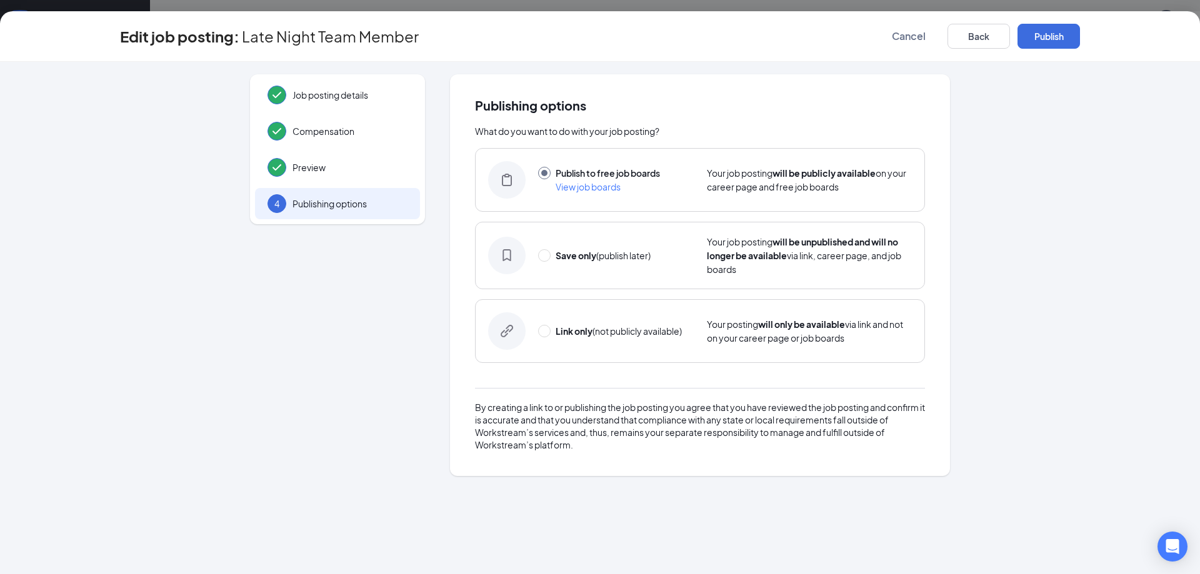
click at [1046, 29] on button "Publish" at bounding box center [1048, 36] width 62 height 25
click at [1046, 29] on button "button" at bounding box center [1048, 36] width 62 height 25
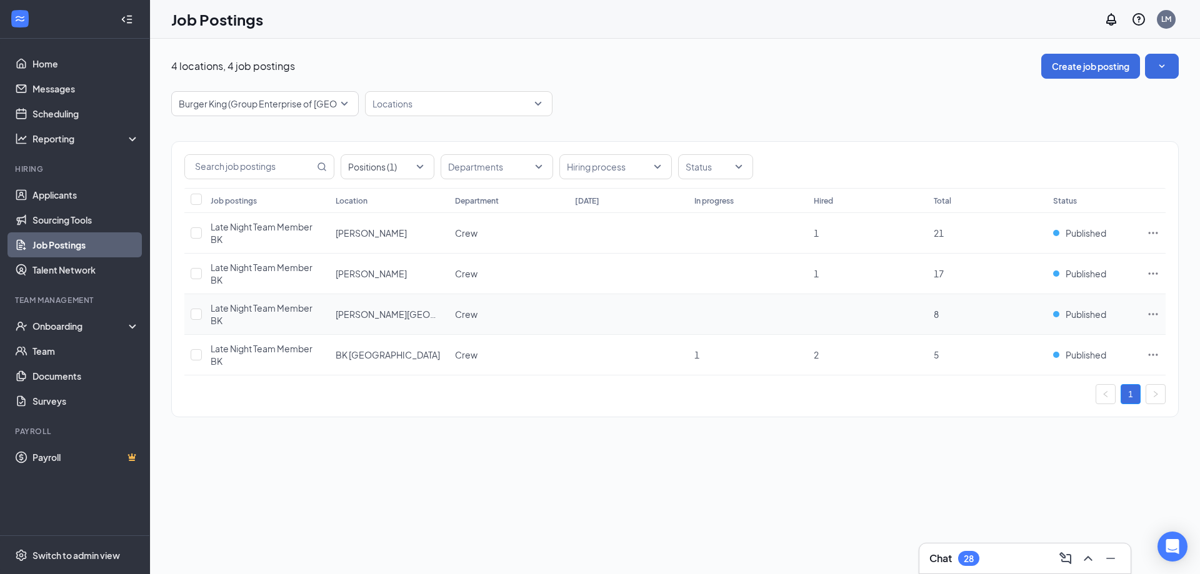
click at [1149, 312] on icon "Ellipses" at bounding box center [1153, 314] width 12 height 12
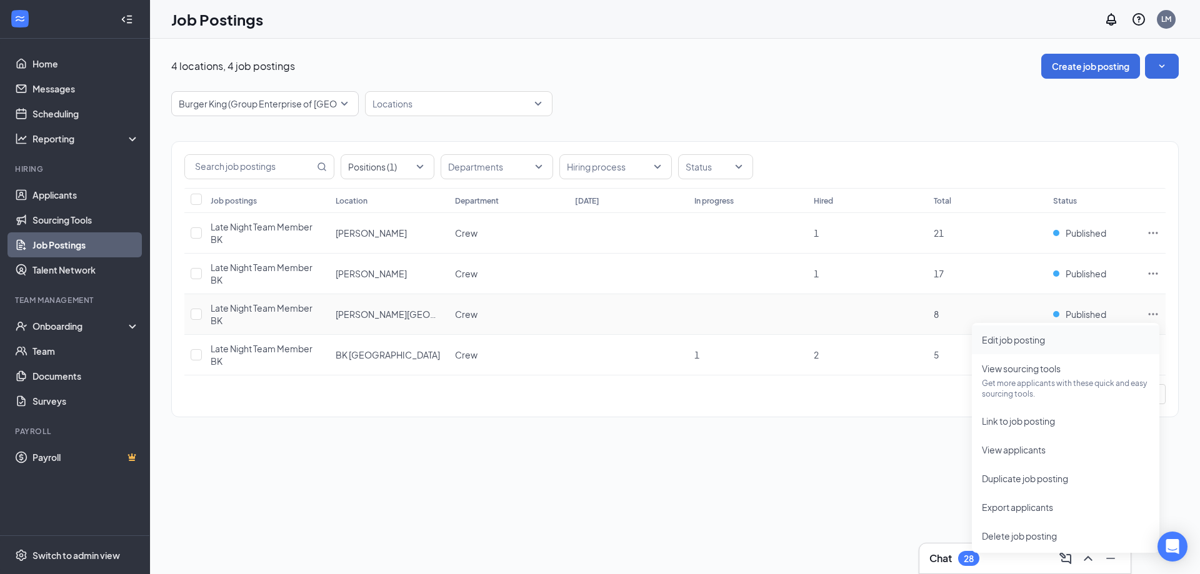
click at [1061, 338] on span "Edit job posting" at bounding box center [1065, 340] width 167 height 14
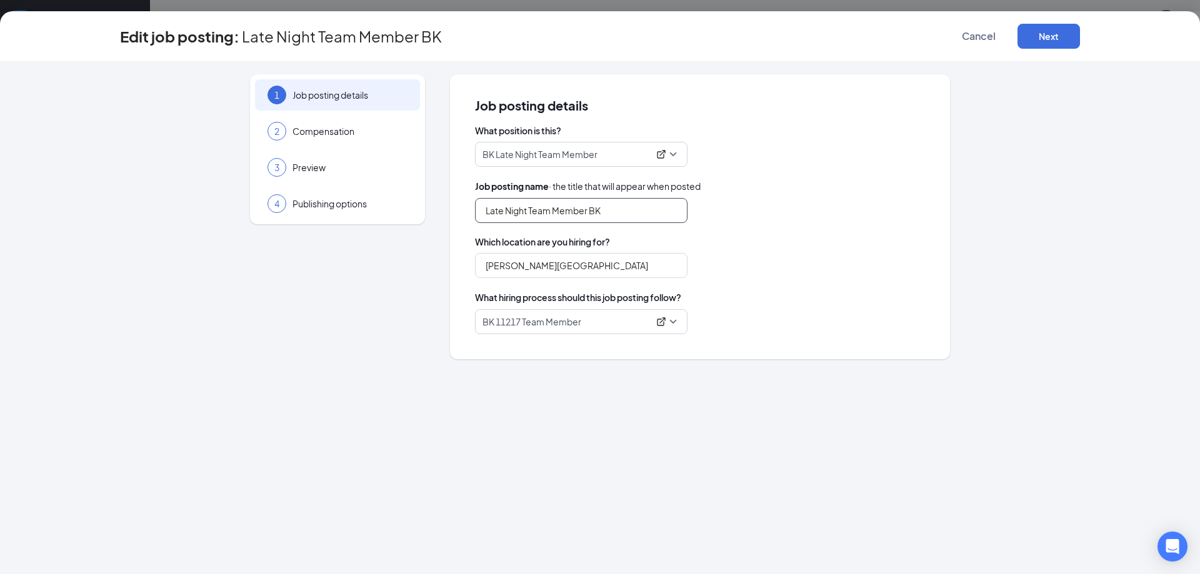
click at [656, 212] on input "Late Night Team Member BK" at bounding box center [581, 210] width 212 height 25
type input "Late Night Team Member"
click at [1035, 31] on button "Next" at bounding box center [1048, 36] width 62 height 25
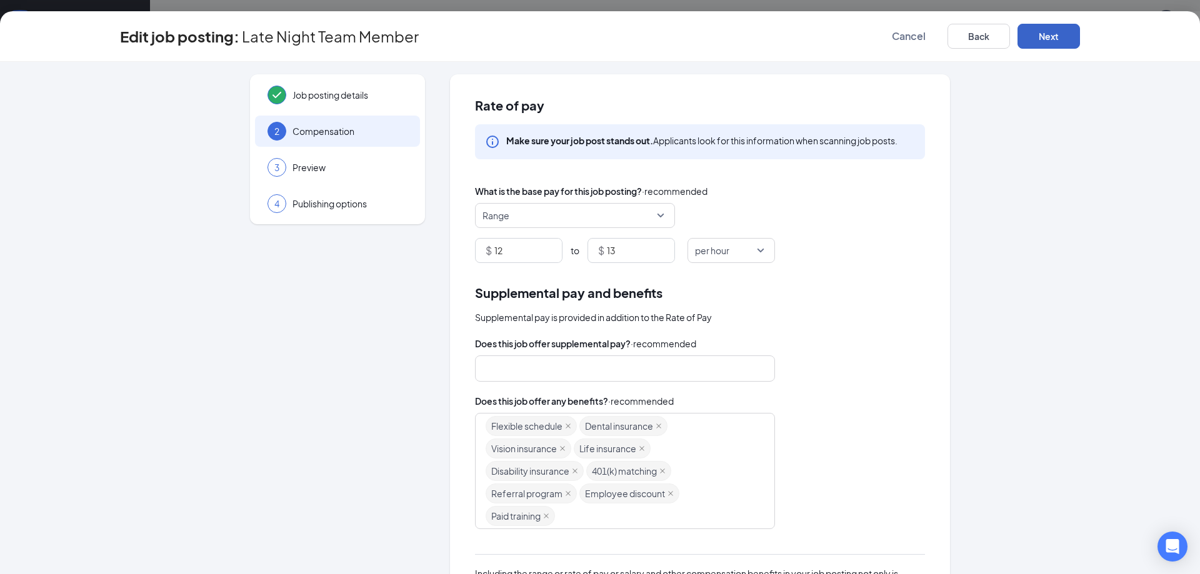
click at [1060, 33] on button "Next" at bounding box center [1048, 36] width 62 height 25
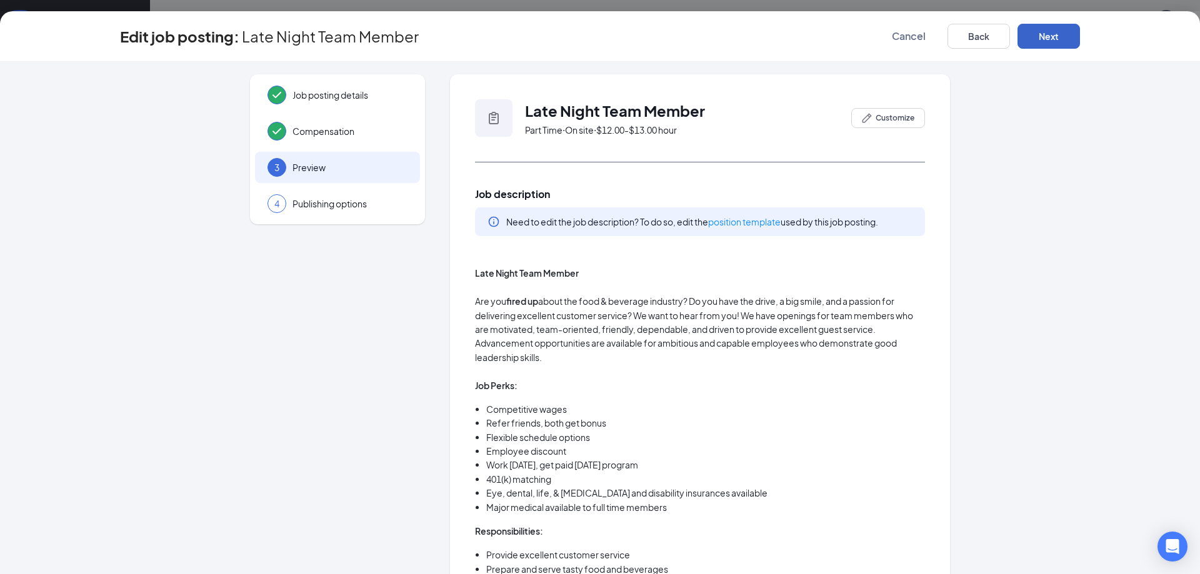
click at [1060, 33] on button "Next" at bounding box center [1048, 36] width 62 height 25
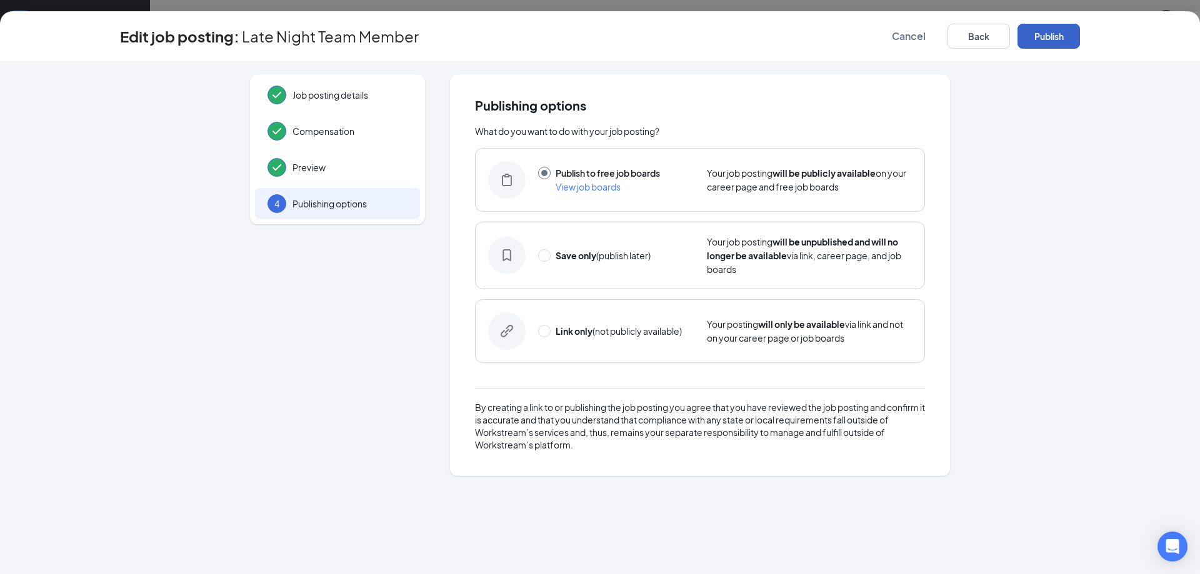
click at [1060, 33] on button "Publish" at bounding box center [1048, 36] width 62 height 25
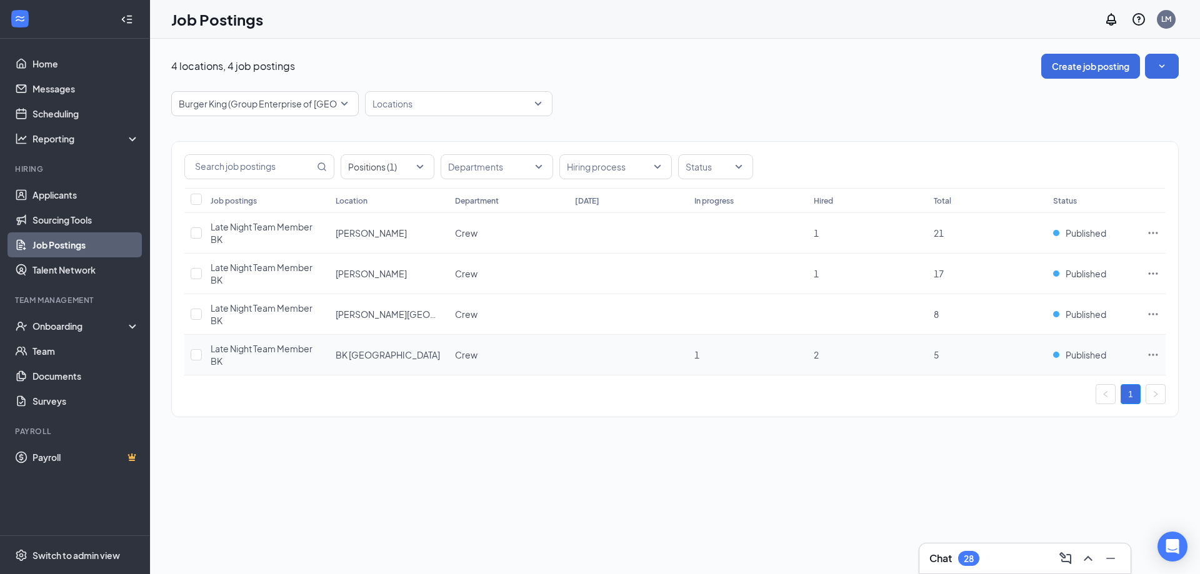
click at [1155, 351] on icon "Ellipses" at bounding box center [1153, 355] width 12 height 12
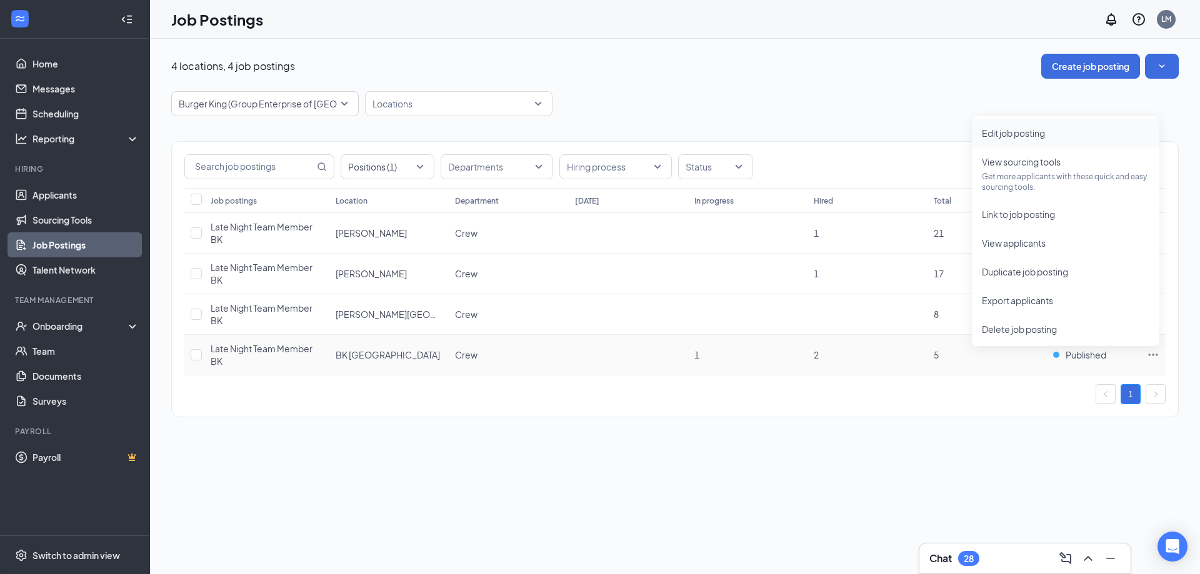
click at [1029, 130] on span "Edit job posting" at bounding box center [1013, 132] width 63 height 11
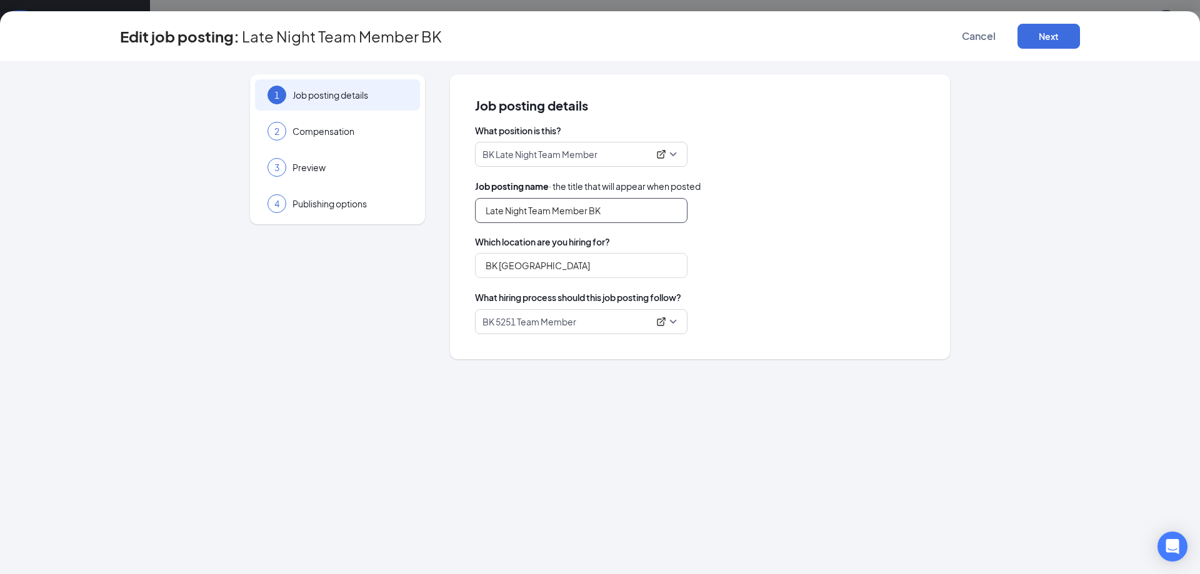
click at [666, 209] on input "Late Night Team Member BK" at bounding box center [581, 210] width 212 height 25
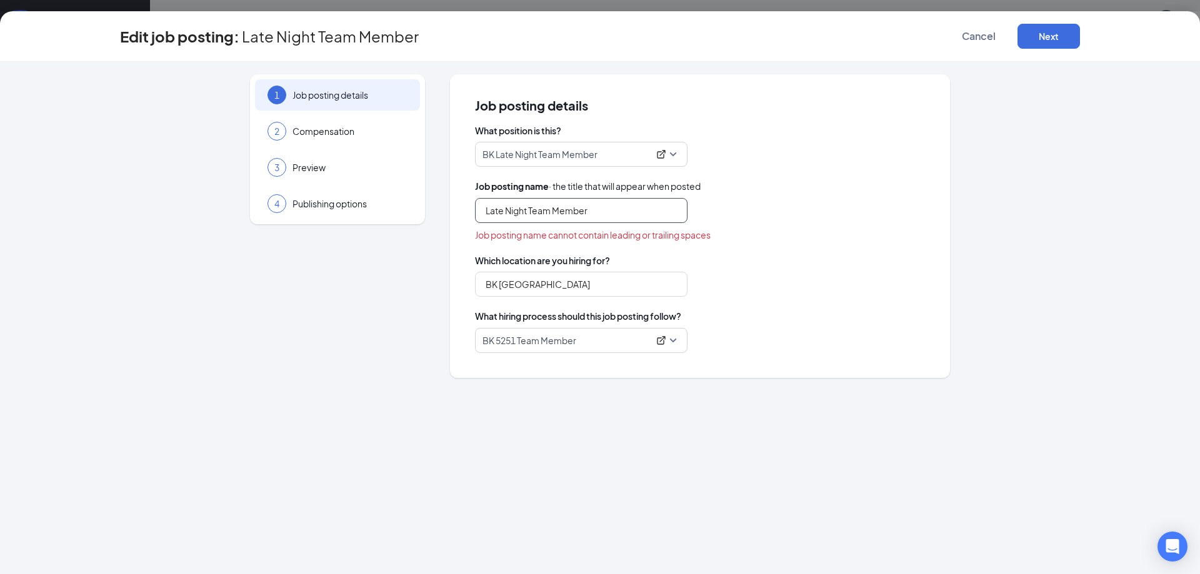
type input "Late Night Team Member"
click at [829, 182] on div "Job posting name · the title that will appear when posted" at bounding box center [700, 186] width 450 height 14
click at [674, 212] on input "Late Night Team Member" at bounding box center [581, 210] width 212 height 25
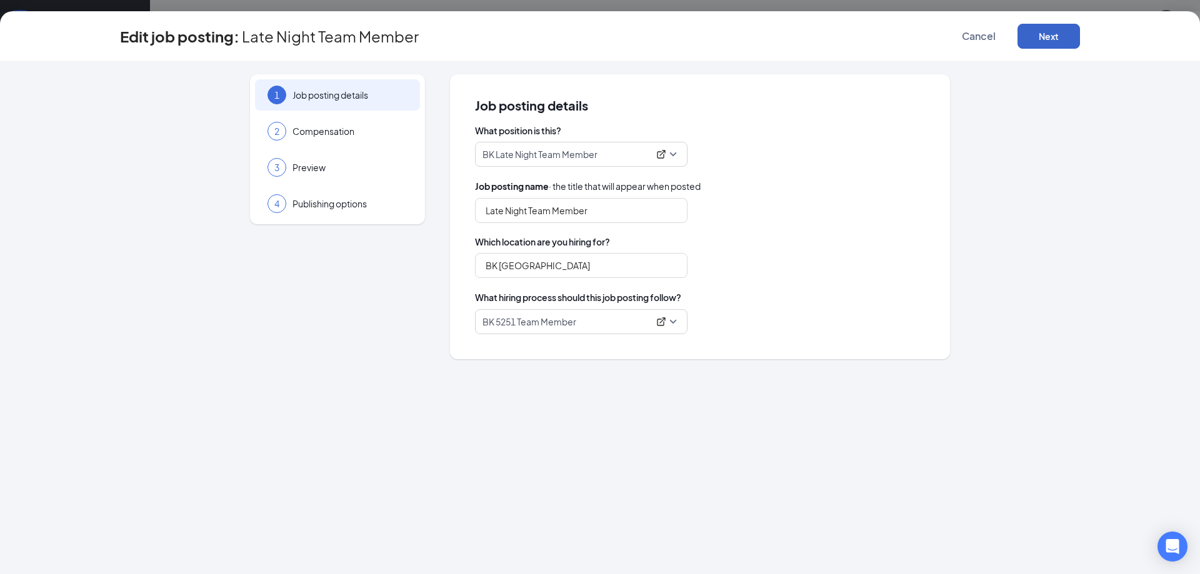
click at [1056, 32] on button "Next" at bounding box center [1048, 36] width 62 height 25
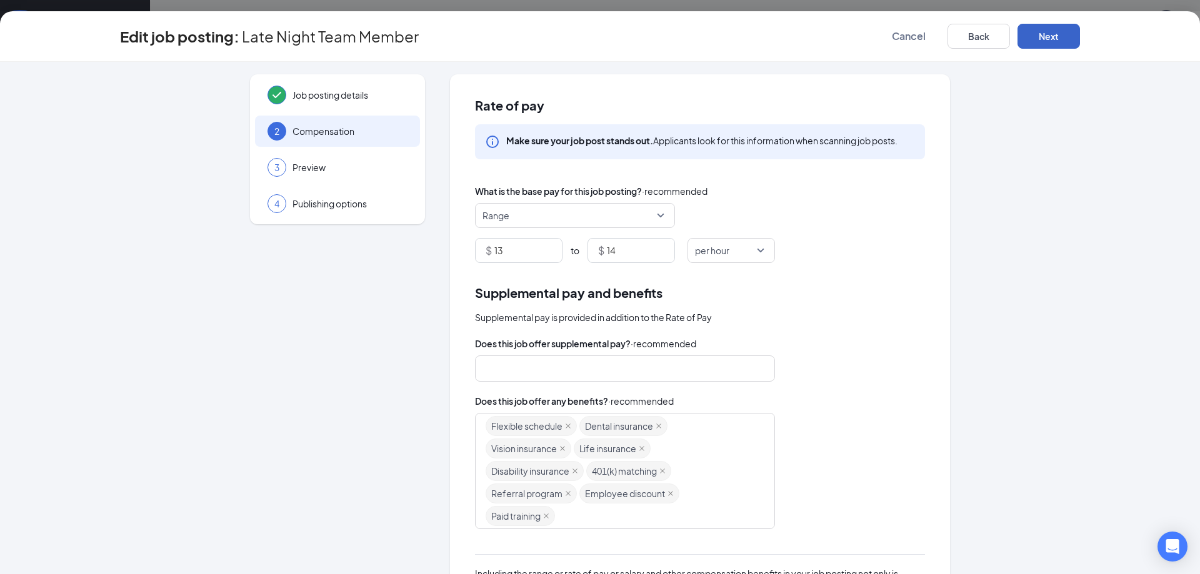
click at [1056, 32] on button "Next" at bounding box center [1048, 36] width 62 height 25
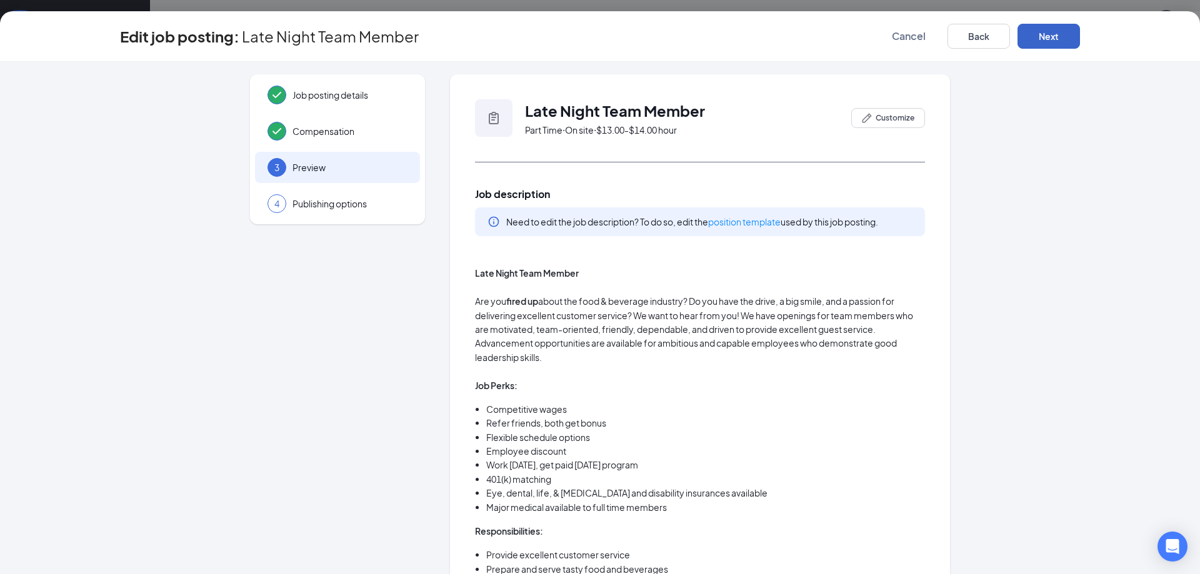
click at [1056, 32] on button "Next" at bounding box center [1048, 36] width 62 height 25
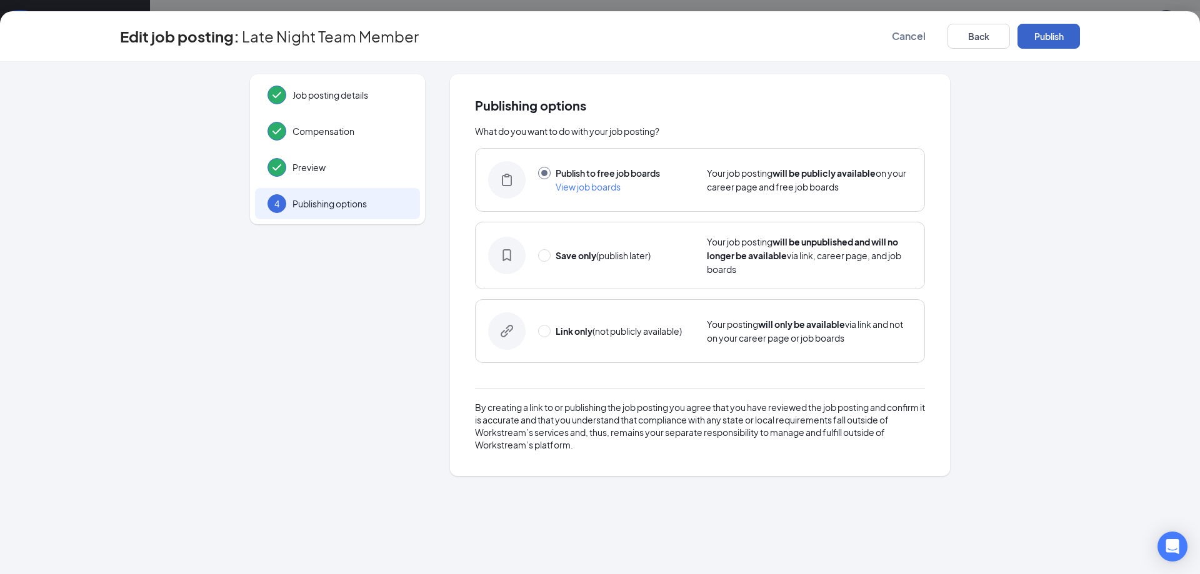
click at [1056, 32] on button "Publish" at bounding box center [1048, 36] width 62 height 25
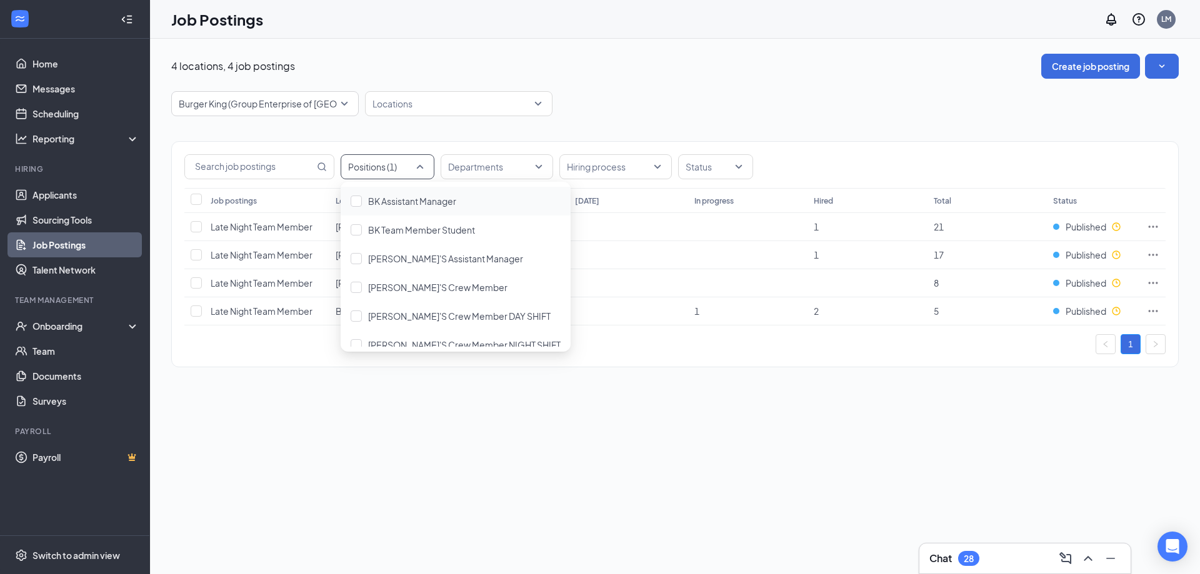
click at [419, 166] on div "Positions (1)" at bounding box center [388, 166] width 94 height 25
click at [422, 232] on span "BK Team Member Student" at bounding box center [421, 229] width 107 height 11
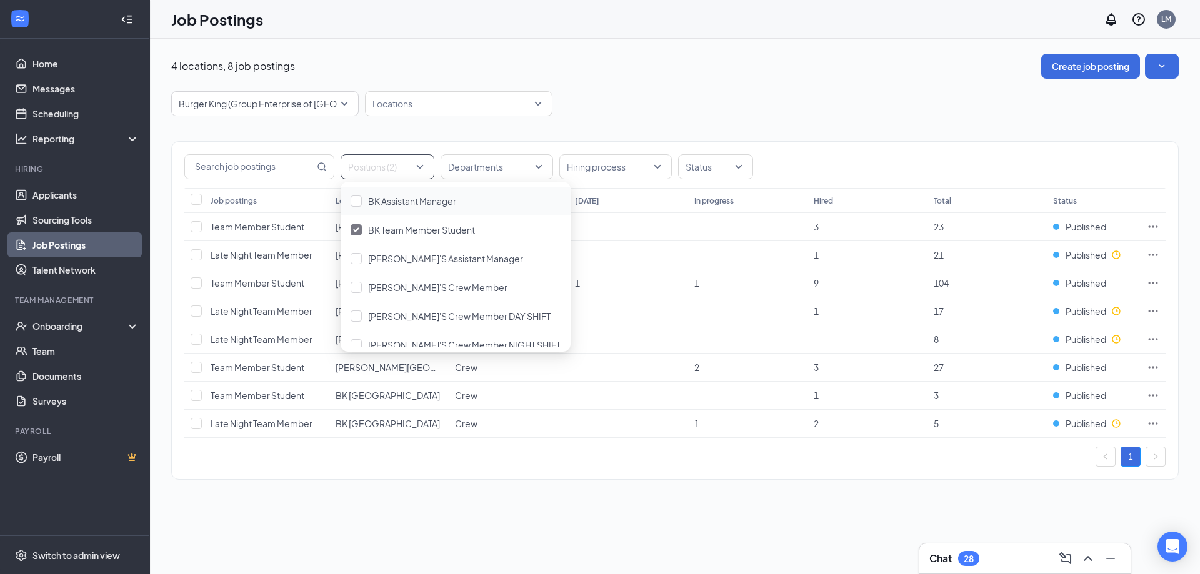
click at [747, 84] on div "4 locations, 8 job postings Create job posting Burger King (Group Enterprise of…" at bounding box center [674, 273] width 1007 height 439
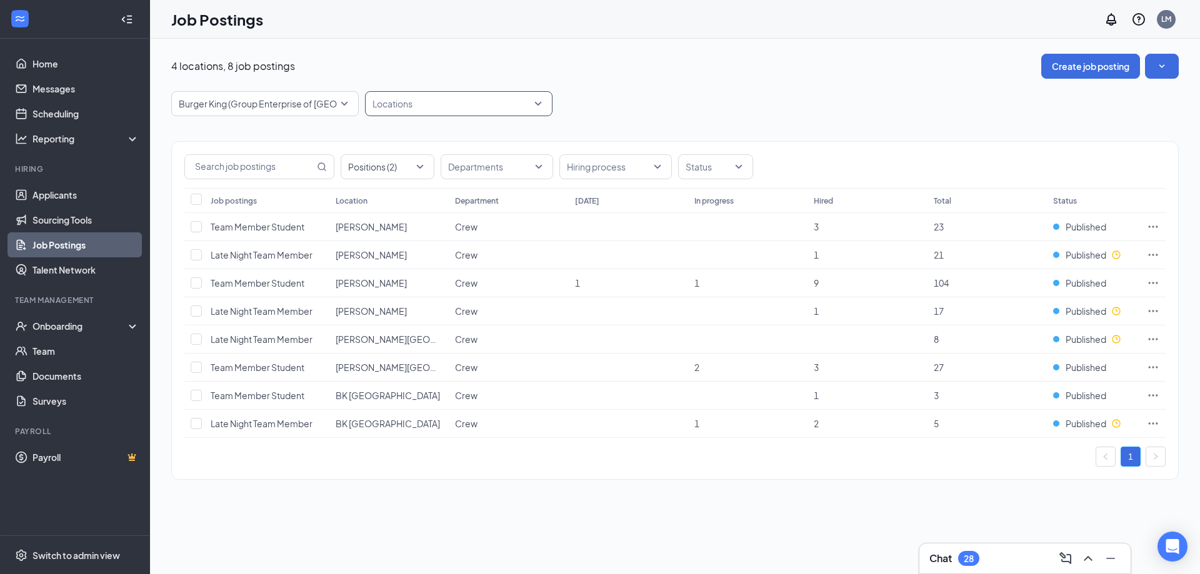
click at [545, 105] on div "Locations" at bounding box center [458, 103] width 187 height 25
click at [649, 84] on div "4 locations, 8 job postings Create job posting Burger King (Group Enterprise of…" at bounding box center [674, 273] width 1007 height 439
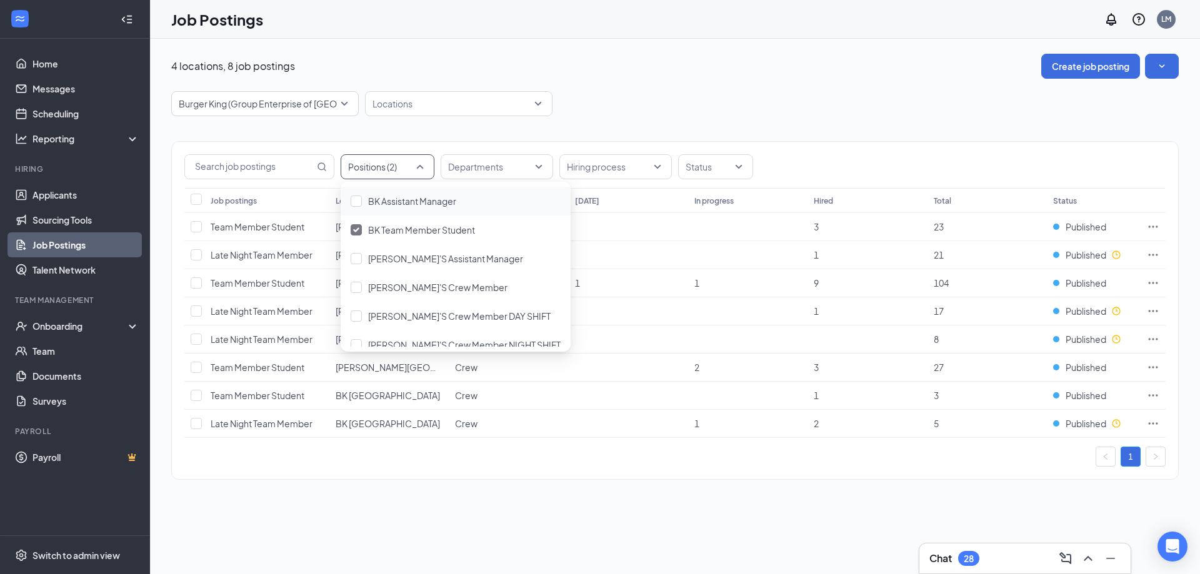
click at [422, 167] on div "Positions (2)" at bounding box center [388, 166] width 94 height 25
click at [351, 230] on div at bounding box center [356, 229] width 11 height 11
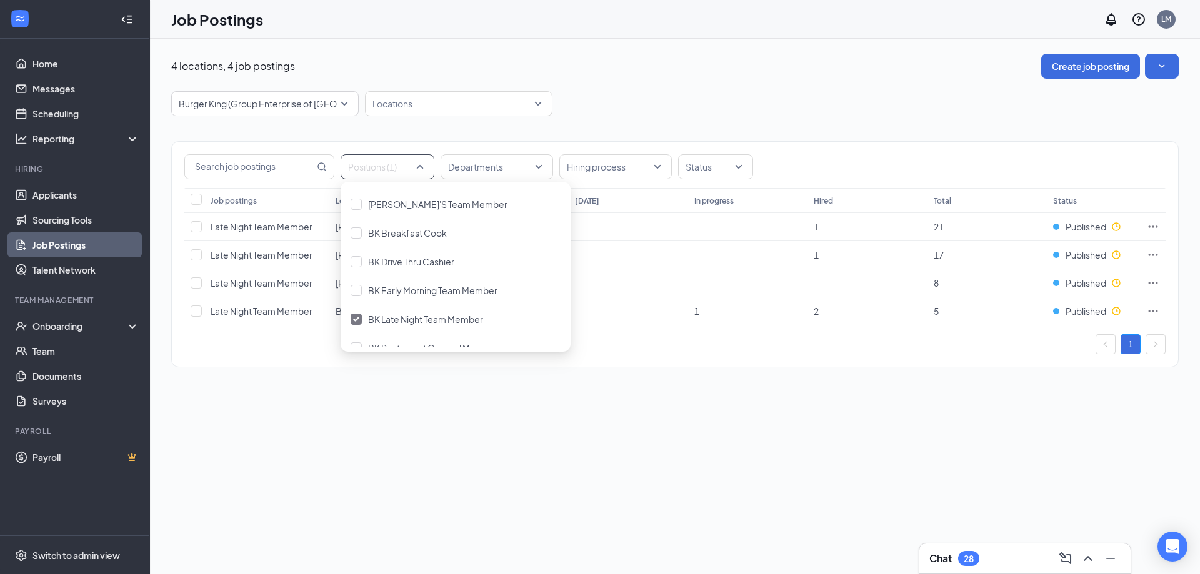
scroll to position [375, 0]
click at [356, 312] on img at bounding box center [356, 314] width 6 height 5
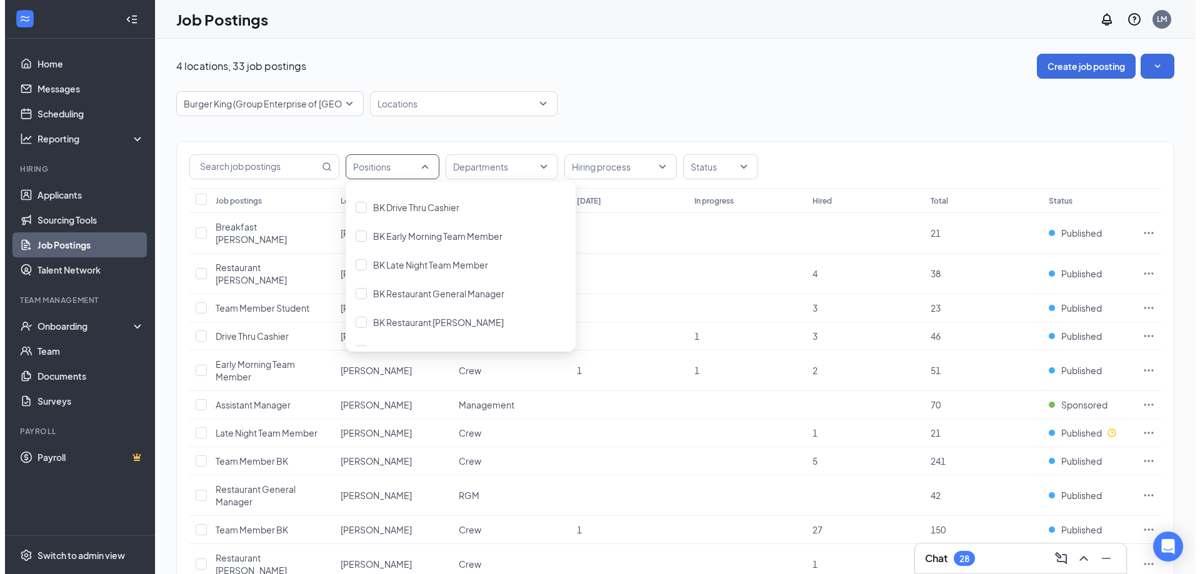
scroll to position [437, 0]
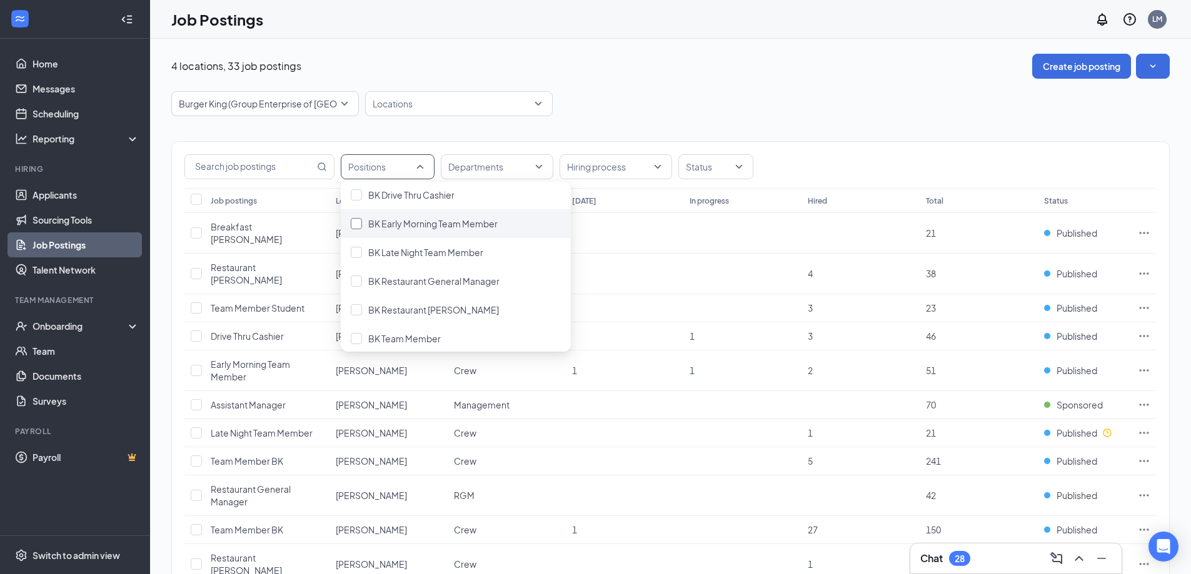
click at [361, 222] on div at bounding box center [356, 223] width 11 height 11
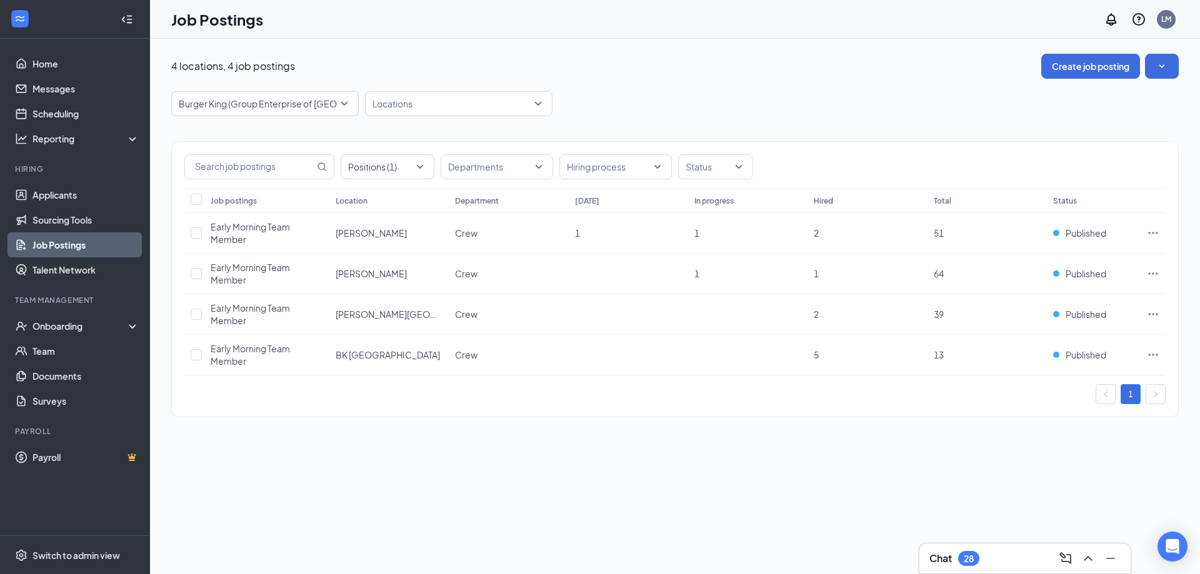
click at [656, 83] on div "4 locations, 4 job postings Create job posting Burger King (Group Enterprise of…" at bounding box center [674, 242] width 1007 height 376
click at [1153, 229] on icon "Ellipses" at bounding box center [1153, 233] width 12 height 12
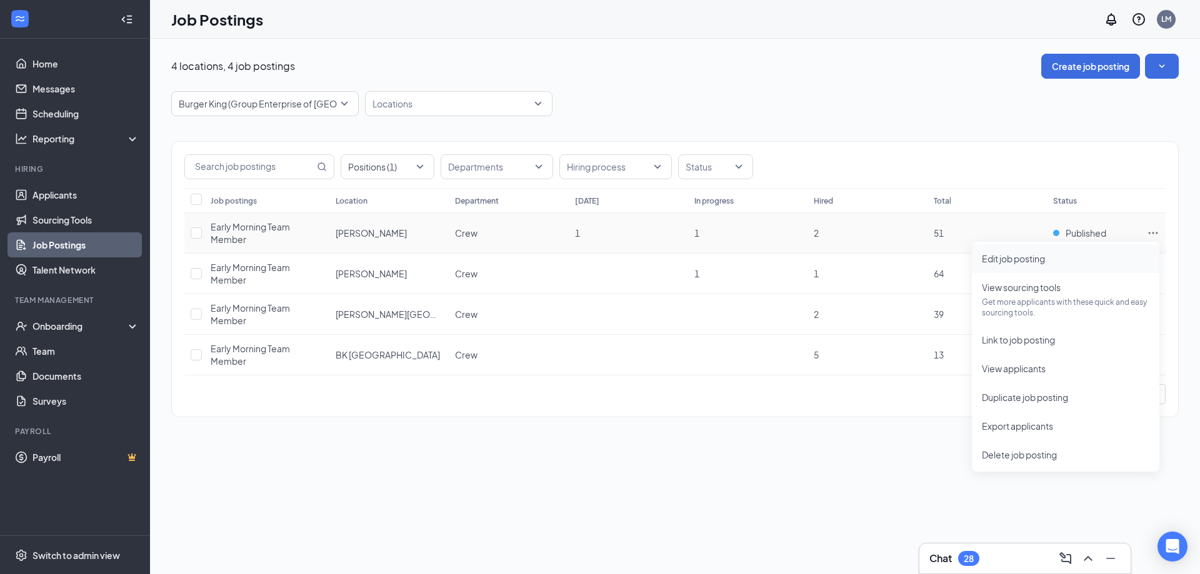
click at [1039, 258] on span "Edit job posting" at bounding box center [1013, 258] width 63 height 11
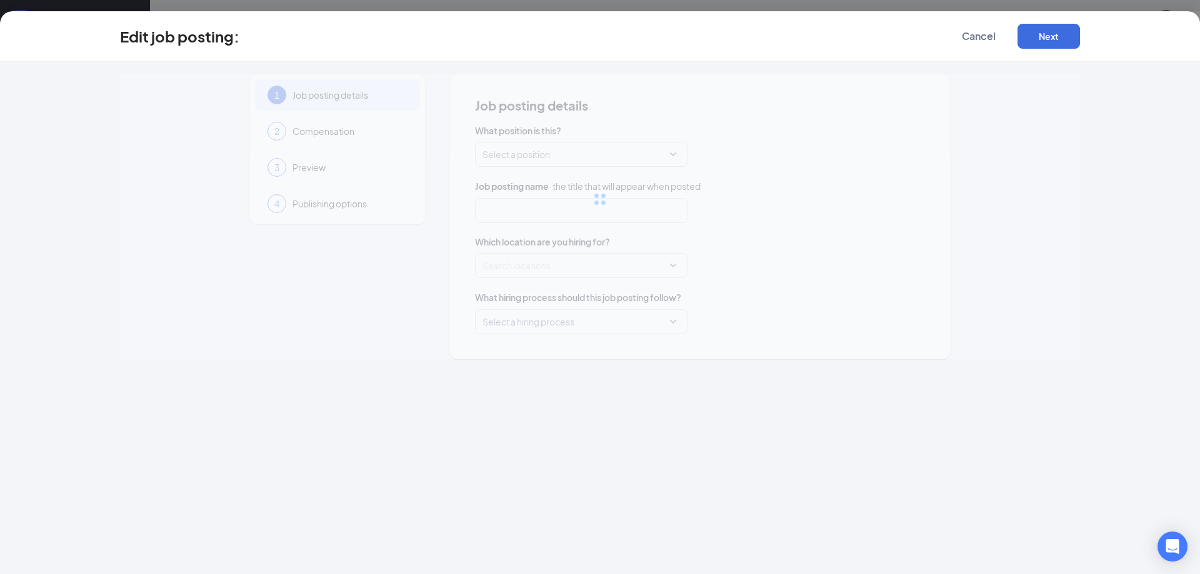
type input "Early Morning Team Member"
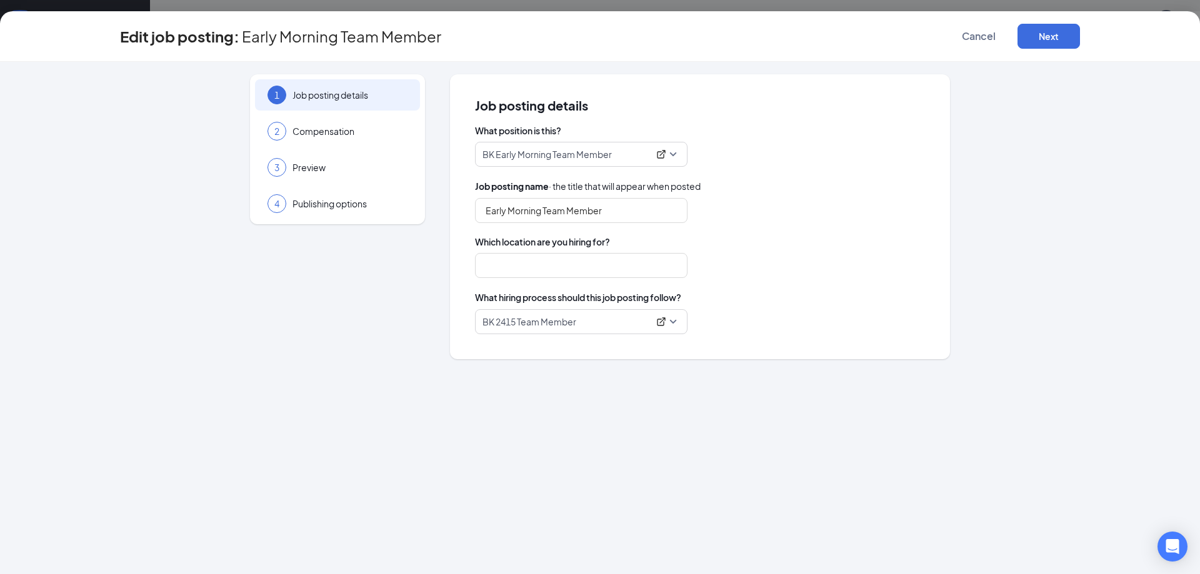
type input "[PERSON_NAME]"
click at [619, 214] on input "Early Morning Team Member" at bounding box center [581, 210] width 212 height 25
type input "Early Morning Team Member BK"
click at [1032, 34] on button "Next" at bounding box center [1048, 36] width 62 height 25
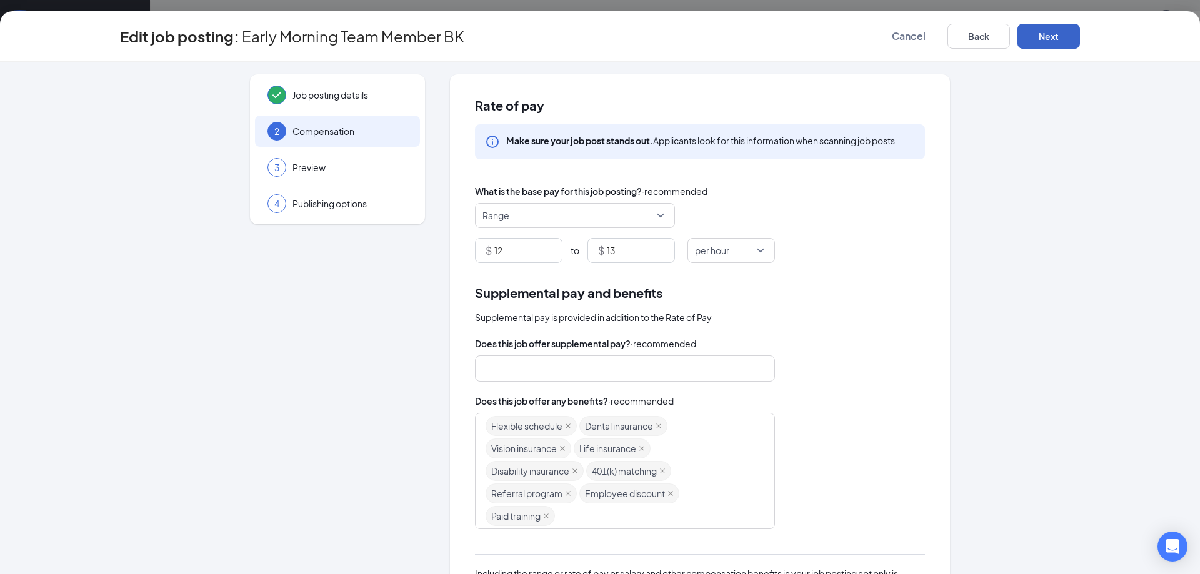
click at [1058, 29] on button "Next" at bounding box center [1048, 36] width 62 height 25
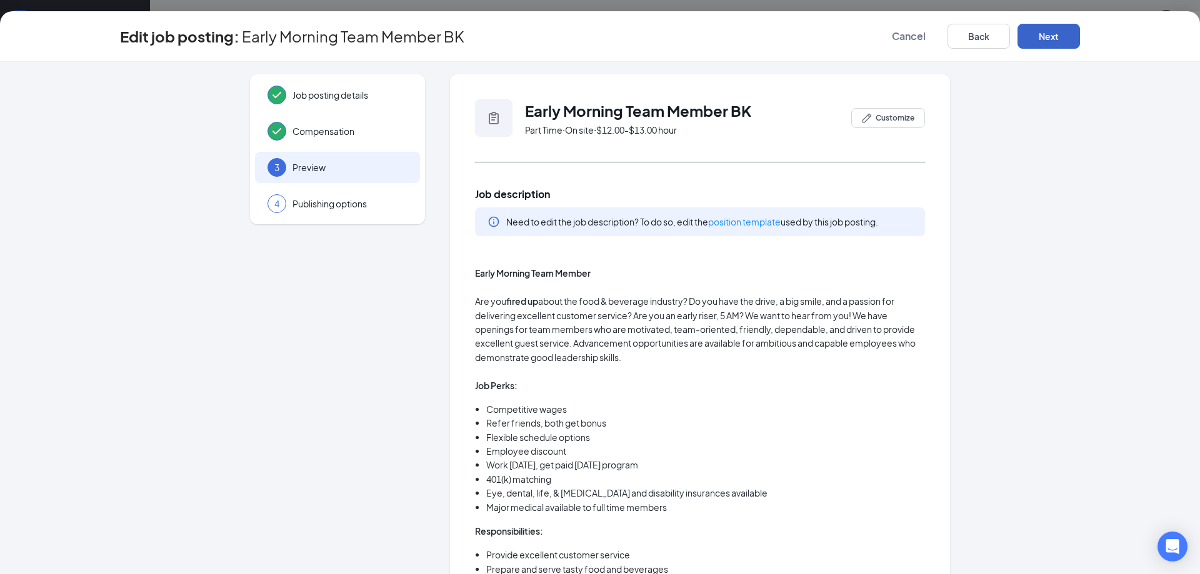
click at [1058, 29] on button "Next" at bounding box center [1048, 36] width 62 height 25
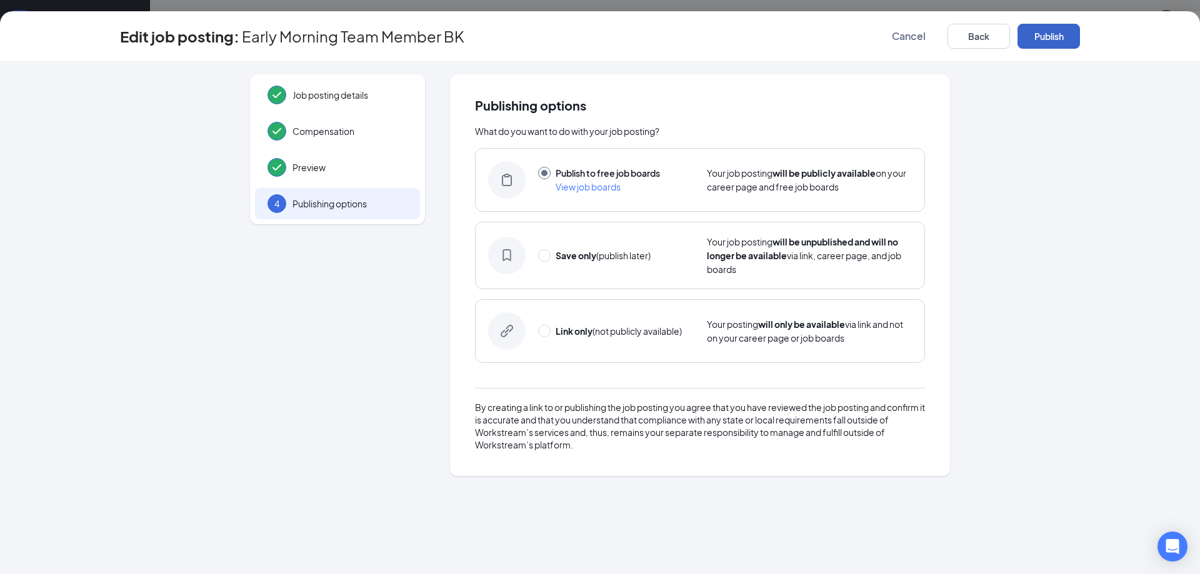
click at [1058, 29] on button "Publish" at bounding box center [1048, 36] width 62 height 25
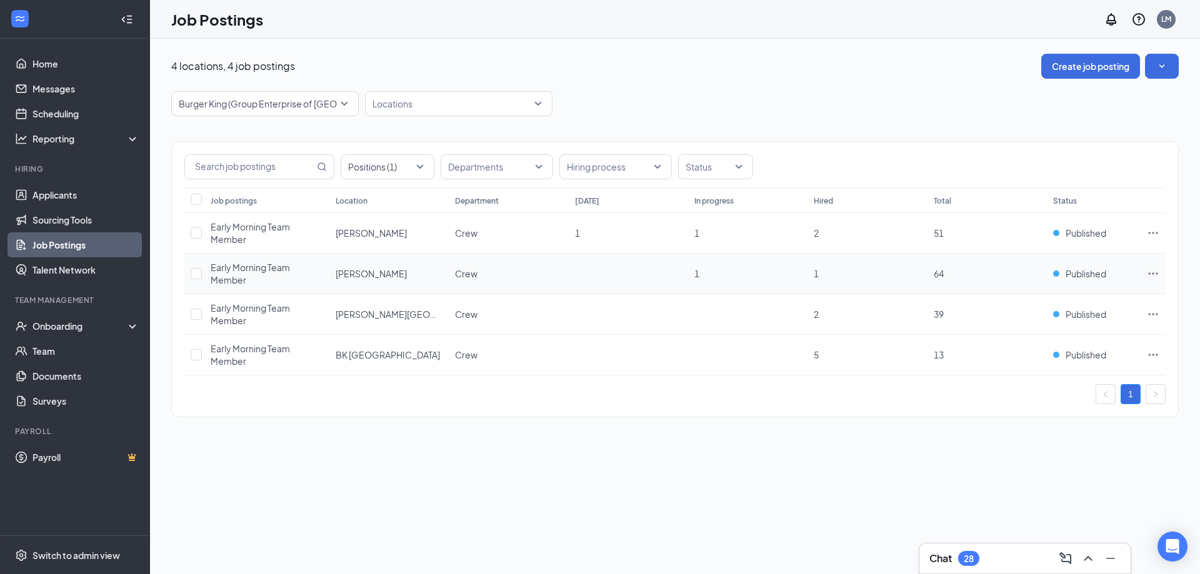
click at [1150, 271] on icon "Ellipses" at bounding box center [1153, 273] width 12 height 12
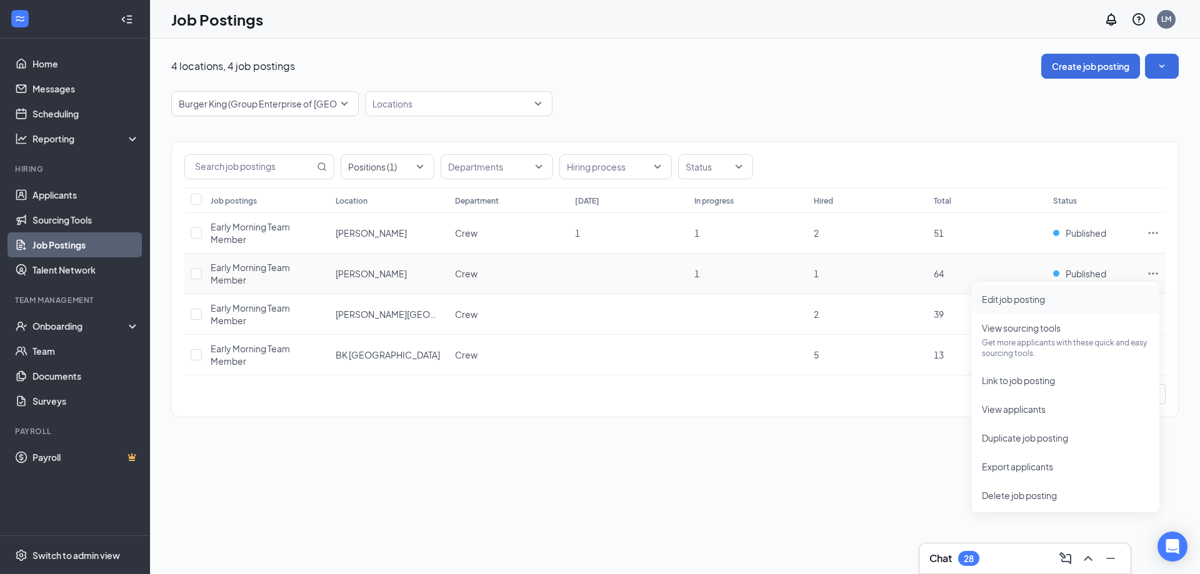
click at [1071, 294] on span "Edit job posting" at bounding box center [1065, 299] width 167 height 14
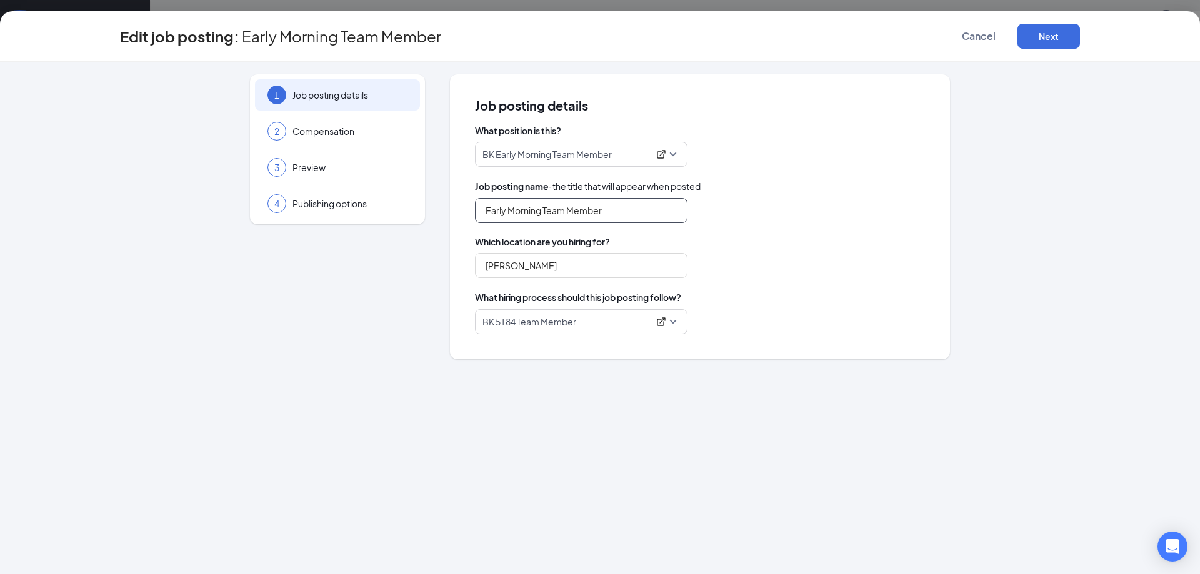
click at [644, 211] on input "Early Morning Team Member" at bounding box center [581, 210] width 212 height 25
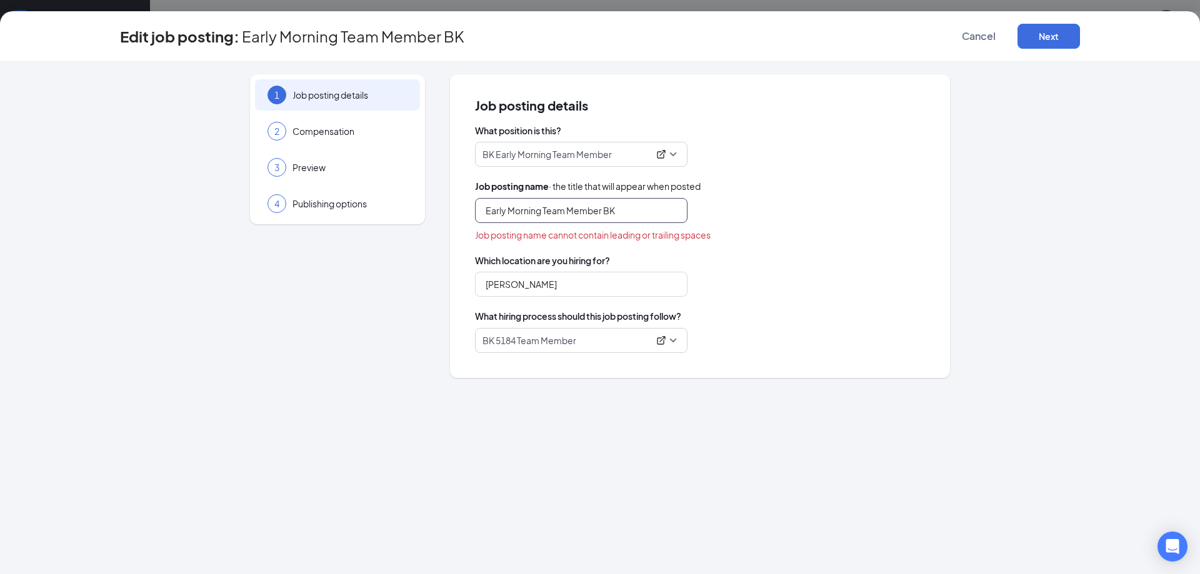
click at [649, 207] on input "Early Morning Team Member BK" at bounding box center [581, 210] width 212 height 25
type input "Early Morning Team Member BK"
click at [743, 287] on div "[PERSON_NAME]" at bounding box center [700, 284] width 450 height 25
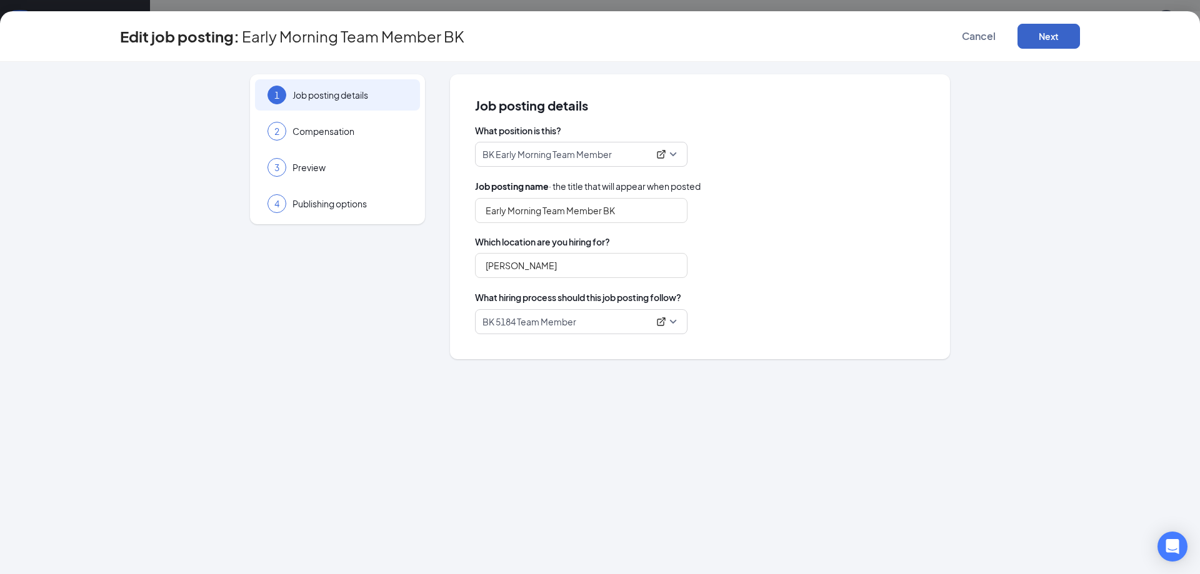
click at [1030, 39] on button "Next" at bounding box center [1048, 36] width 62 height 25
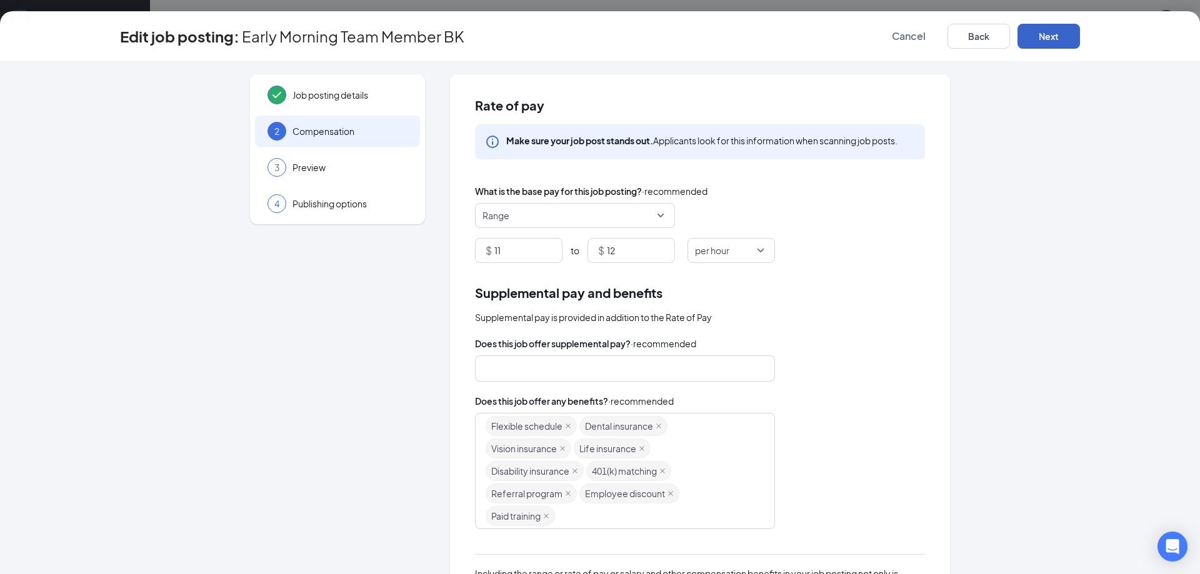
click at [1042, 39] on button "Next" at bounding box center [1048, 36] width 62 height 25
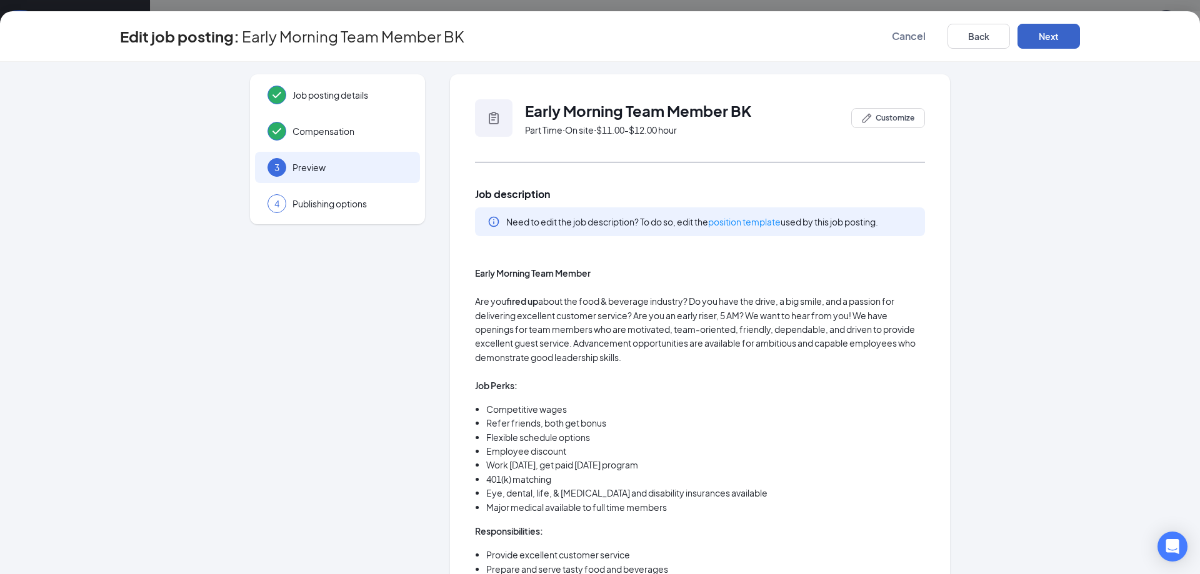
click at [1042, 39] on button "Next" at bounding box center [1048, 36] width 62 height 25
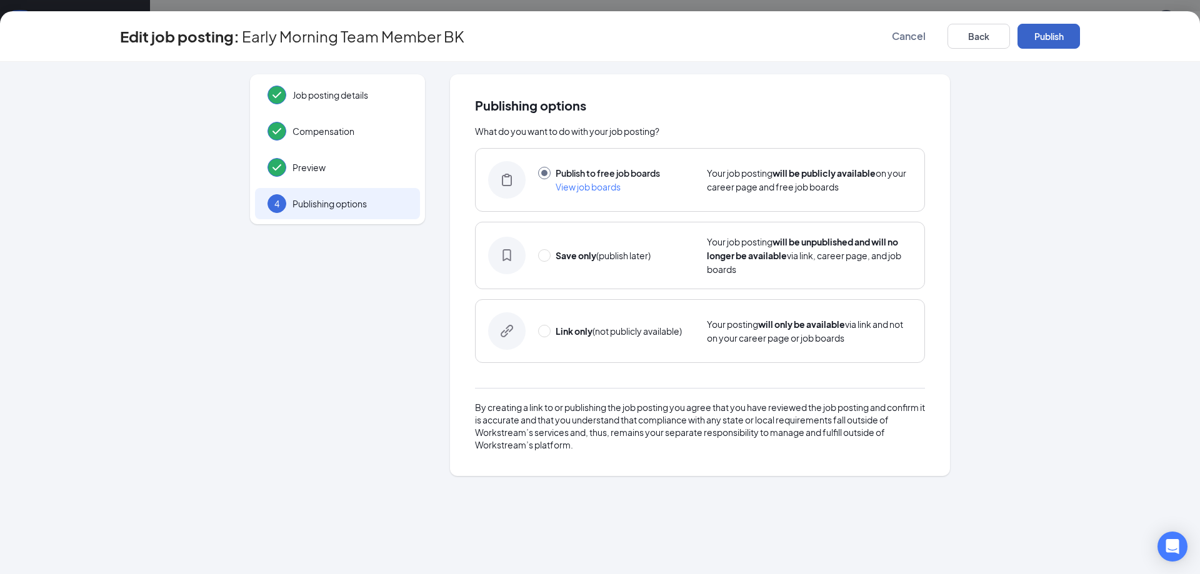
click at [1043, 39] on button "Publish" at bounding box center [1048, 36] width 62 height 25
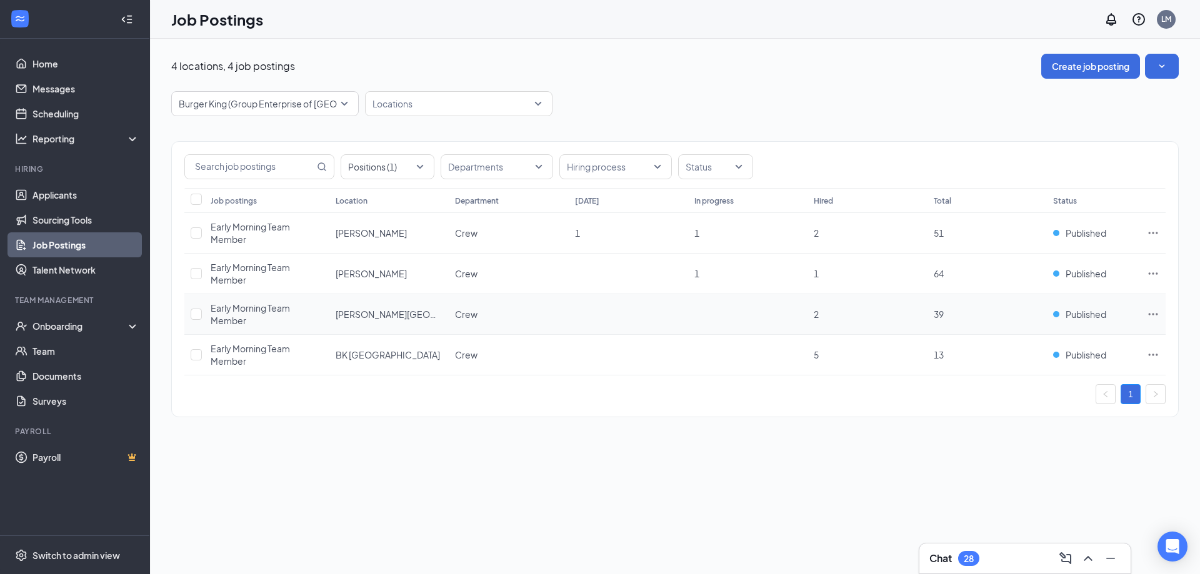
click at [1151, 311] on icon "Ellipses" at bounding box center [1153, 314] width 12 height 12
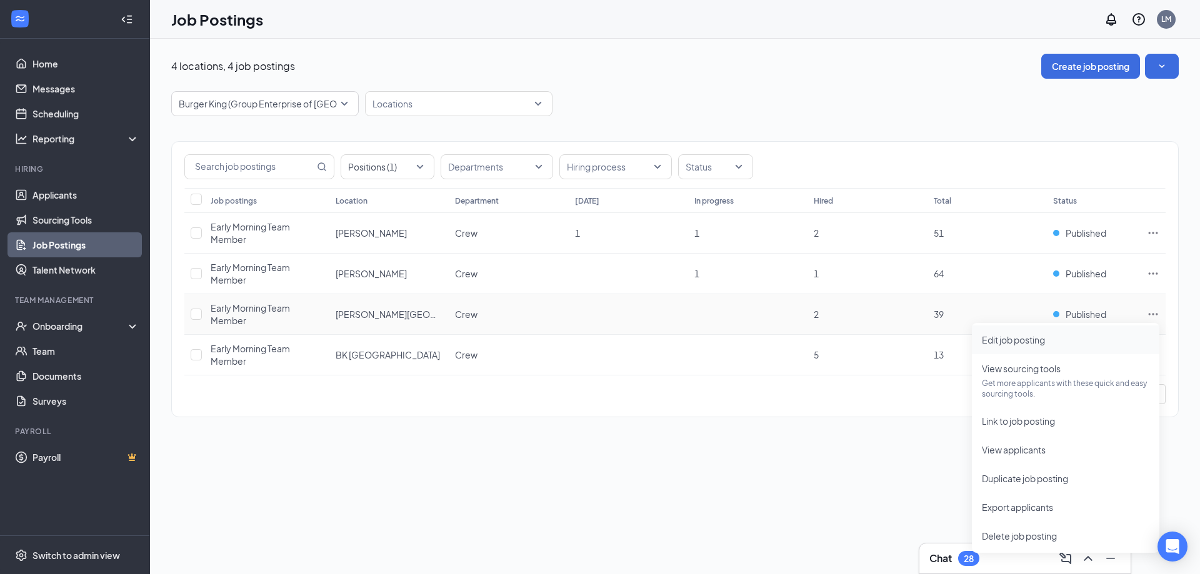
click at [1050, 342] on span "Edit job posting" at bounding box center [1065, 340] width 167 height 14
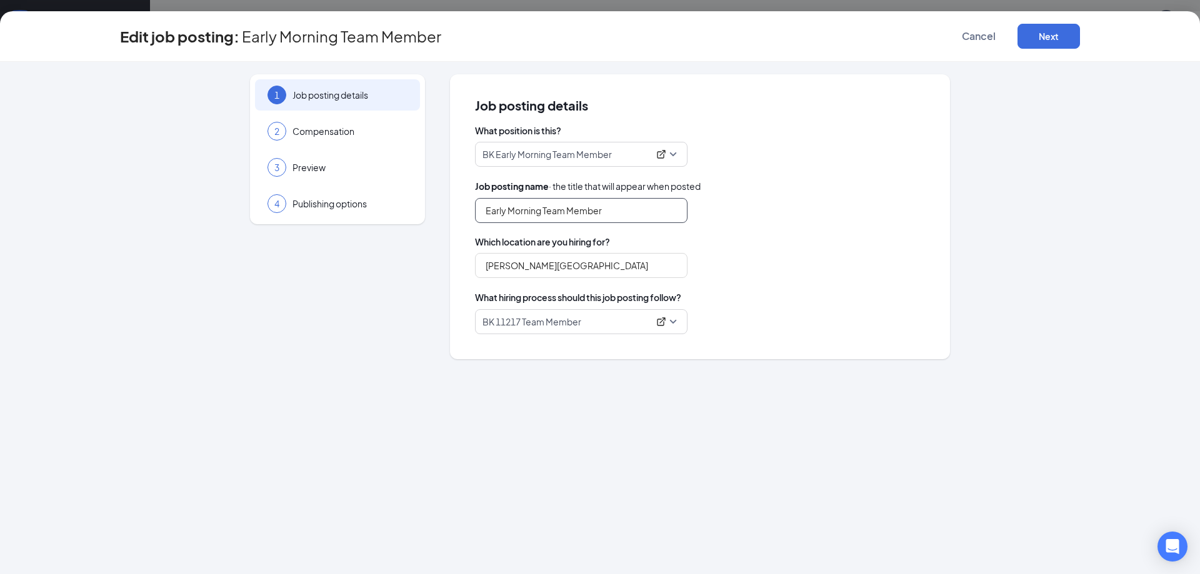
click at [622, 211] on input "Early Morning Team Member" at bounding box center [581, 210] width 212 height 25
type input "Early Morning Team Member BK"
click at [1047, 34] on button "Next" at bounding box center [1048, 36] width 62 height 25
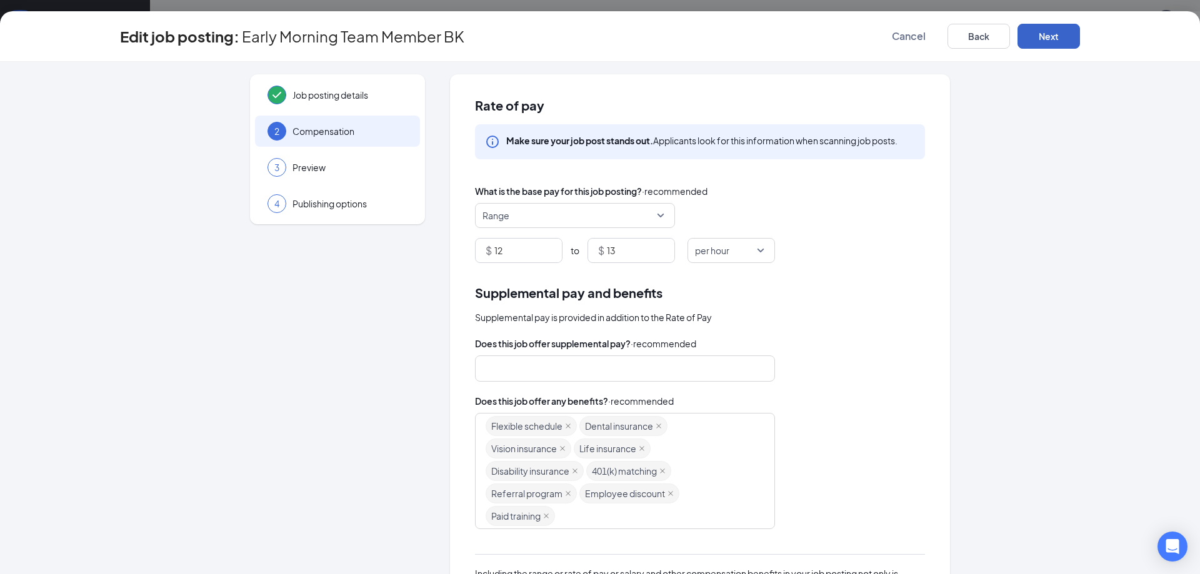
click at [1047, 34] on button "Next" at bounding box center [1048, 36] width 62 height 25
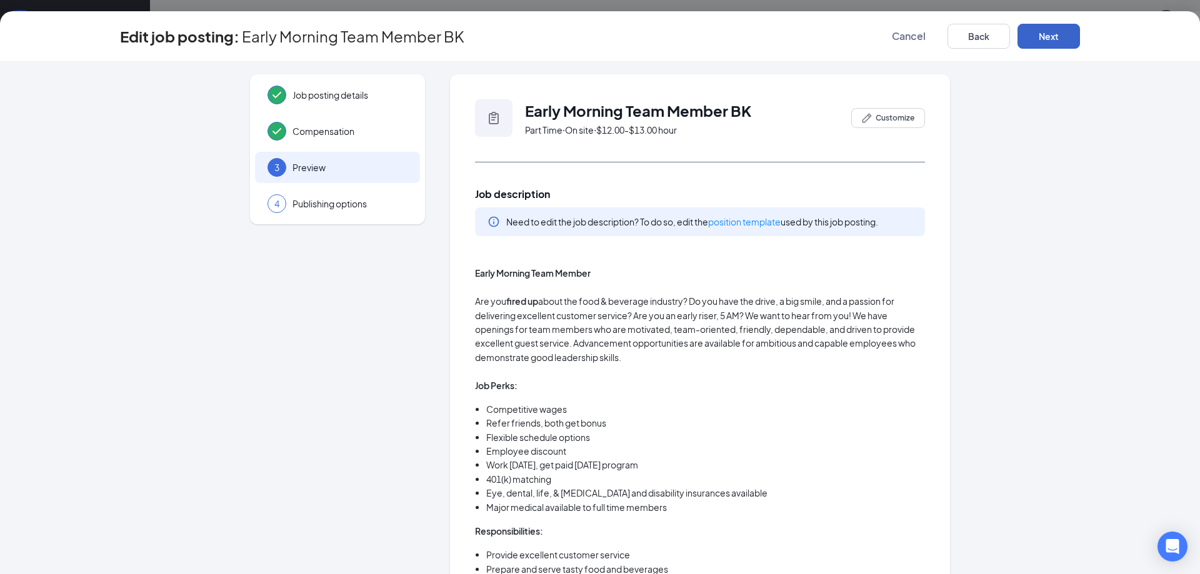
click at [1047, 34] on button "Next" at bounding box center [1048, 36] width 62 height 25
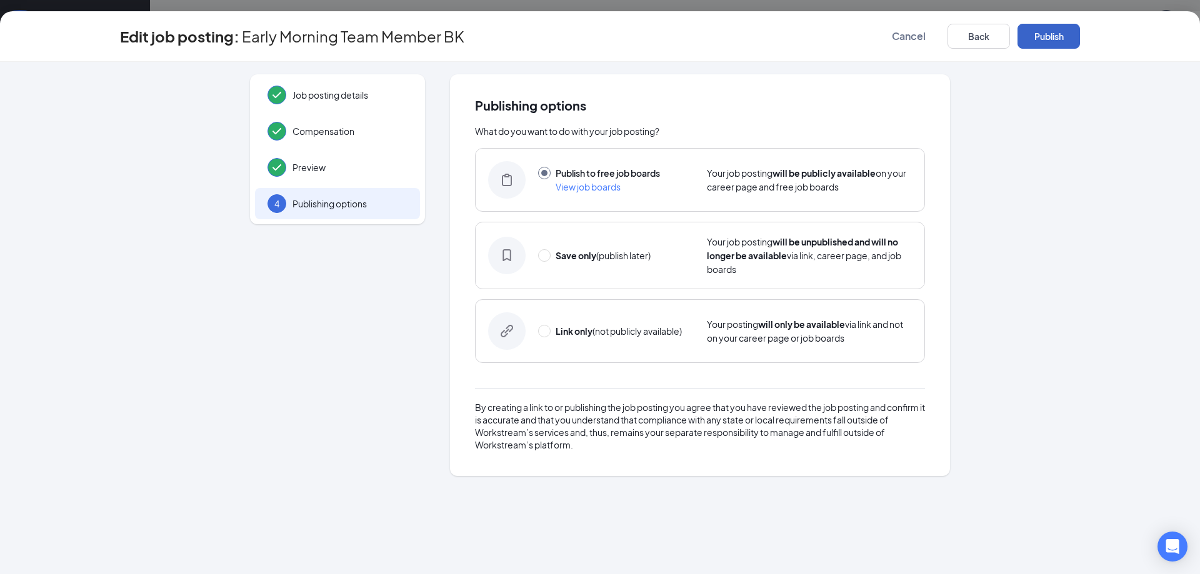
click at [1047, 34] on button "Publish" at bounding box center [1048, 36] width 62 height 25
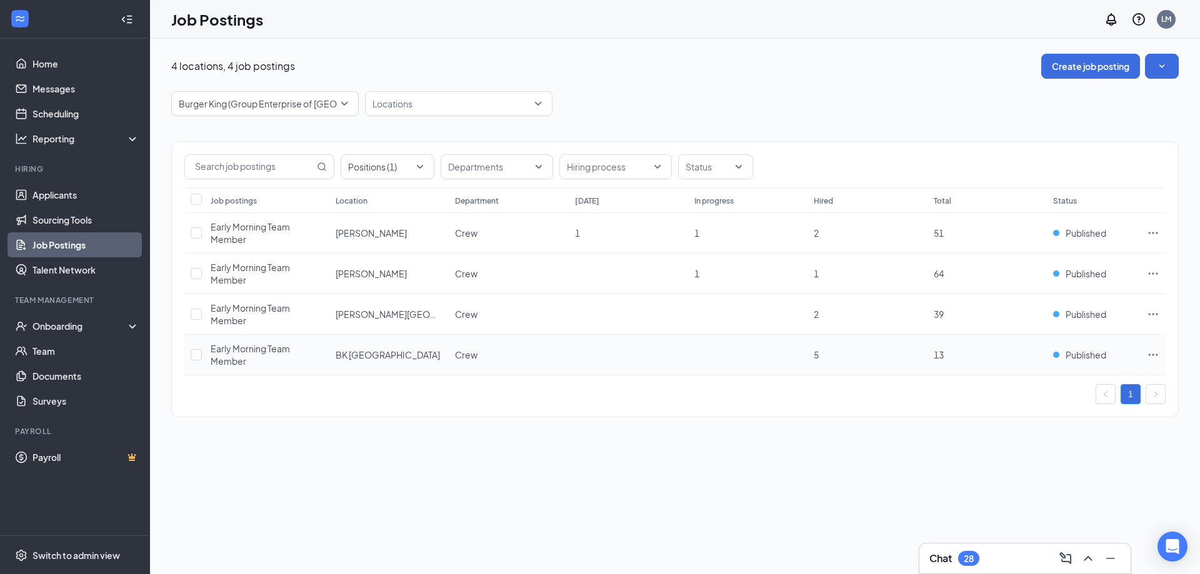
click at [1154, 356] on icon "Ellipses" at bounding box center [1153, 355] width 12 height 12
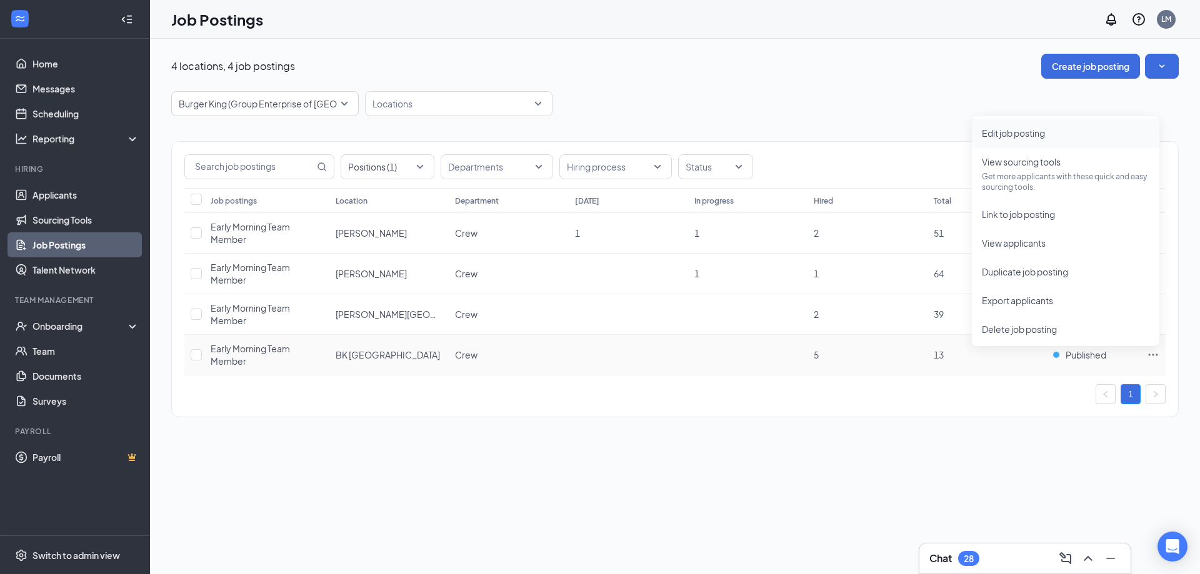
click at [1029, 136] on span "Edit job posting" at bounding box center [1013, 132] width 63 height 11
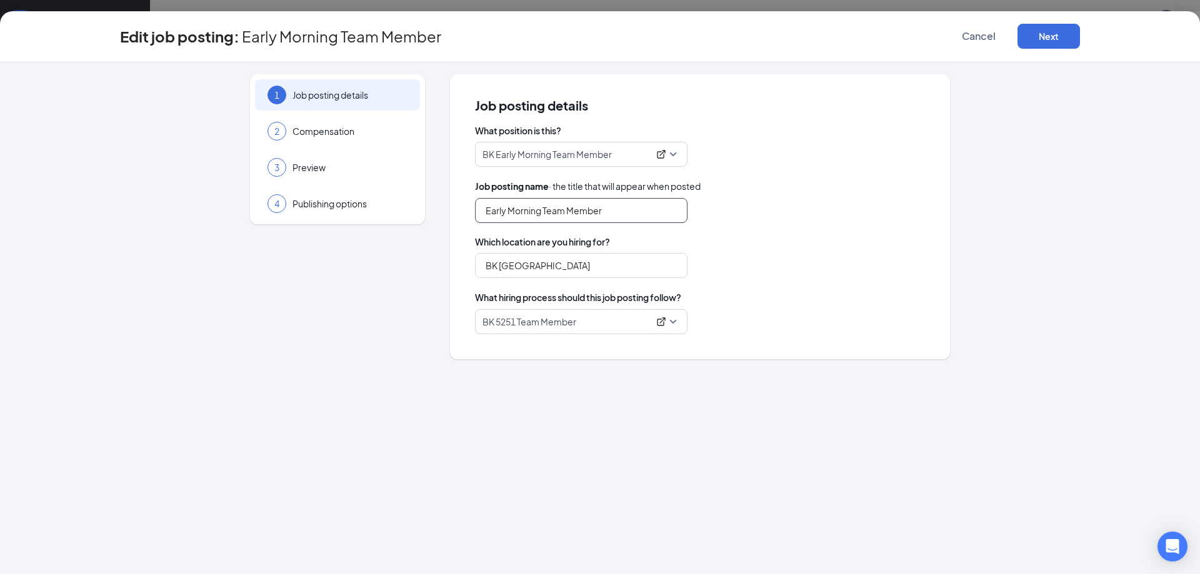
click at [631, 206] on input "Early Morning Team Member" at bounding box center [581, 210] width 212 height 25
type input "Early Morning Team Member BK"
click at [1024, 37] on button "Next" at bounding box center [1048, 36] width 62 height 25
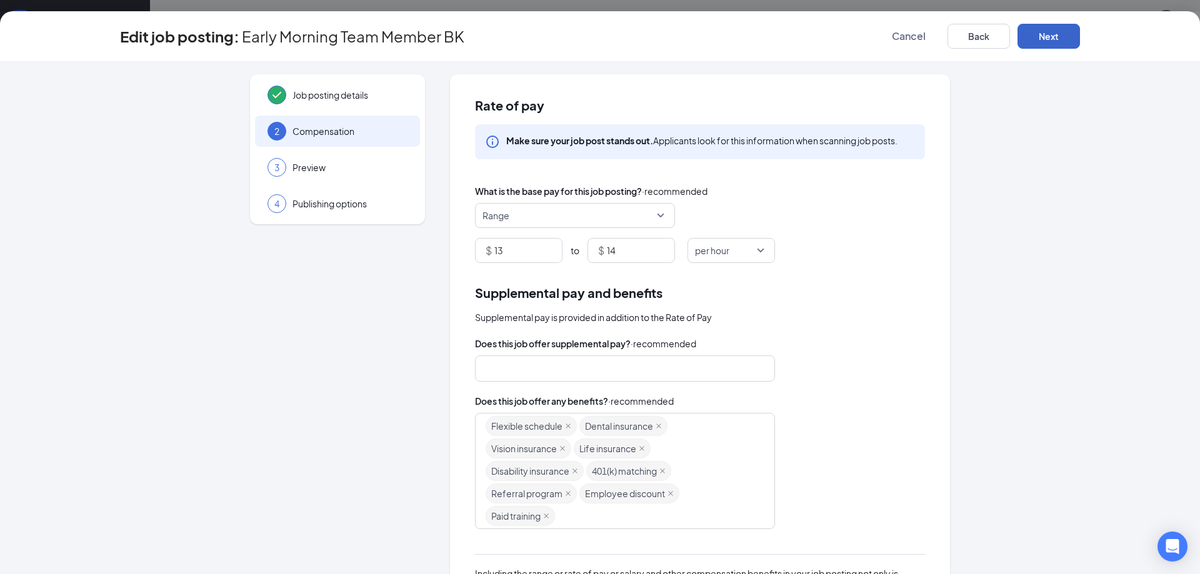
click at [1042, 34] on button "Next" at bounding box center [1048, 36] width 62 height 25
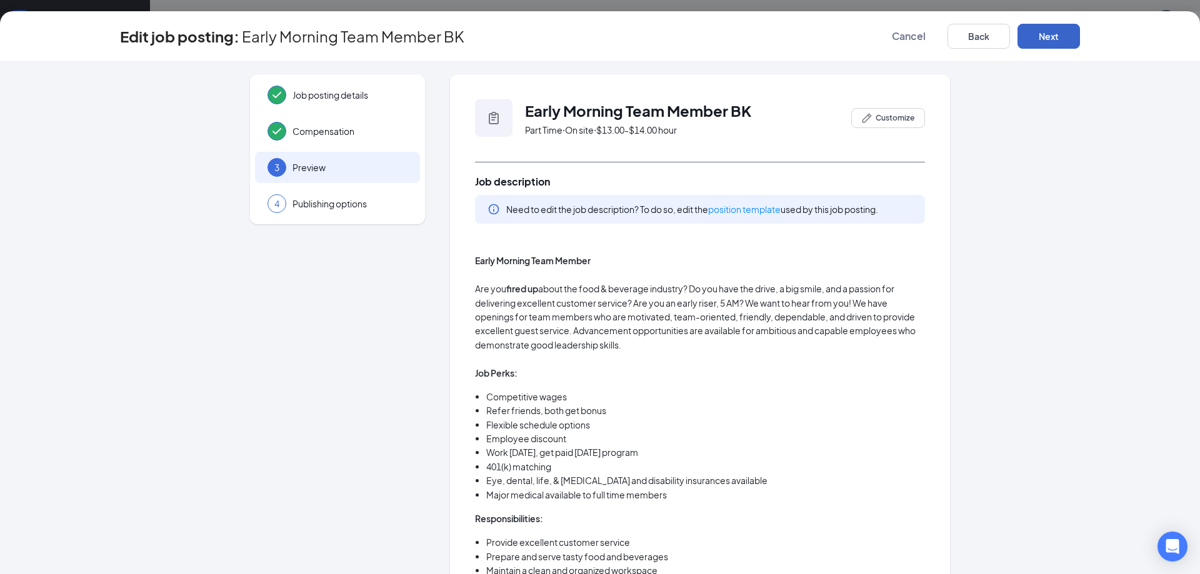
click at [1042, 34] on button "Next" at bounding box center [1048, 36] width 62 height 25
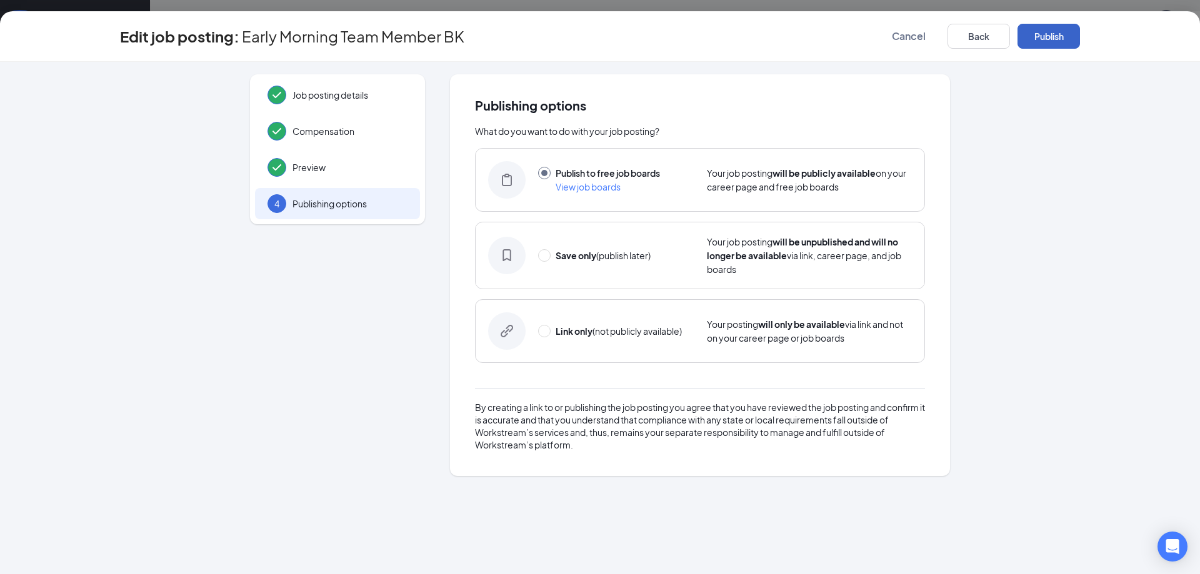
click at [1042, 34] on button "Publish" at bounding box center [1048, 36] width 62 height 25
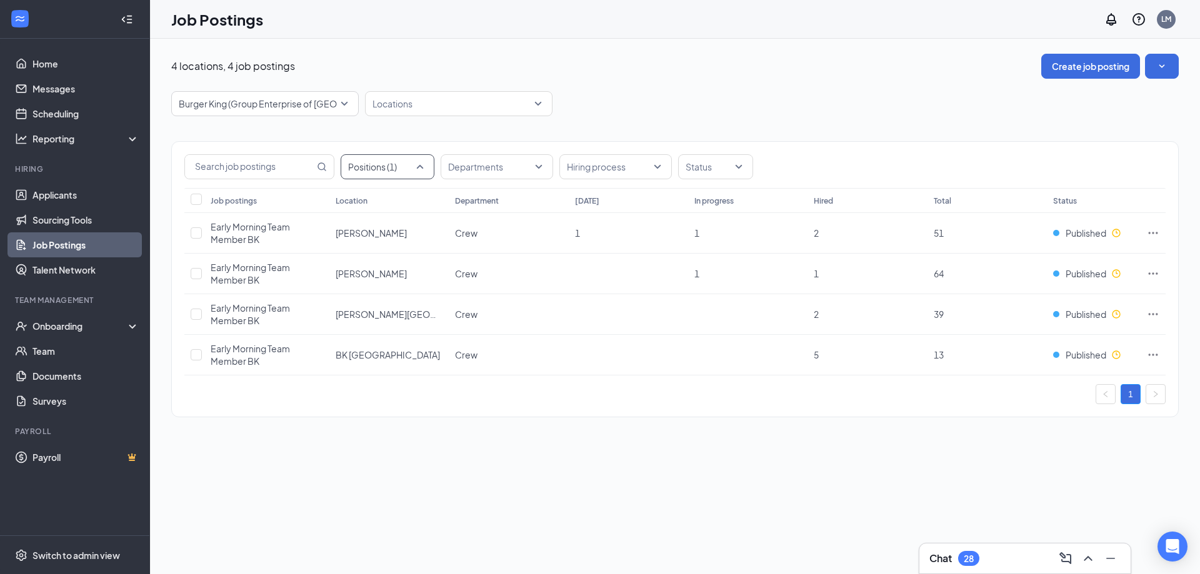
click at [421, 162] on div "Positions (1)" at bounding box center [388, 166] width 94 height 25
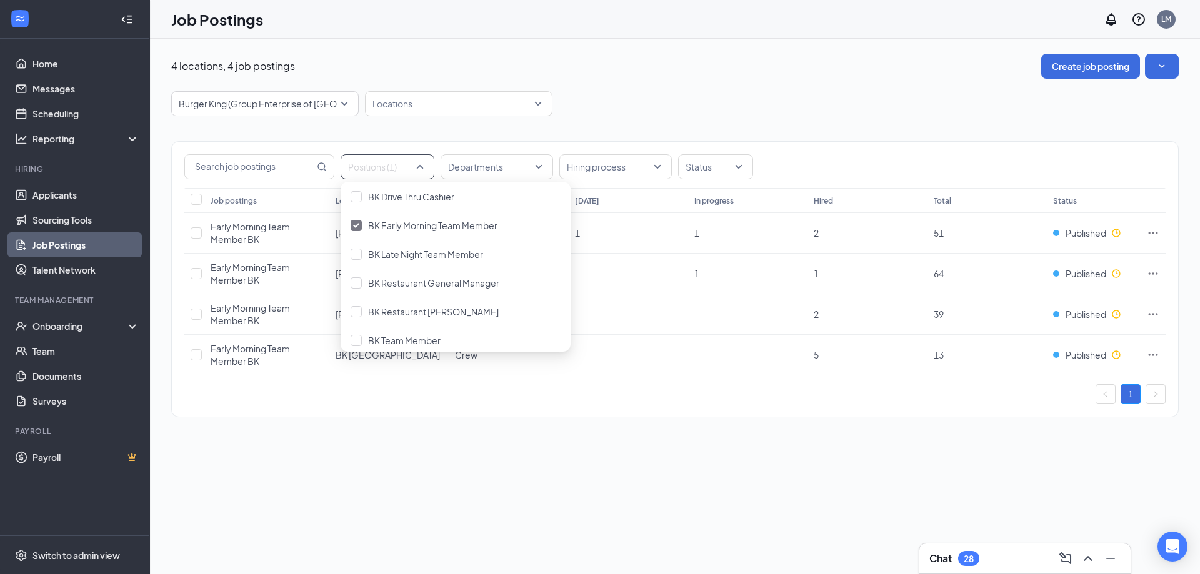
scroll to position [437, 0]
click at [357, 222] on img at bounding box center [356, 223] width 6 height 5
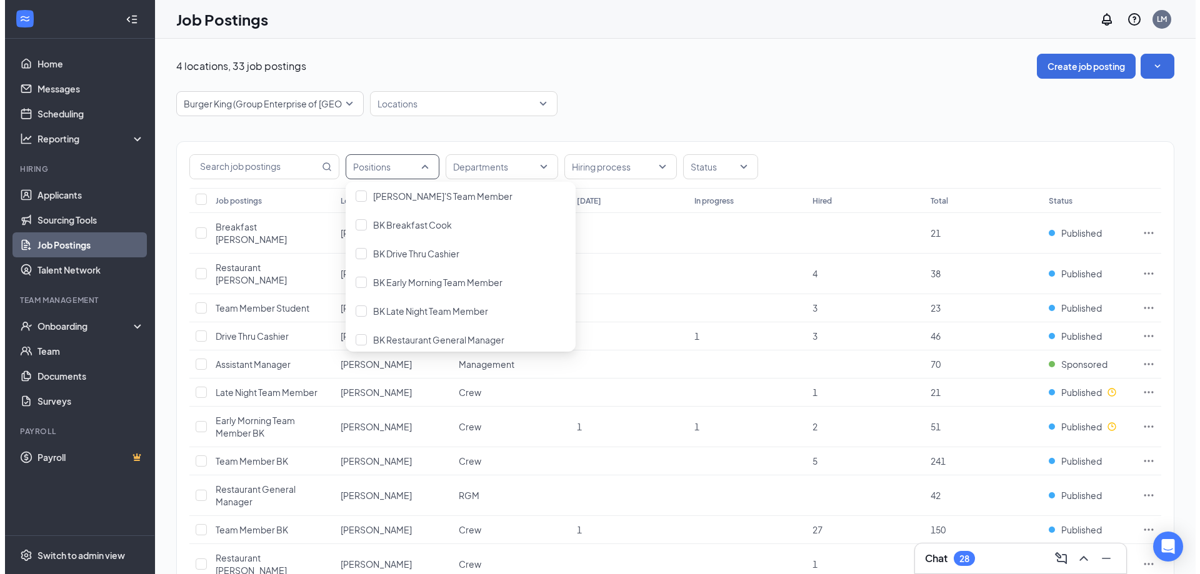
scroll to position [444, 0]
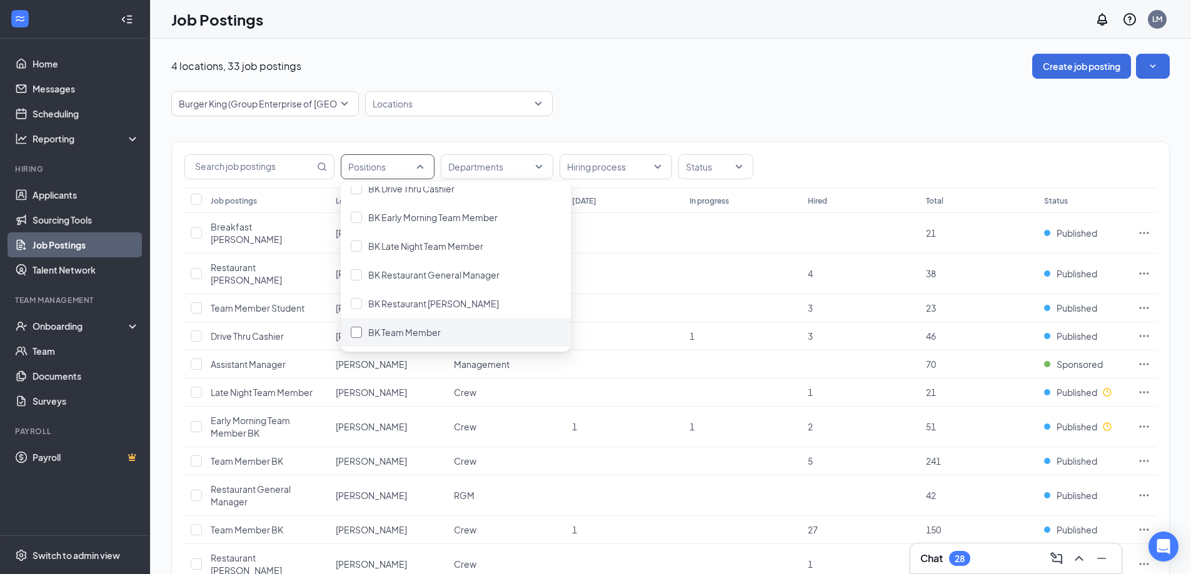
click at [357, 329] on div at bounding box center [356, 332] width 11 height 11
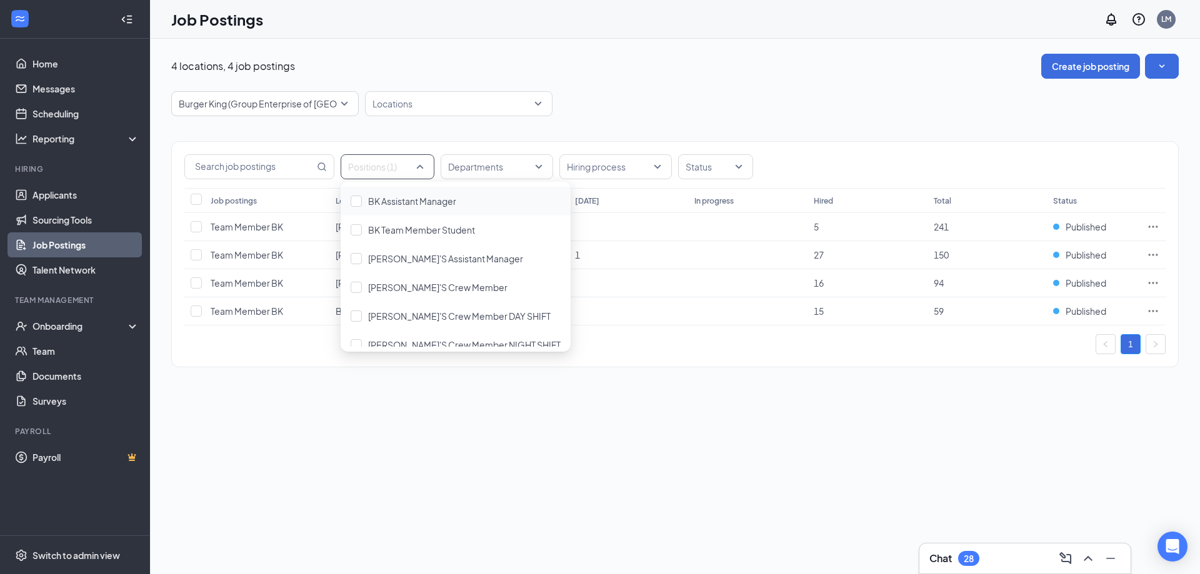
click at [657, 92] on div "Burger King (Group Enterprise of North America) Locations" at bounding box center [674, 103] width 1007 height 25
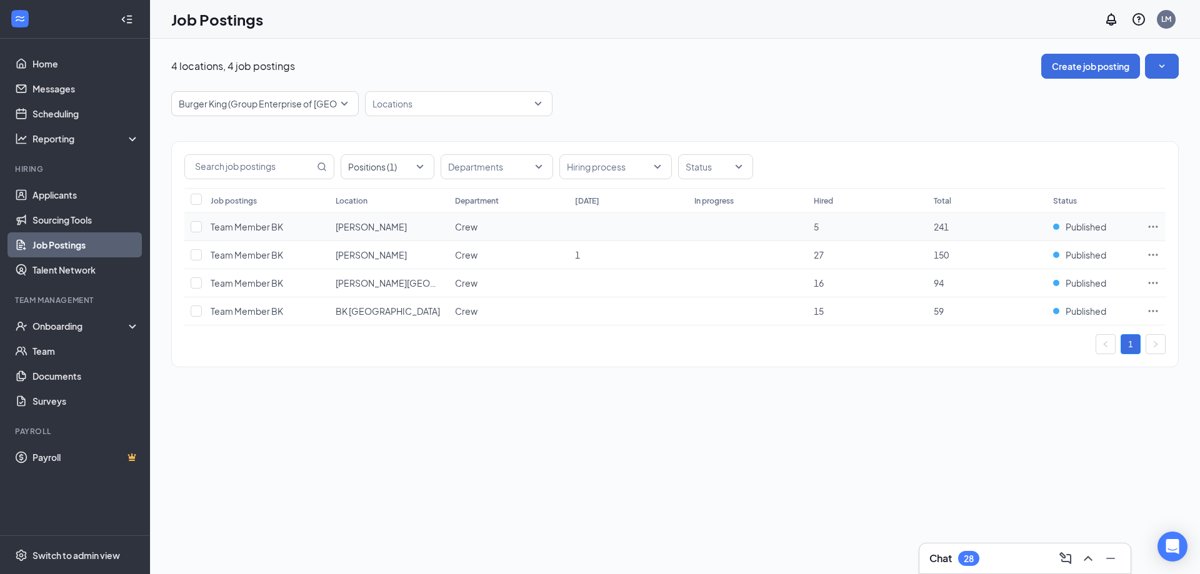
click at [1151, 224] on icon "Ellipses" at bounding box center [1153, 227] width 12 height 12
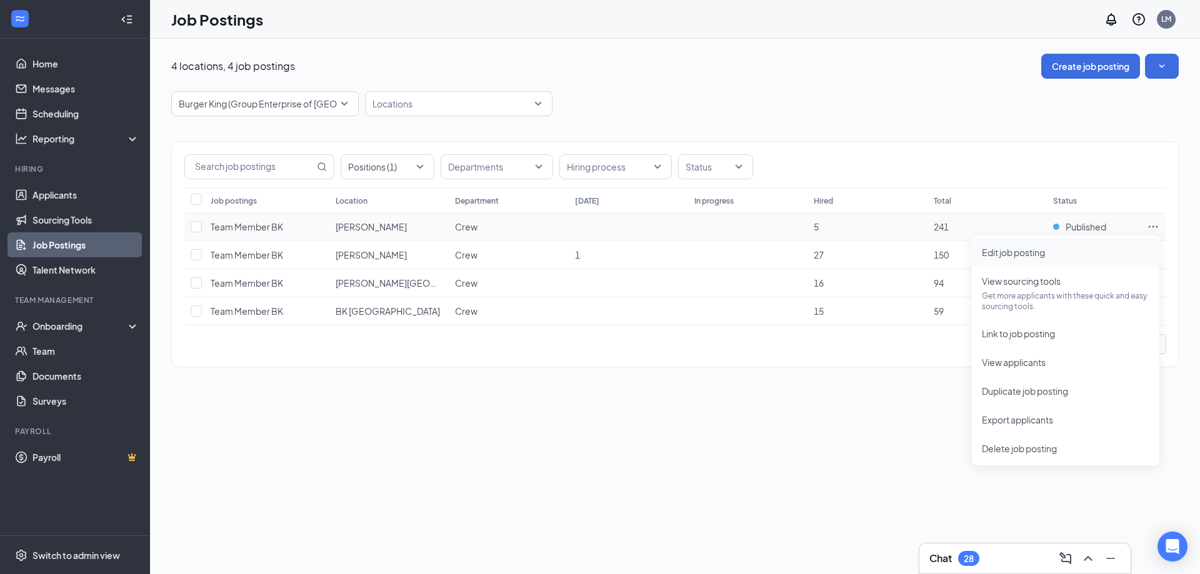
click at [1081, 247] on span "Edit job posting" at bounding box center [1065, 253] width 167 height 14
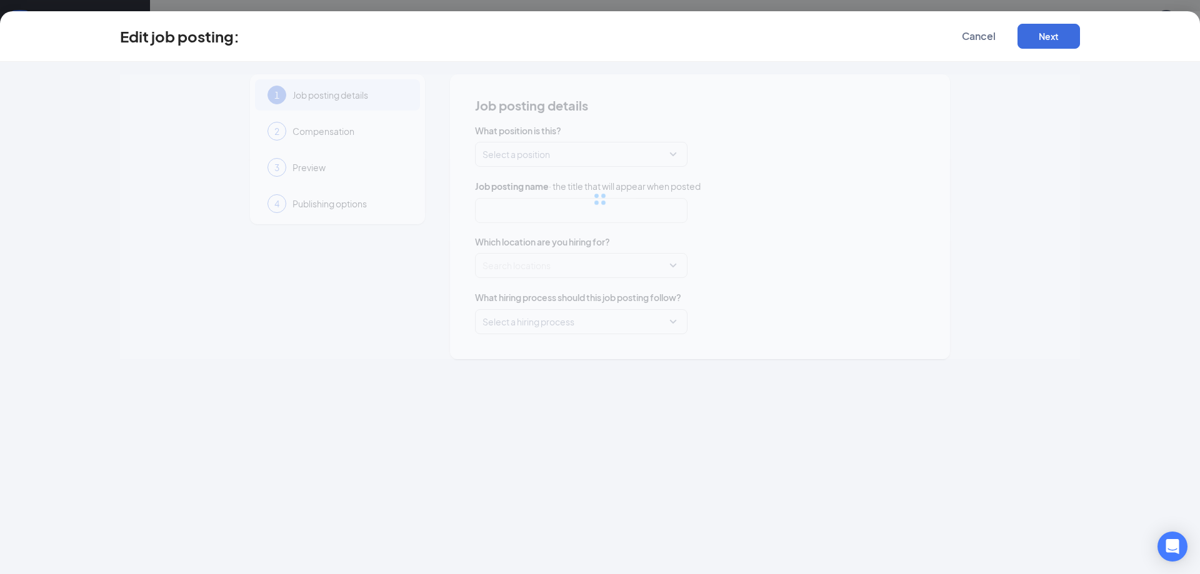
type input "Team Member BK"
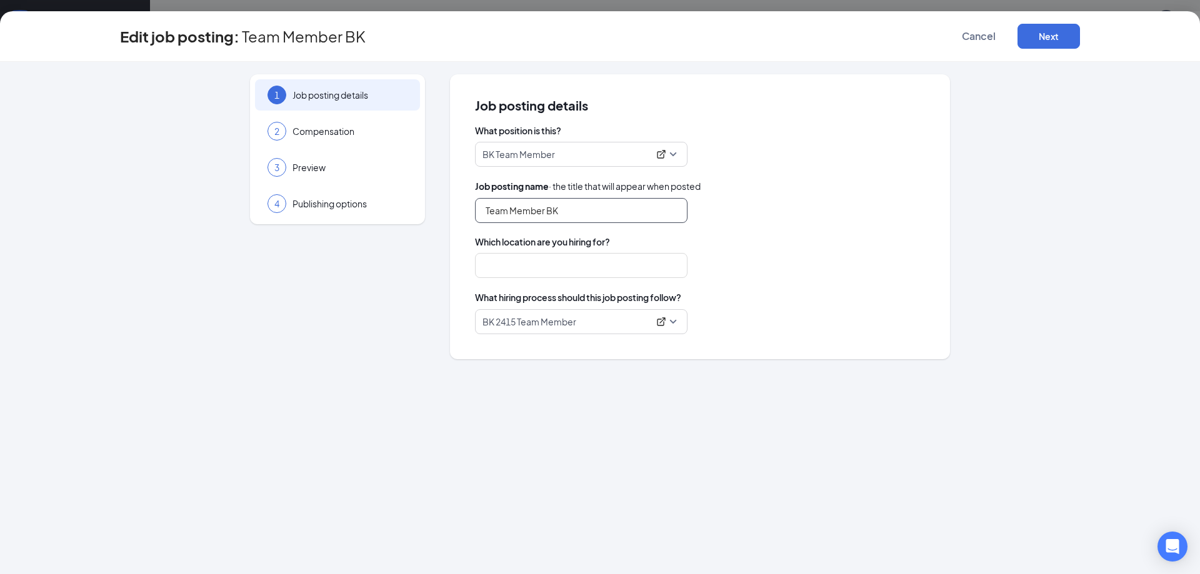
type input "[PERSON_NAME]"
click at [621, 212] on input "Team Member BK" at bounding box center [581, 210] width 212 height 25
type input "Team Member"
click at [1057, 29] on button "Next" at bounding box center [1048, 36] width 62 height 25
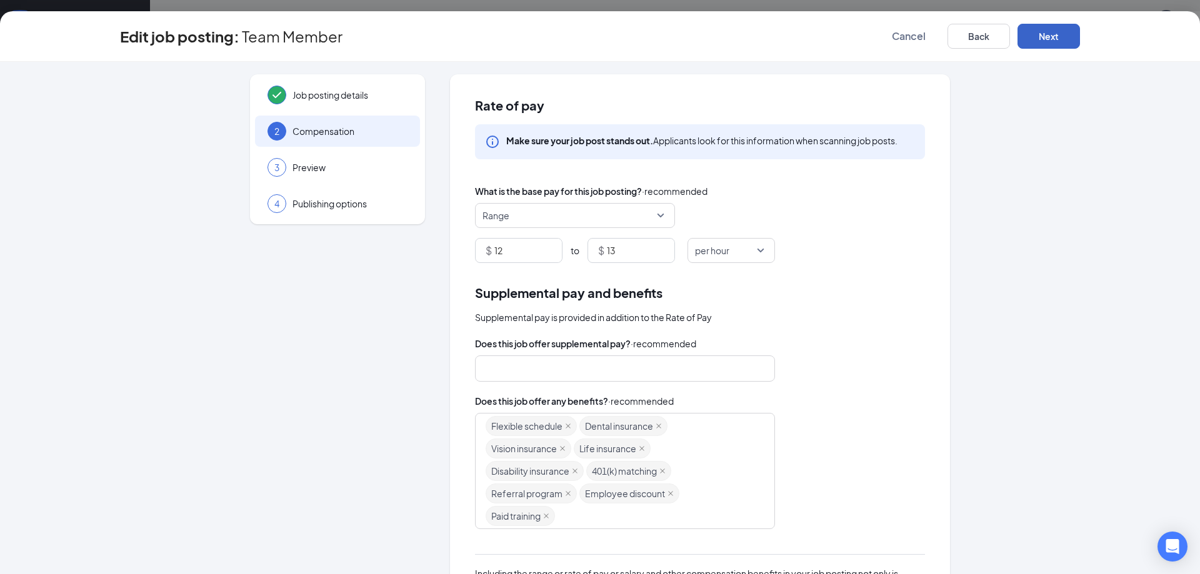
click at [1054, 31] on button "Next" at bounding box center [1048, 36] width 62 height 25
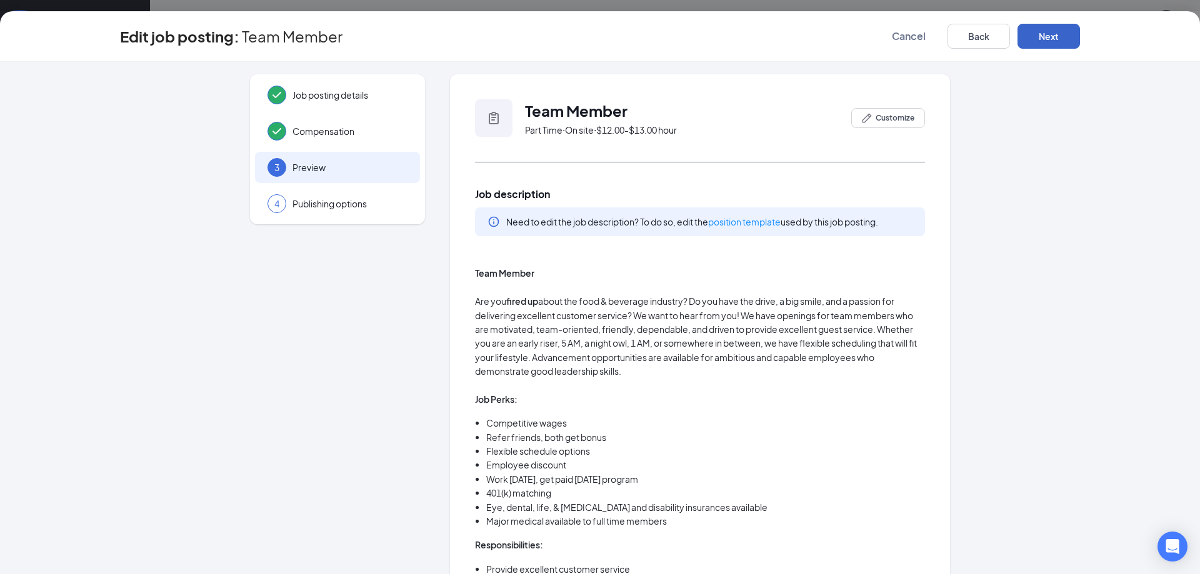
click at [1054, 31] on button "Next" at bounding box center [1048, 36] width 62 height 25
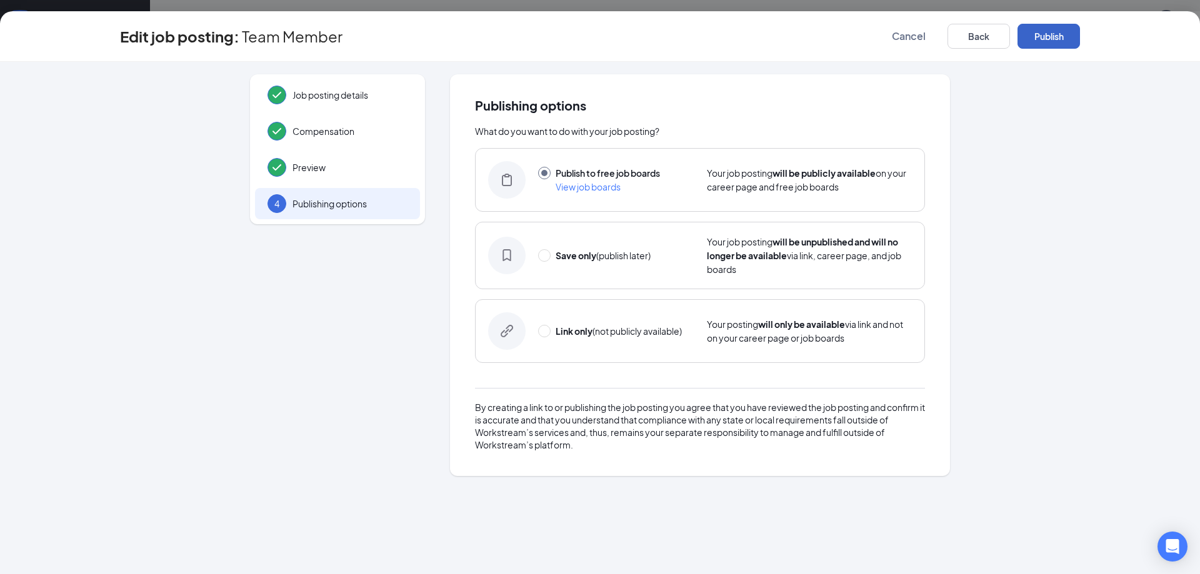
click at [1054, 31] on button "Publish" at bounding box center [1048, 36] width 62 height 25
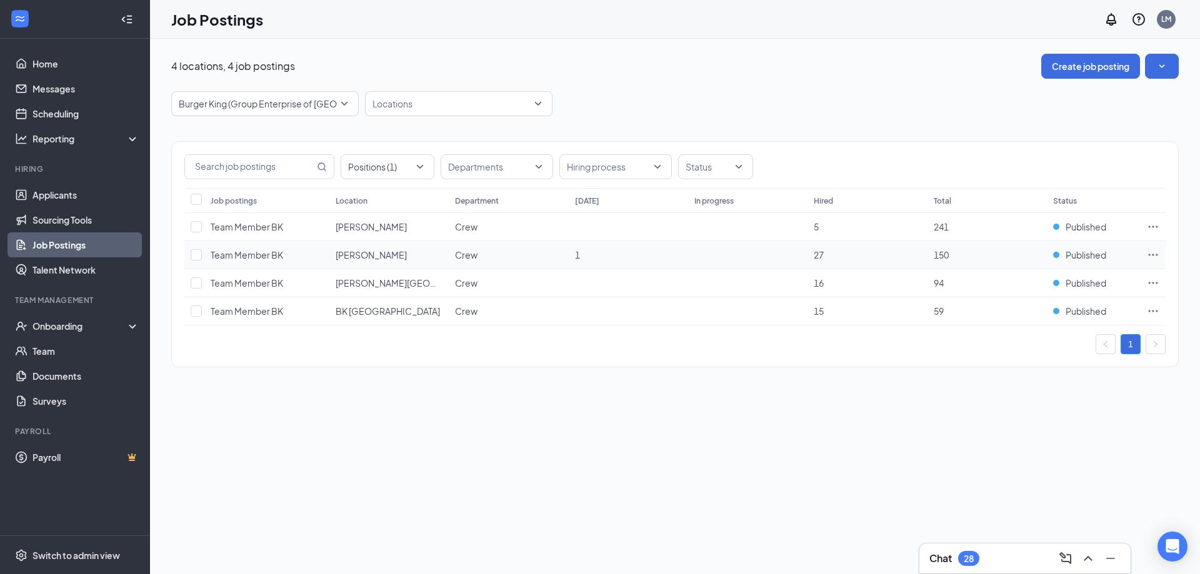
click at [1151, 255] on icon "Ellipses" at bounding box center [1153, 255] width 12 height 12
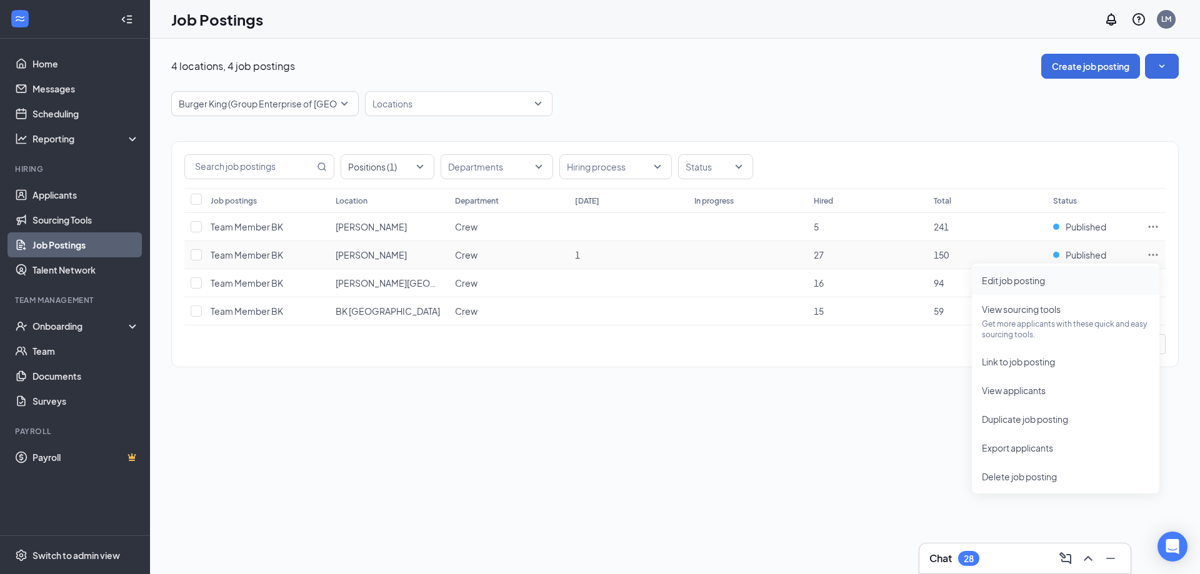
click at [1065, 279] on span "Edit job posting" at bounding box center [1065, 281] width 167 height 14
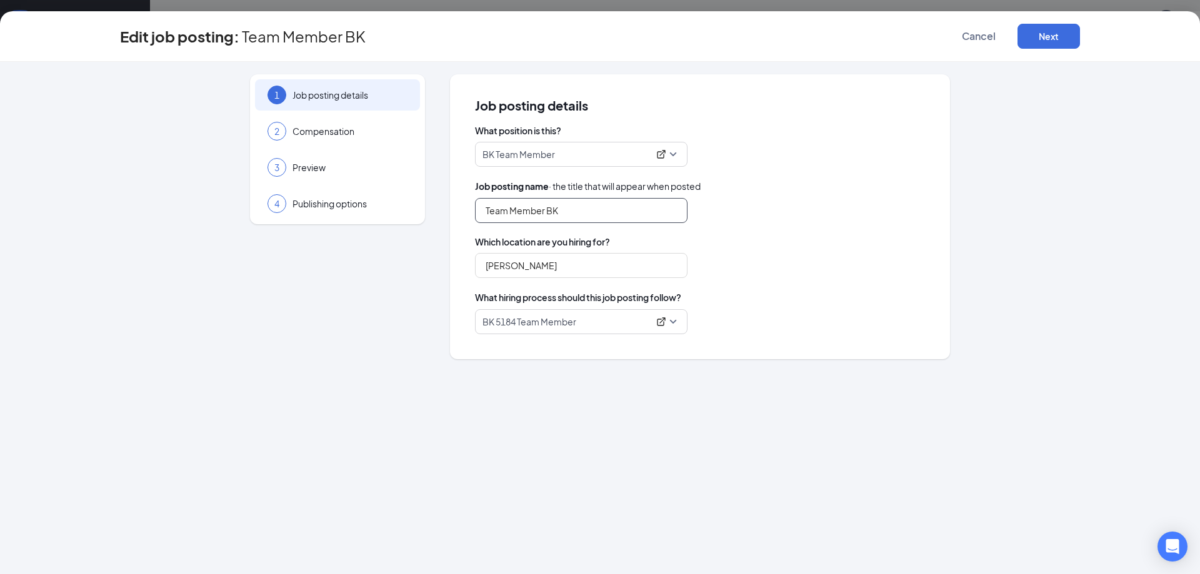
click at [647, 212] on input "Team Member BK" at bounding box center [581, 210] width 212 height 25
type input "Team Member"
click at [1054, 44] on button "Next" at bounding box center [1048, 36] width 62 height 25
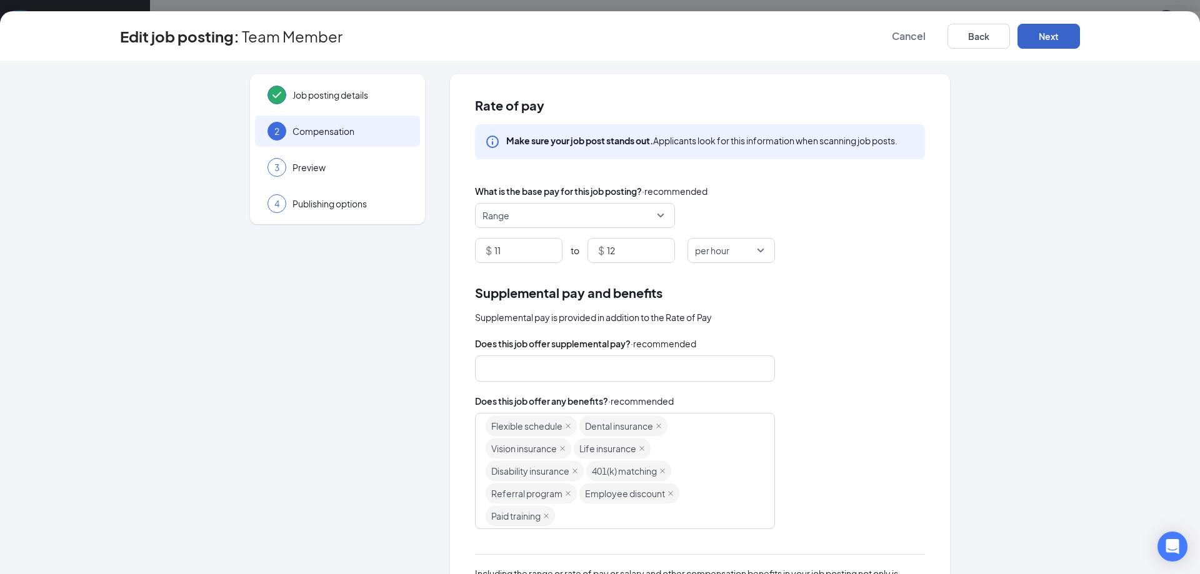
click at [1054, 44] on button "Next" at bounding box center [1048, 36] width 62 height 25
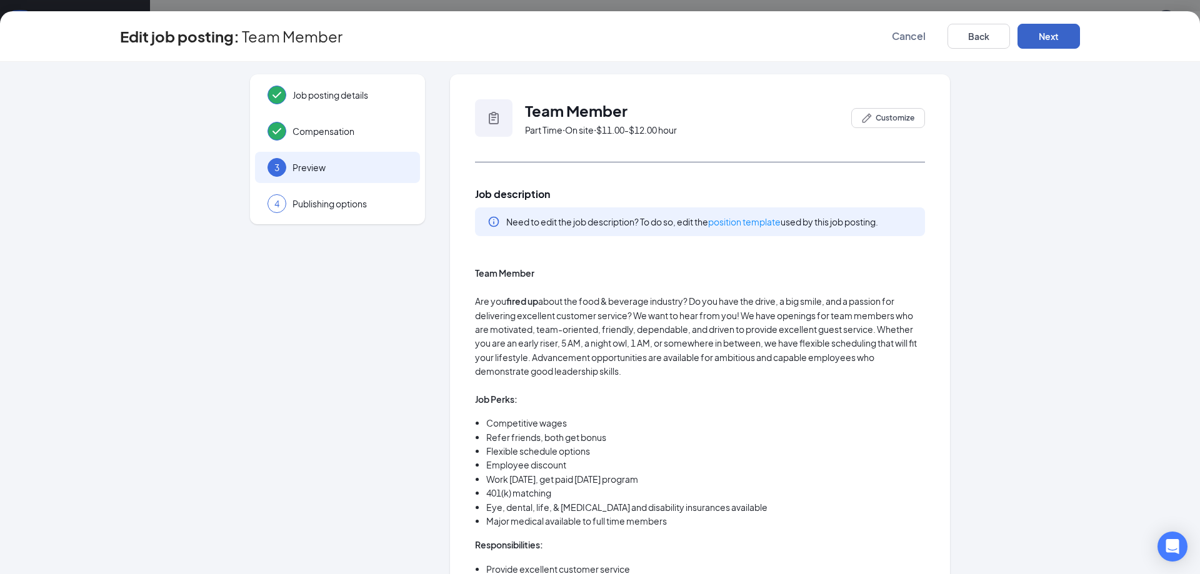
click at [1054, 44] on button "Next" at bounding box center [1048, 36] width 62 height 25
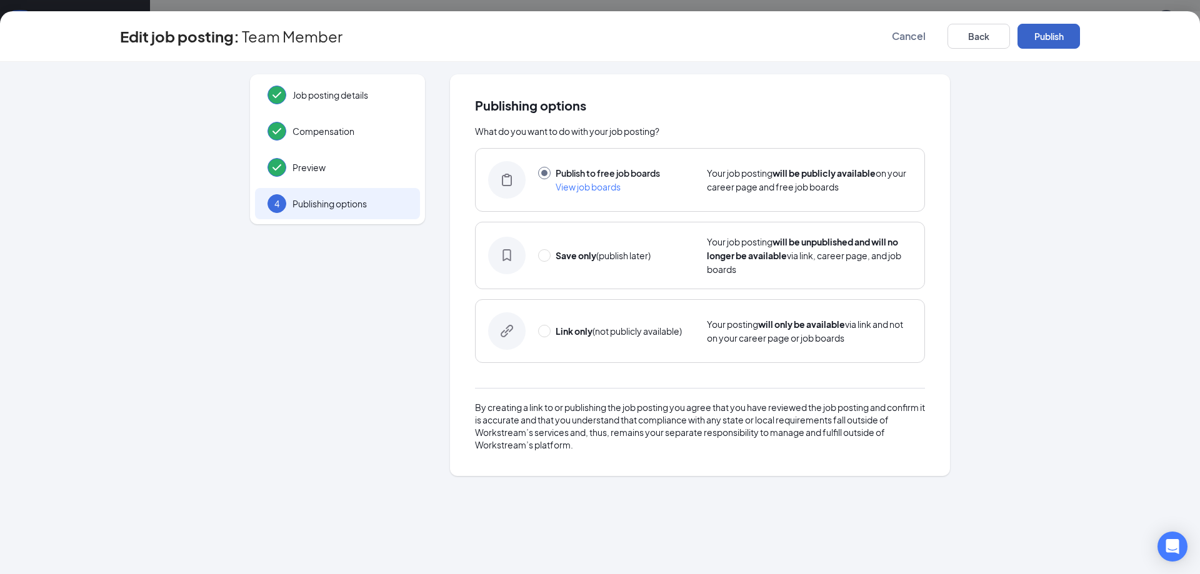
click at [1054, 44] on button "Publish" at bounding box center [1048, 36] width 62 height 25
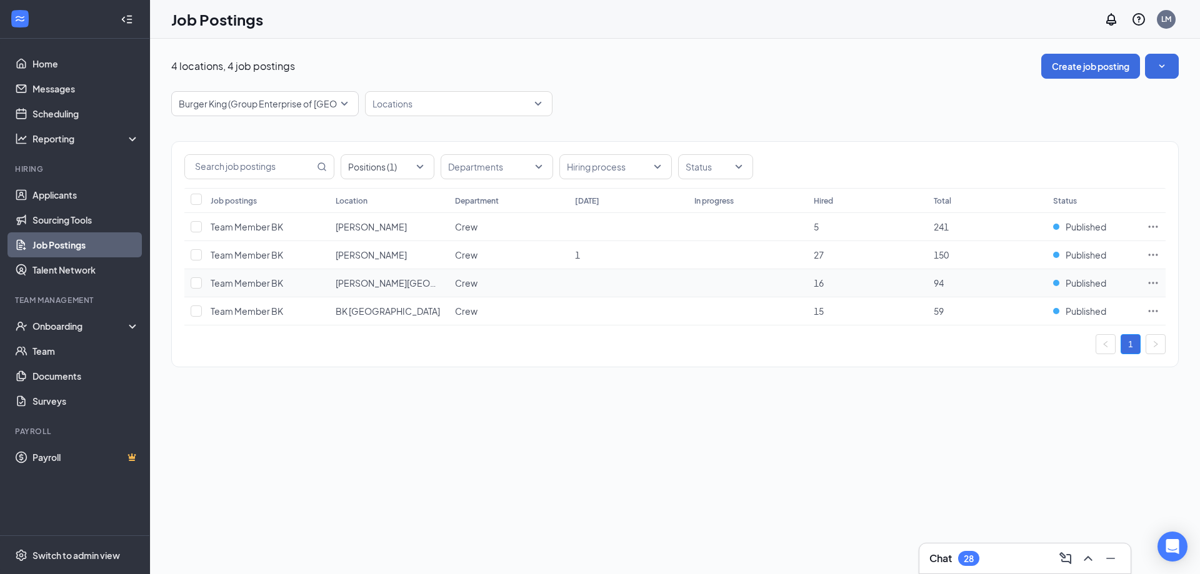
click at [1147, 282] on td at bounding box center [1153, 283] width 25 height 28
click at [1149, 281] on icon "Ellipses" at bounding box center [1153, 283] width 12 height 12
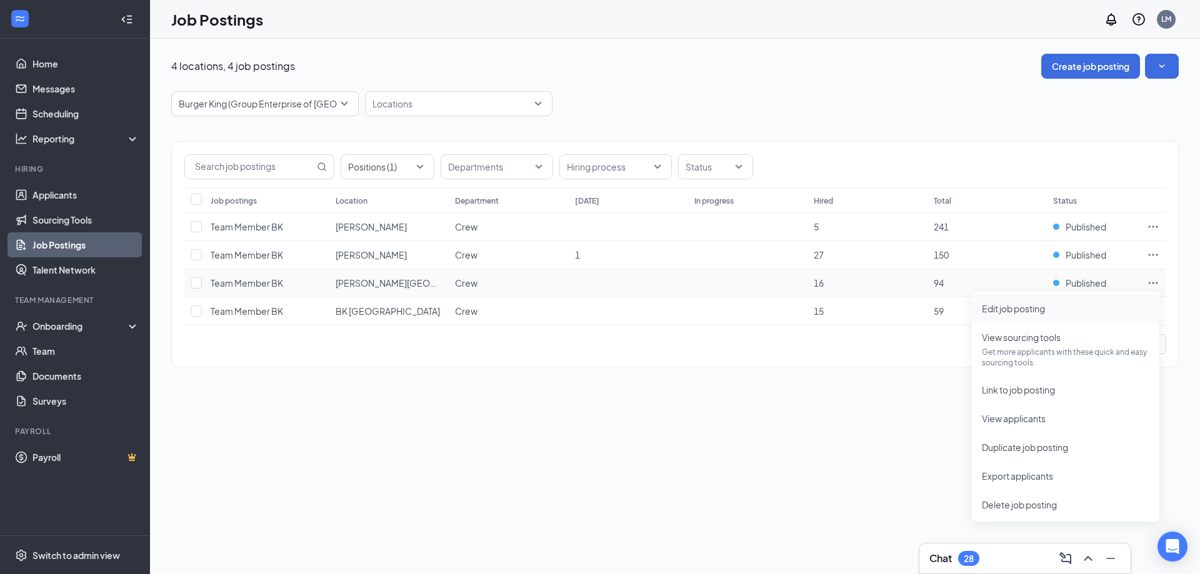
click at [1022, 304] on span "Edit job posting" at bounding box center [1013, 308] width 63 height 11
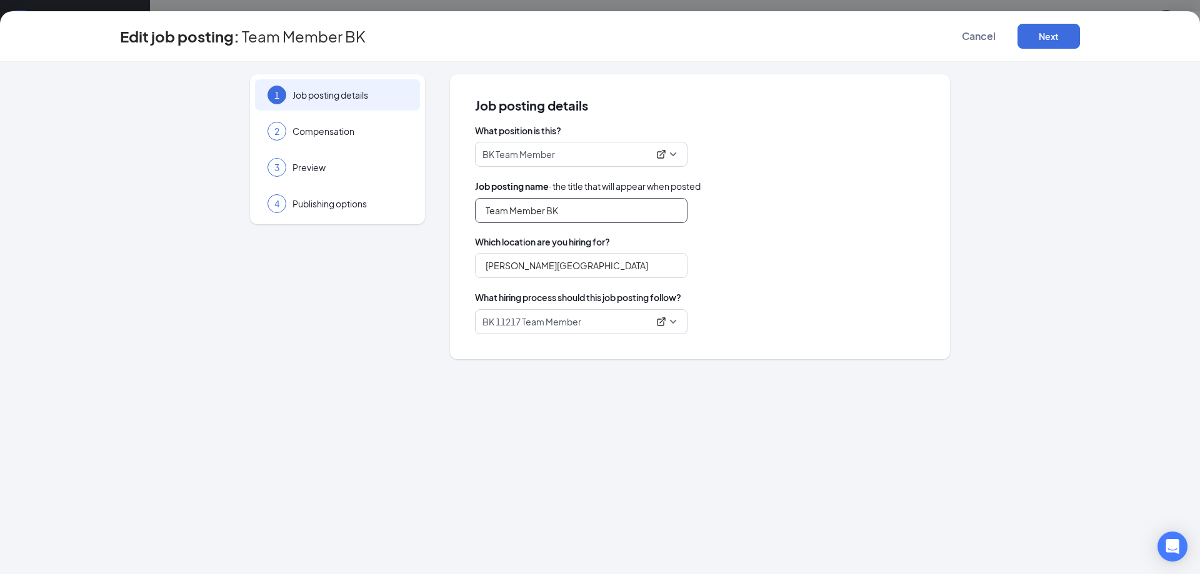
click at [664, 207] on input "Team Member BK" at bounding box center [581, 210] width 212 height 25
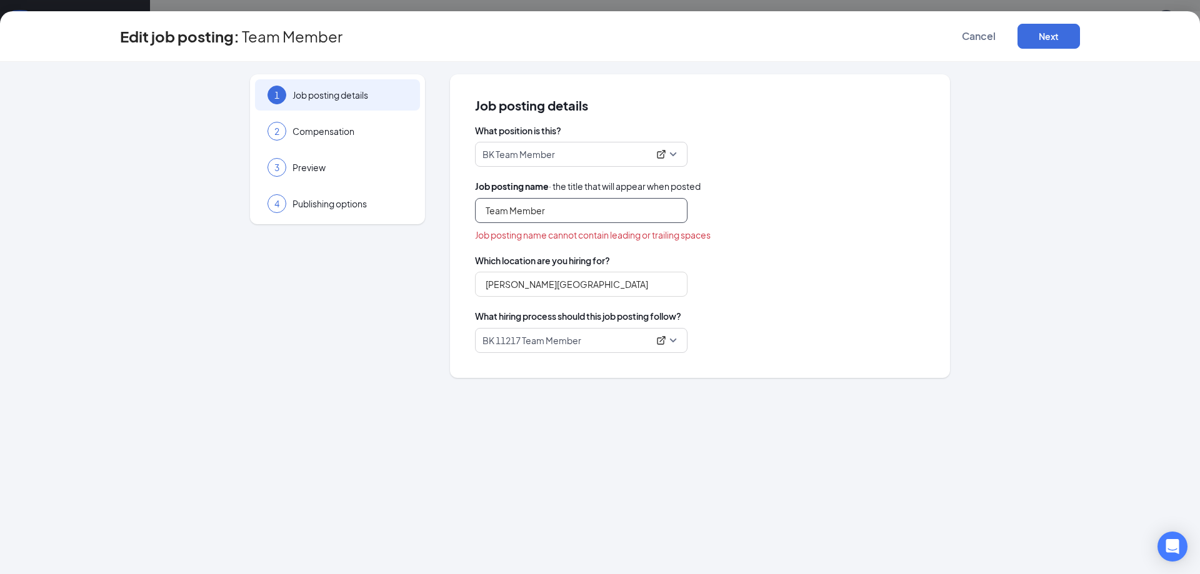
type input "Team Member"
click at [867, 127] on span "What position is this?" at bounding box center [700, 130] width 450 height 12
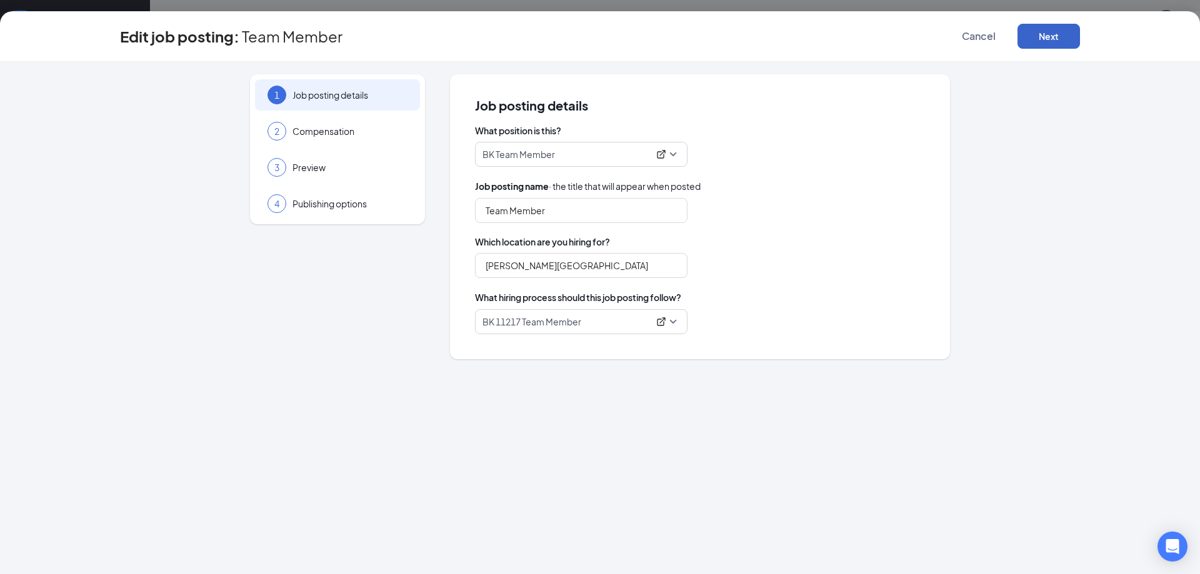
click at [1037, 34] on button "Next" at bounding box center [1048, 36] width 62 height 25
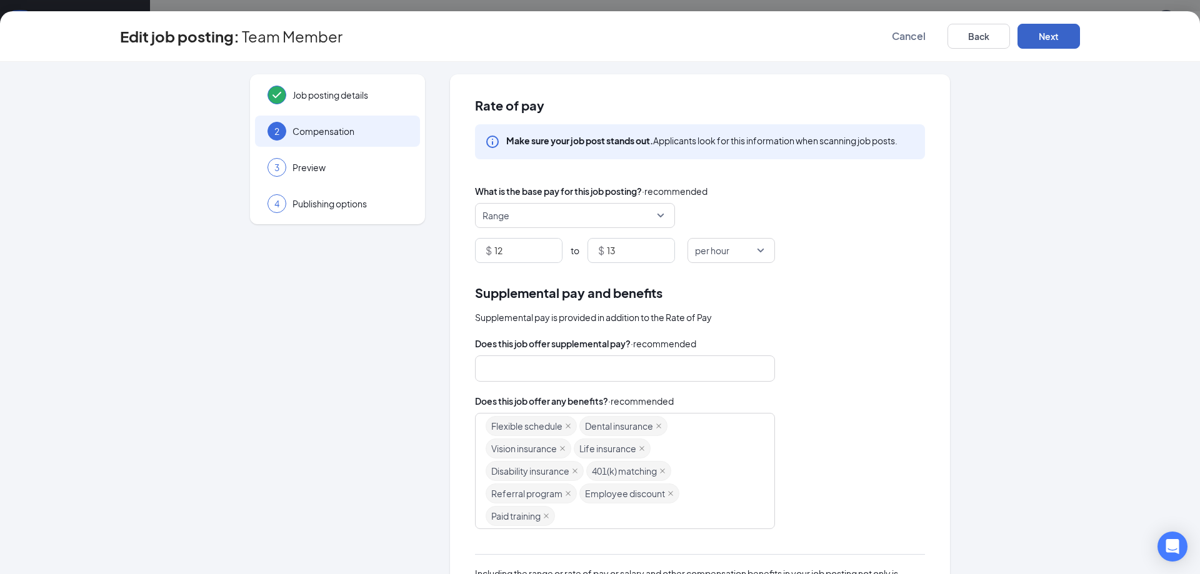
click at [1037, 34] on button "Next" at bounding box center [1048, 36] width 62 height 25
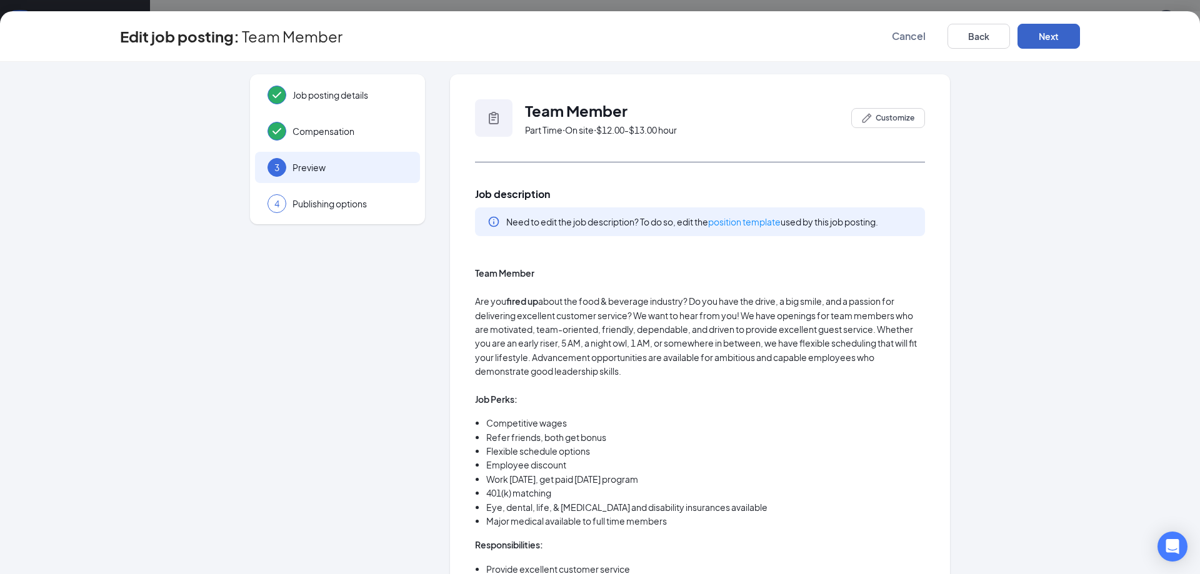
click at [1037, 34] on button "Next" at bounding box center [1048, 36] width 62 height 25
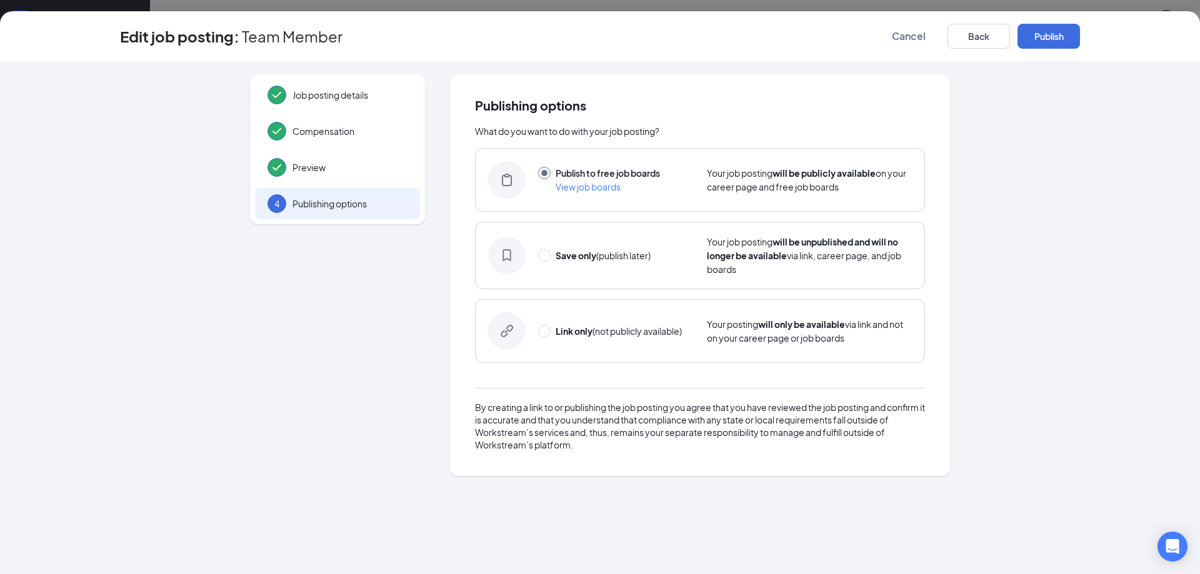
click at [1037, 34] on button "Publish" at bounding box center [1048, 36] width 62 height 25
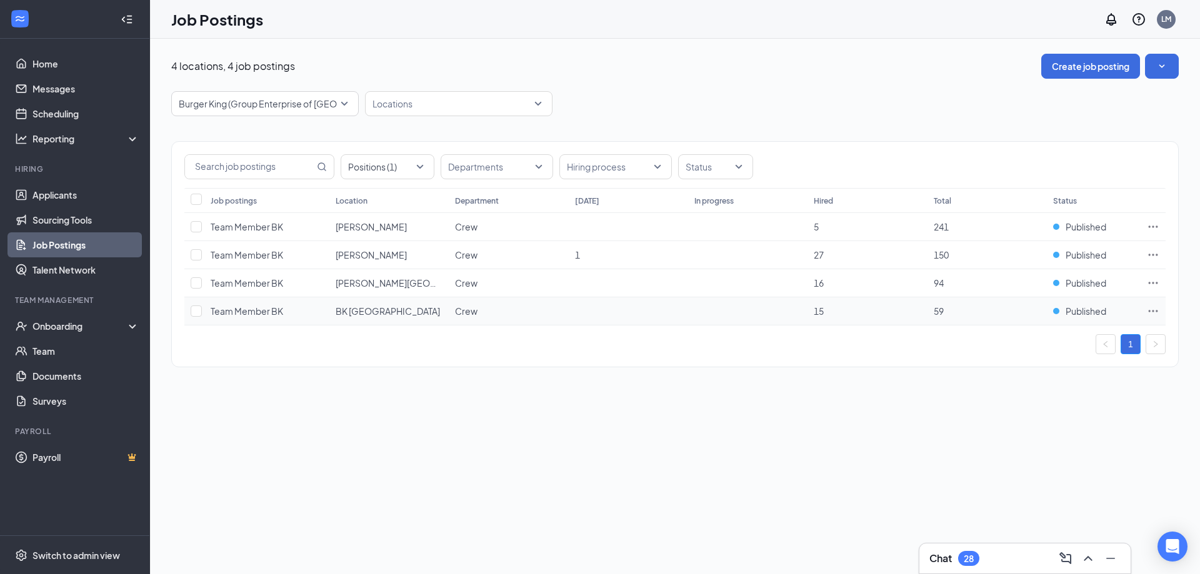
click at [1156, 310] on icon "Ellipses" at bounding box center [1153, 311] width 12 height 12
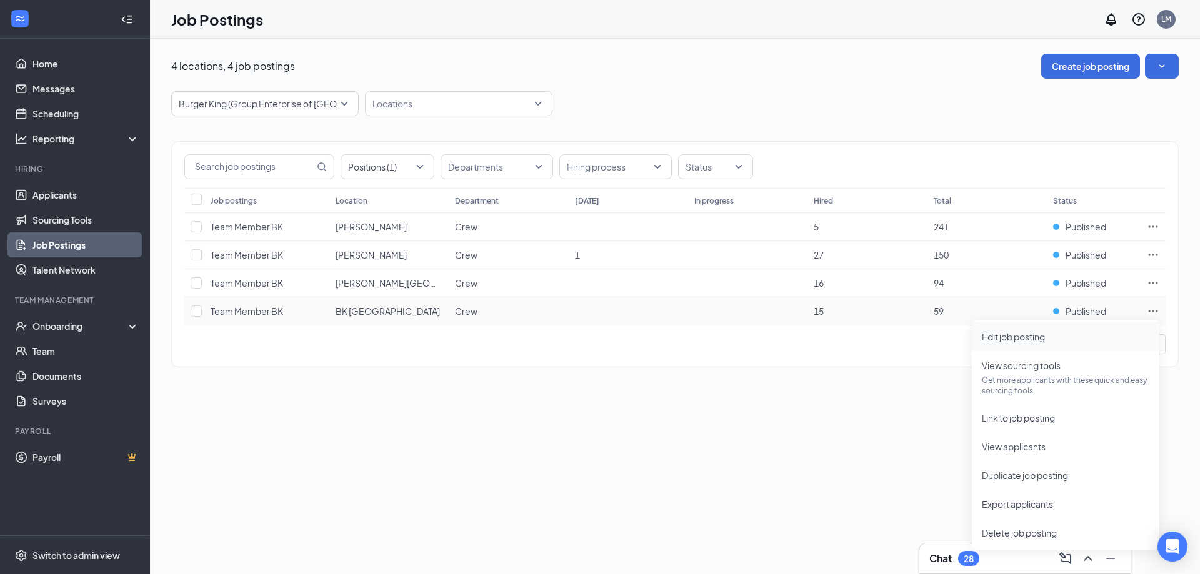
click at [1051, 337] on span "Edit job posting" at bounding box center [1065, 337] width 167 height 14
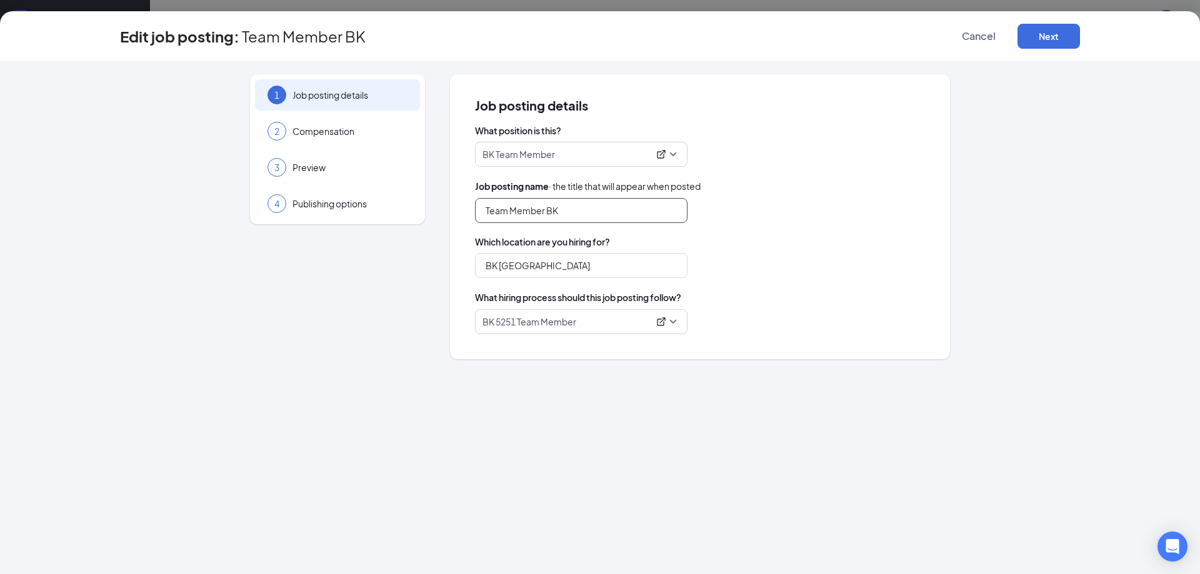
click at [627, 208] on input "Team Member BK" at bounding box center [581, 210] width 212 height 25
type input "Team Member"
click at [1045, 35] on button "Next" at bounding box center [1048, 36] width 62 height 25
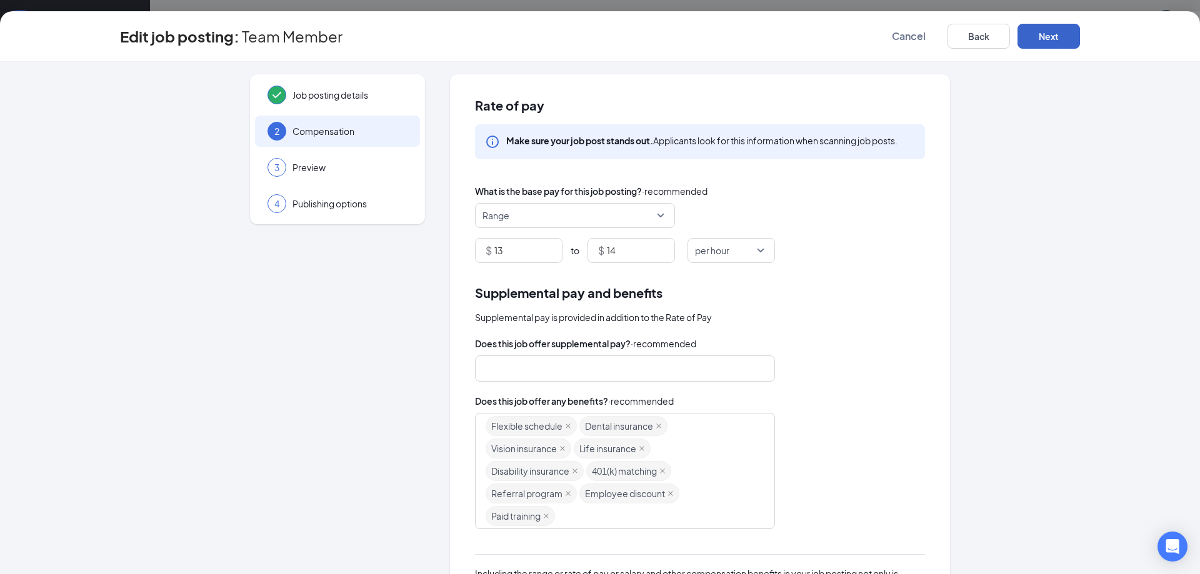
click at [1046, 35] on button "Next" at bounding box center [1048, 36] width 62 height 25
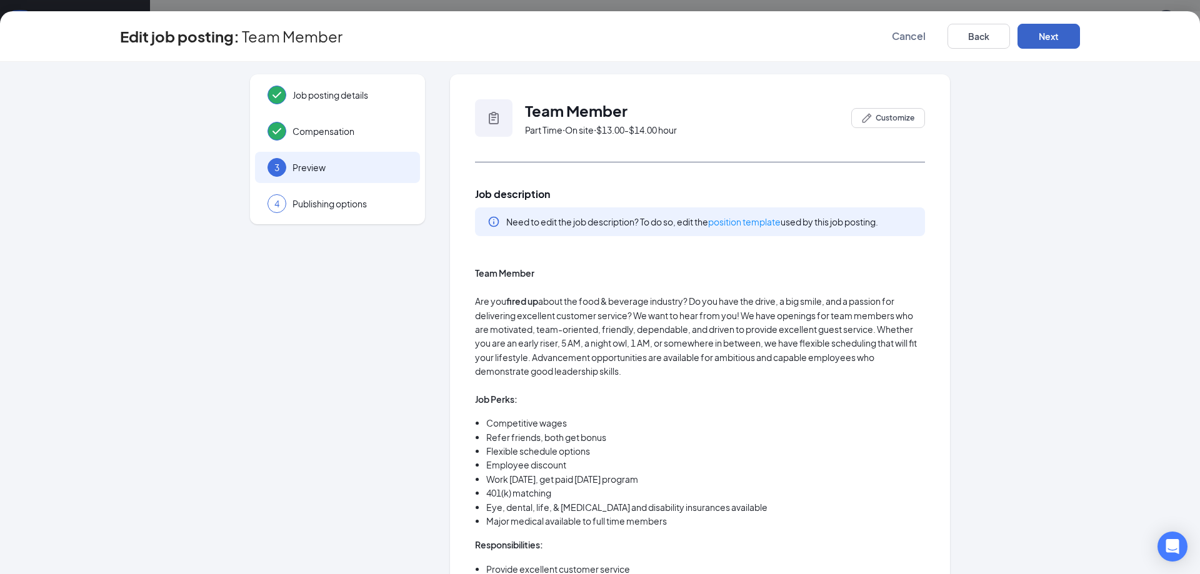
click at [1046, 35] on button "Next" at bounding box center [1048, 36] width 62 height 25
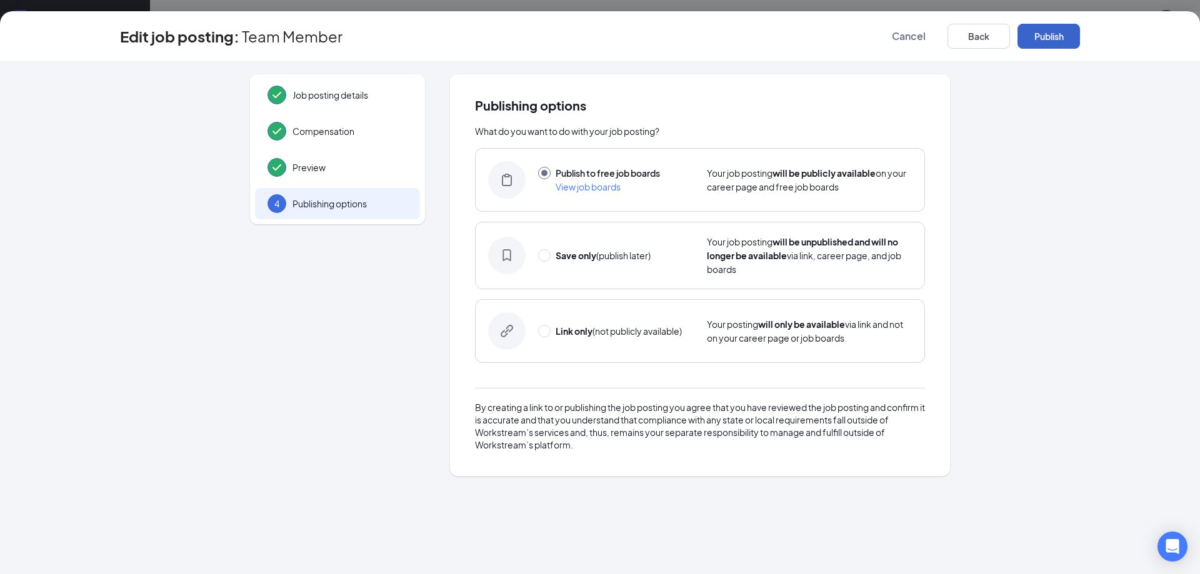
click at [1046, 35] on button "Publish" at bounding box center [1048, 36] width 62 height 25
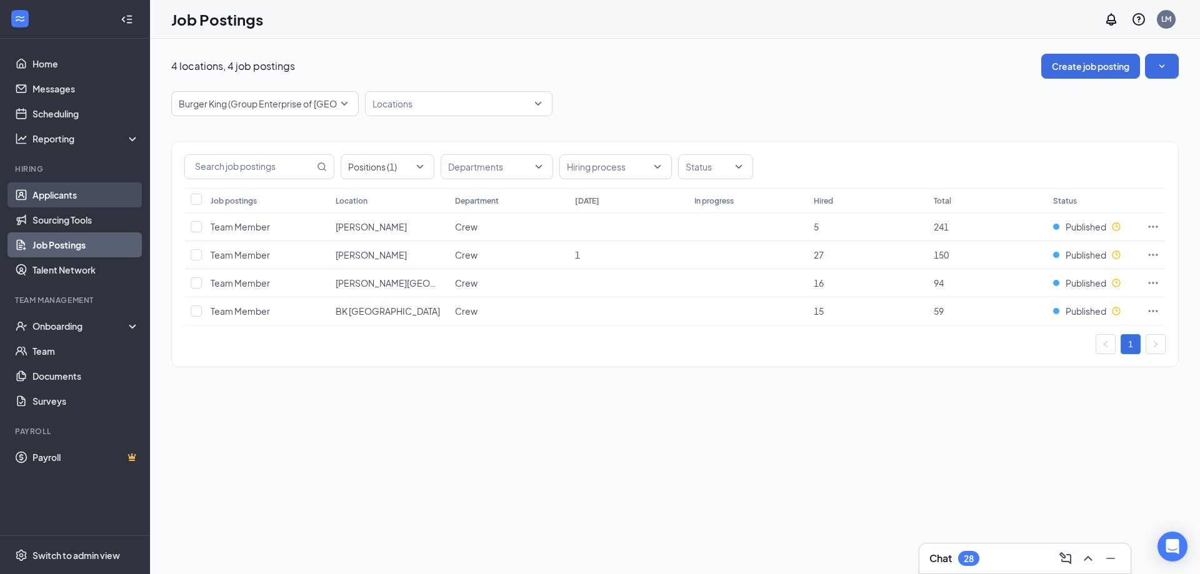
click at [89, 194] on link "Applicants" at bounding box center [85, 194] width 107 height 25
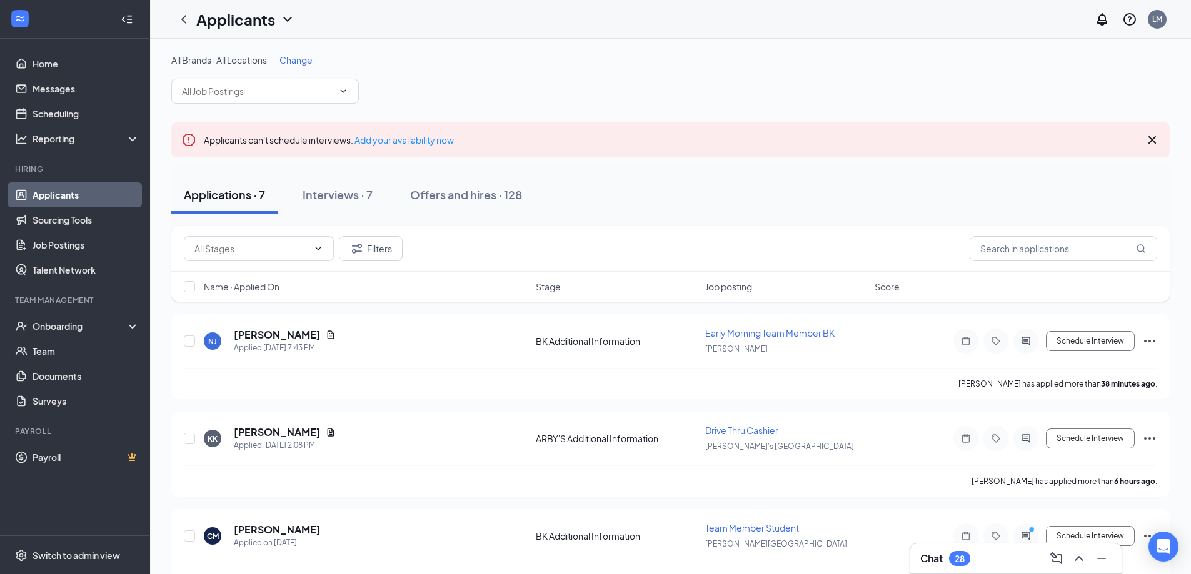
click at [294, 60] on span "Change" at bounding box center [295, 59] width 33 height 11
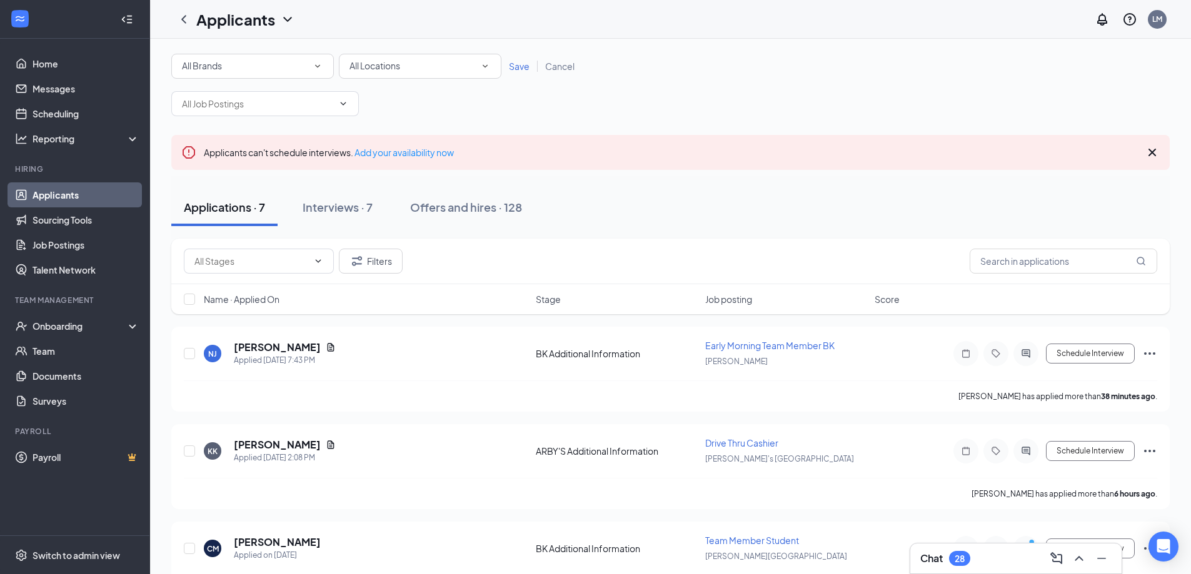
click at [429, 68] on div "All Locations" at bounding box center [419, 66] width 141 height 15
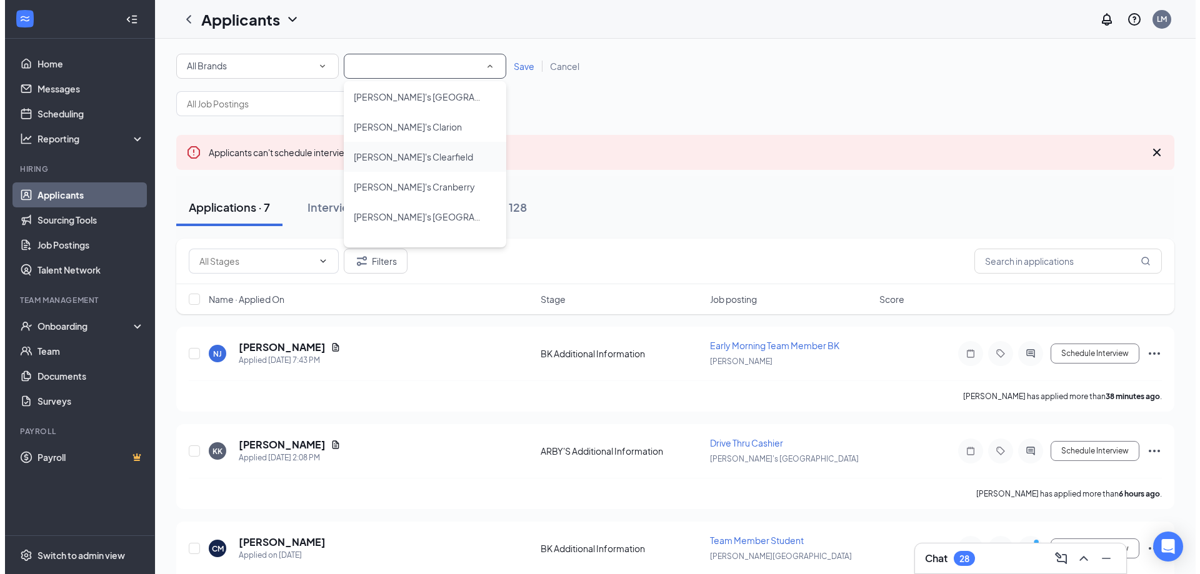
scroll to position [204, 0]
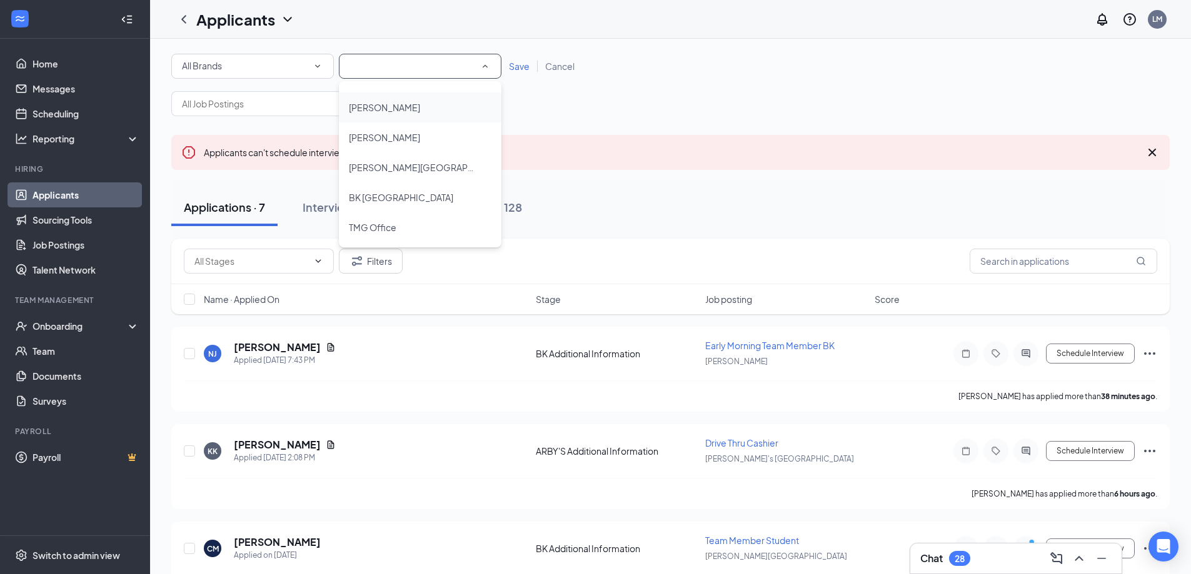
click at [381, 111] on span "[PERSON_NAME]" at bounding box center [384, 107] width 71 height 11
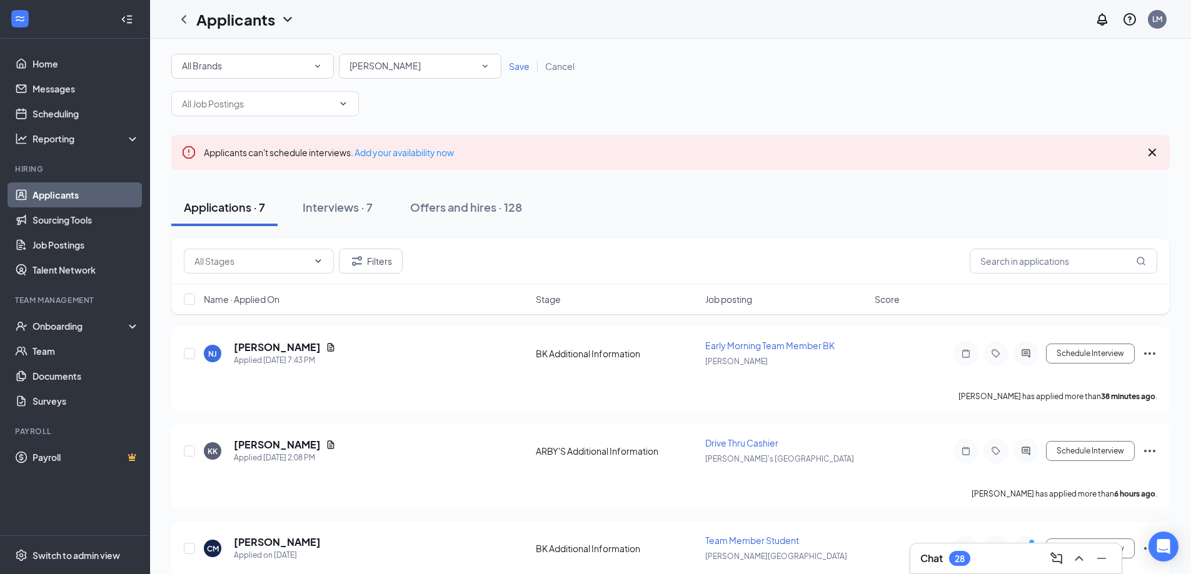
click at [522, 65] on span "Save" at bounding box center [519, 66] width 21 height 11
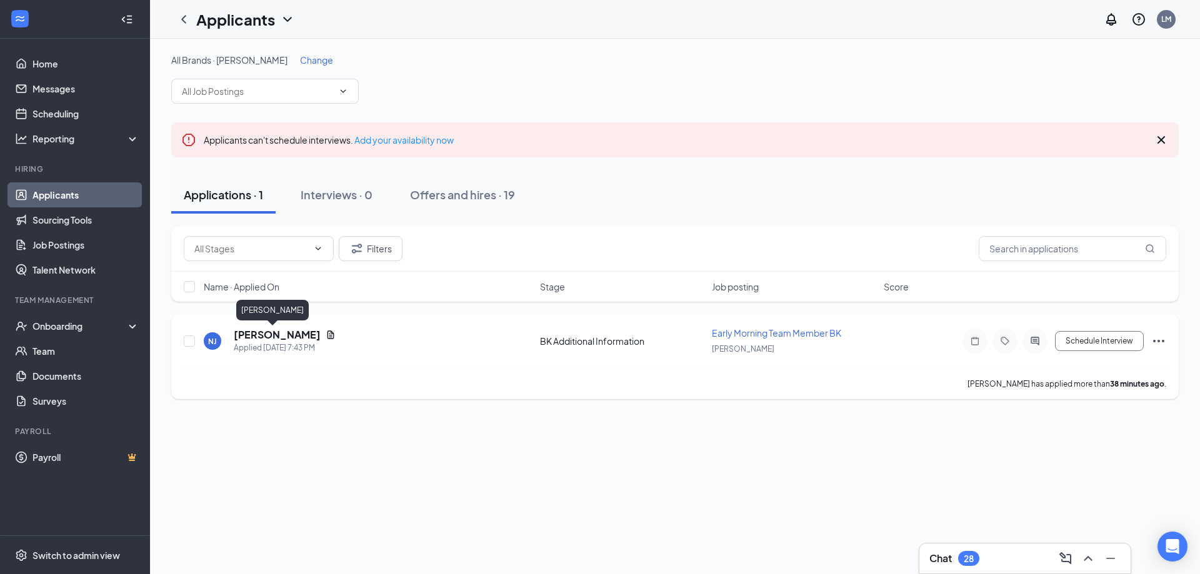
click at [276, 333] on h5 "[PERSON_NAME]" at bounding box center [277, 335] width 87 height 14
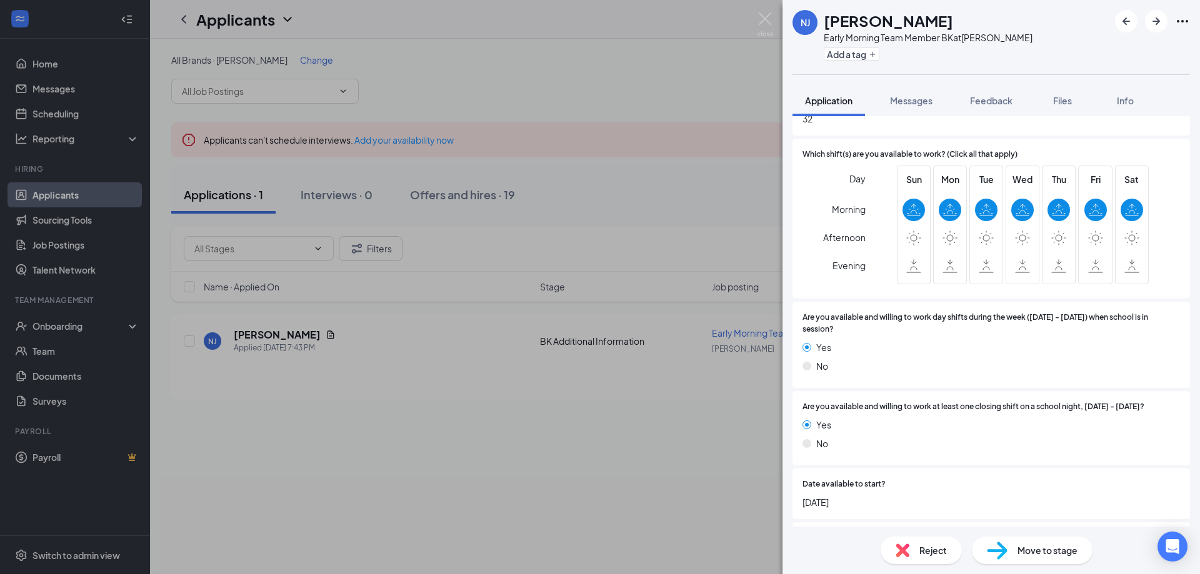
scroll to position [566, 0]
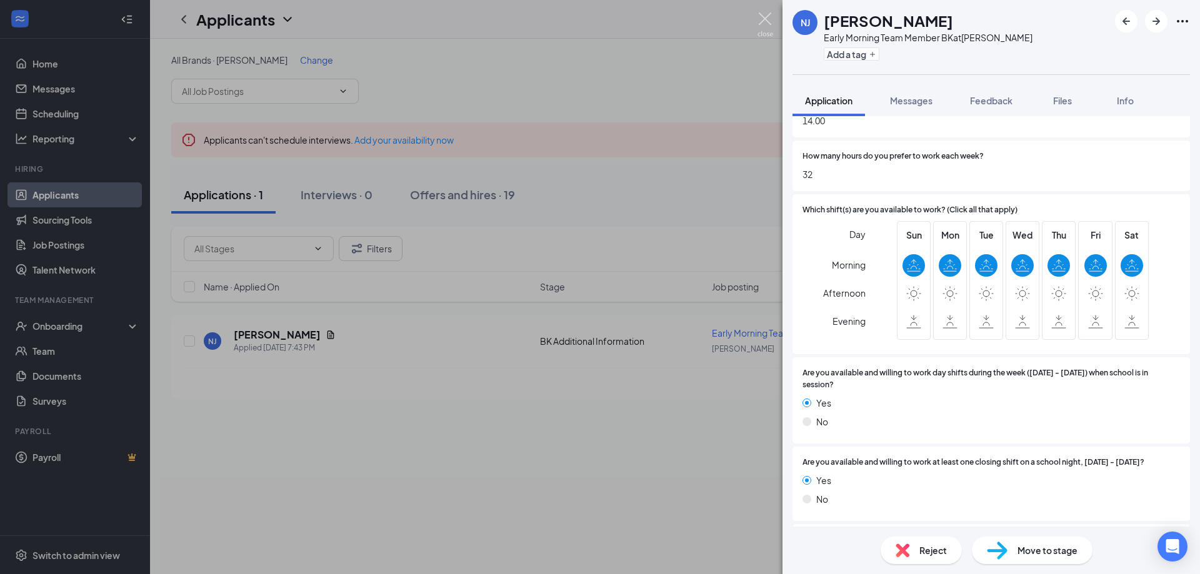
click at [760, 16] on img at bounding box center [765, 24] width 16 height 24
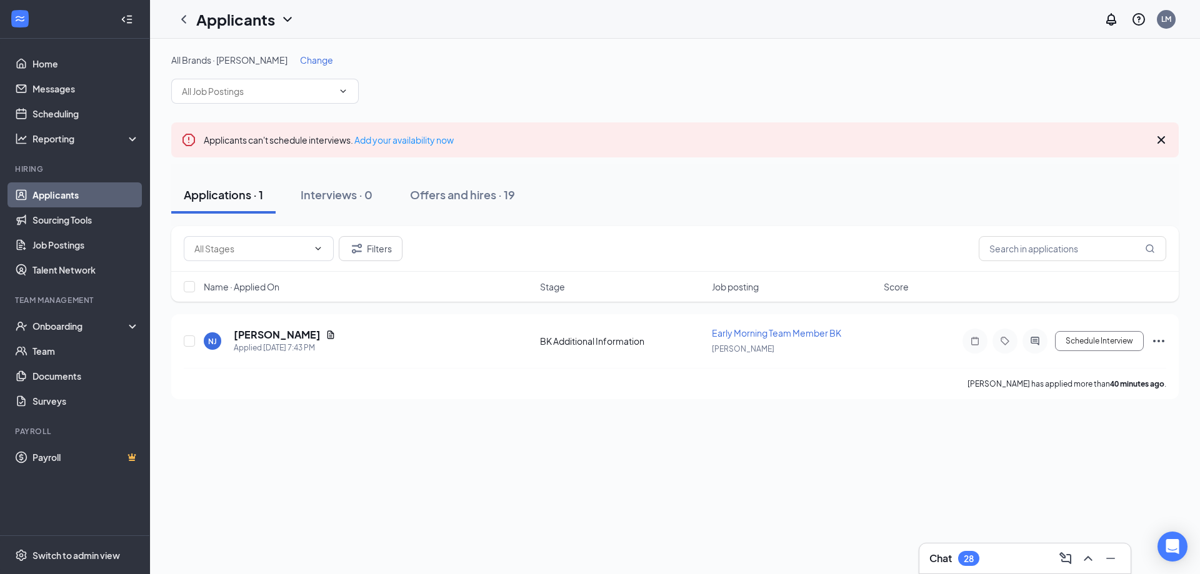
click at [589, 184] on div "Applications · 1 Interviews · 0 Offers and hires · 19" at bounding box center [674, 194] width 1007 height 37
click at [559, 94] on div "All Brands · [PERSON_NAME] Change" at bounding box center [674, 79] width 1007 height 50
click at [986, 182] on div "Applications · 1 Interviews · 0 Offers and hires · 19" at bounding box center [674, 194] width 1007 height 37
click at [267, 337] on h5 "[PERSON_NAME]" at bounding box center [277, 335] width 87 height 14
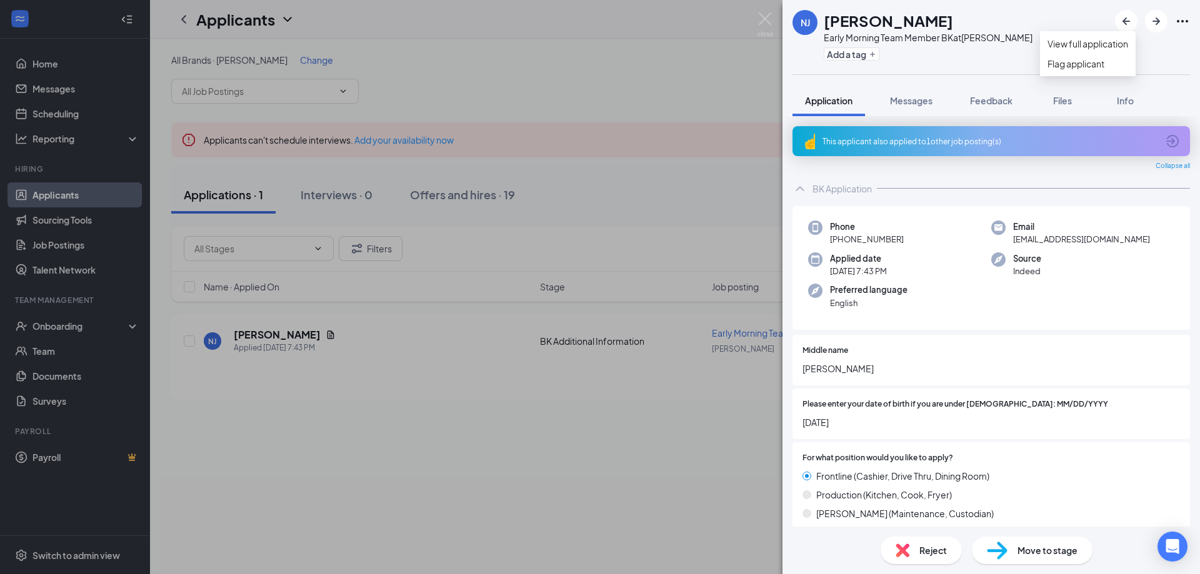
click at [1181, 19] on icon "Ellipses" at bounding box center [1182, 21] width 15 height 15
click at [1122, 42] on link "View full application" at bounding box center [1087, 44] width 81 height 14
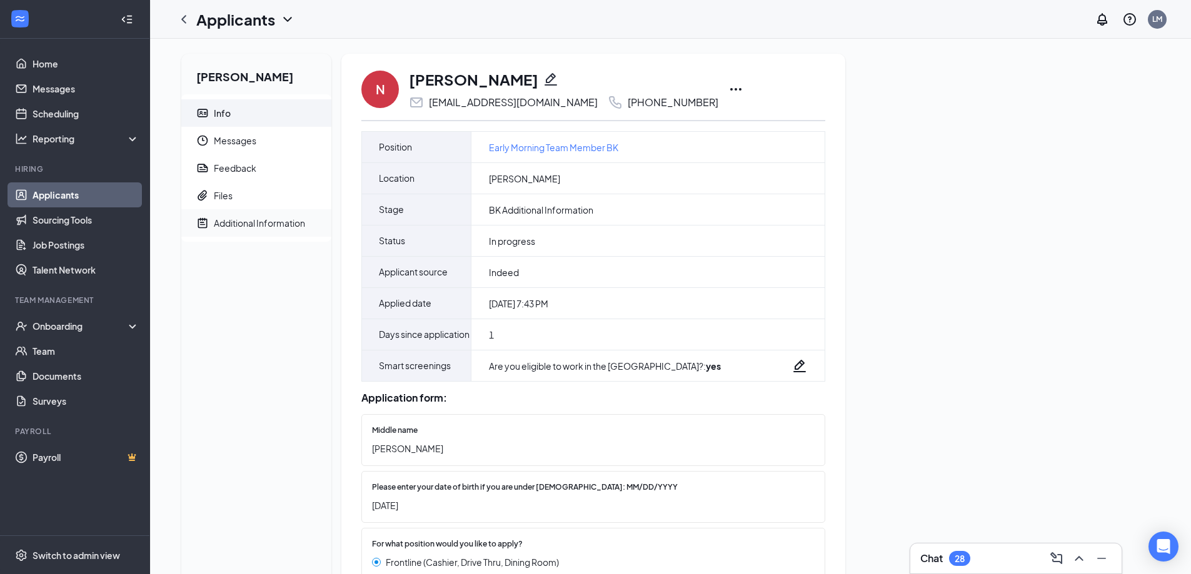
click at [240, 216] on span "Additional Information" at bounding box center [267, 222] width 107 height 27
